Goal: Task Accomplishment & Management: Use online tool/utility

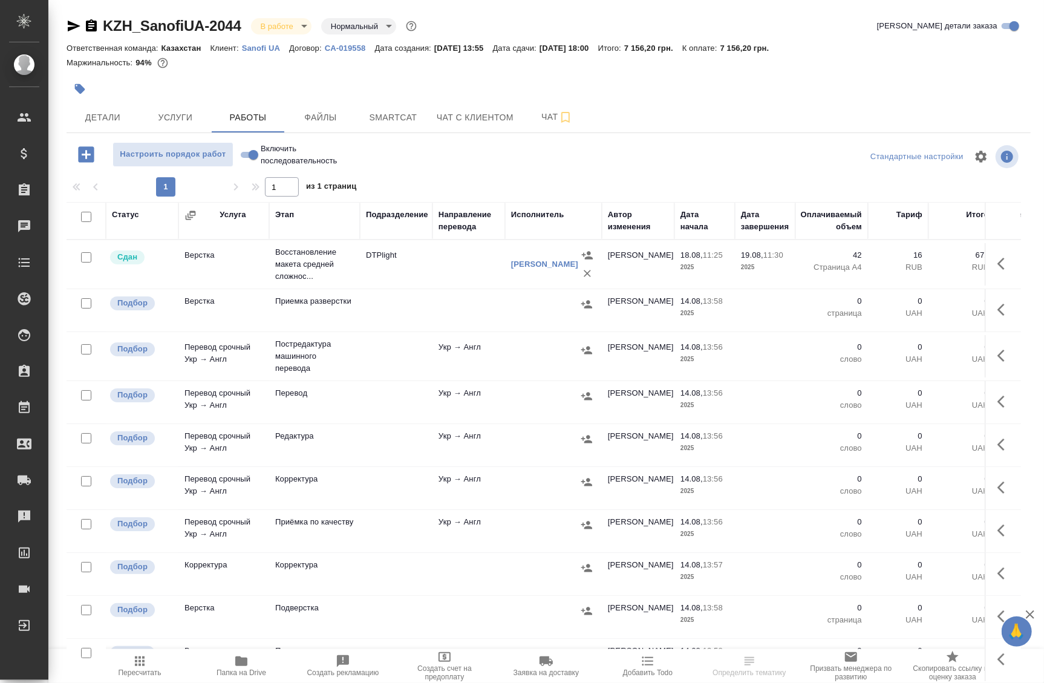
click at [366, 275] on td "DTPlight" at bounding box center [396, 264] width 73 height 42
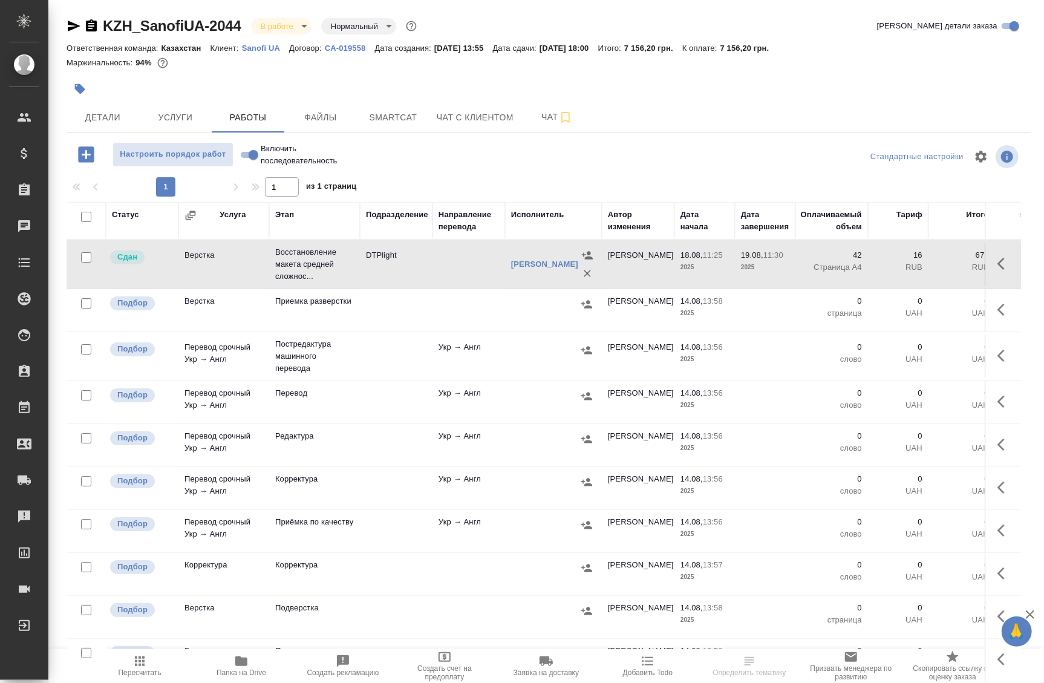
click at [366, 275] on td "DTPlight" at bounding box center [396, 264] width 73 height 42
click at [413, 110] on span "Smartcat" at bounding box center [393, 117] width 58 height 15
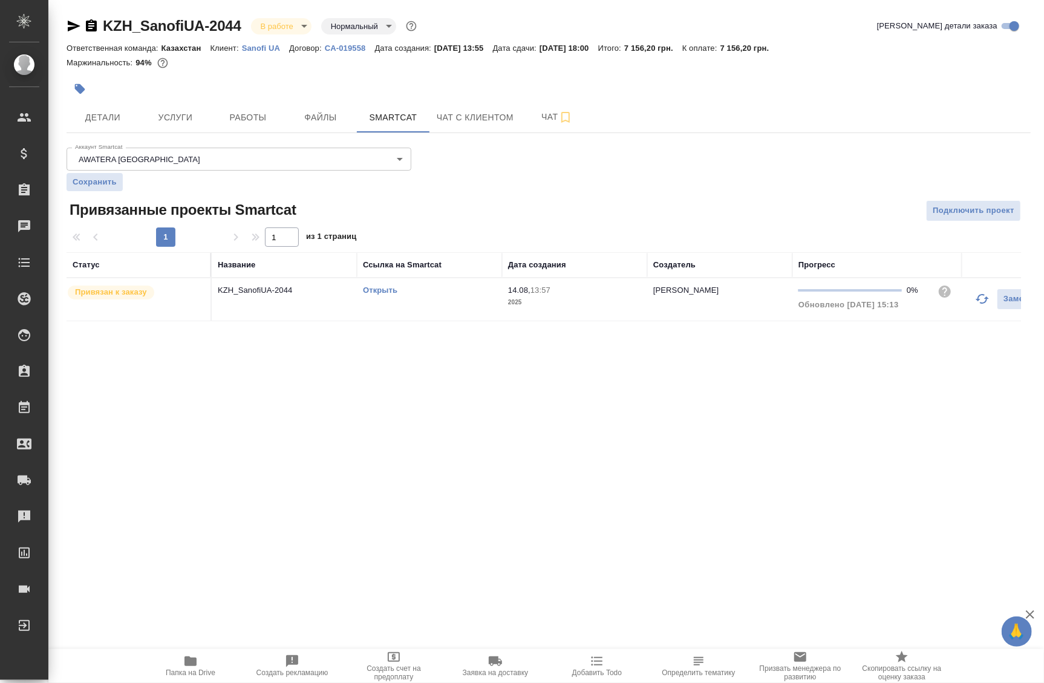
click at [377, 295] on div "Открыть" at bounding box center [429, 290] width 133 height 12
click at [396, 292] on link "Открыть" at bounding box center [380, 290] width 34 height 9
click at [301, 310] on td "KZH_SanofiUA-2044" at bounding box center [284, 299] width 145 height 42
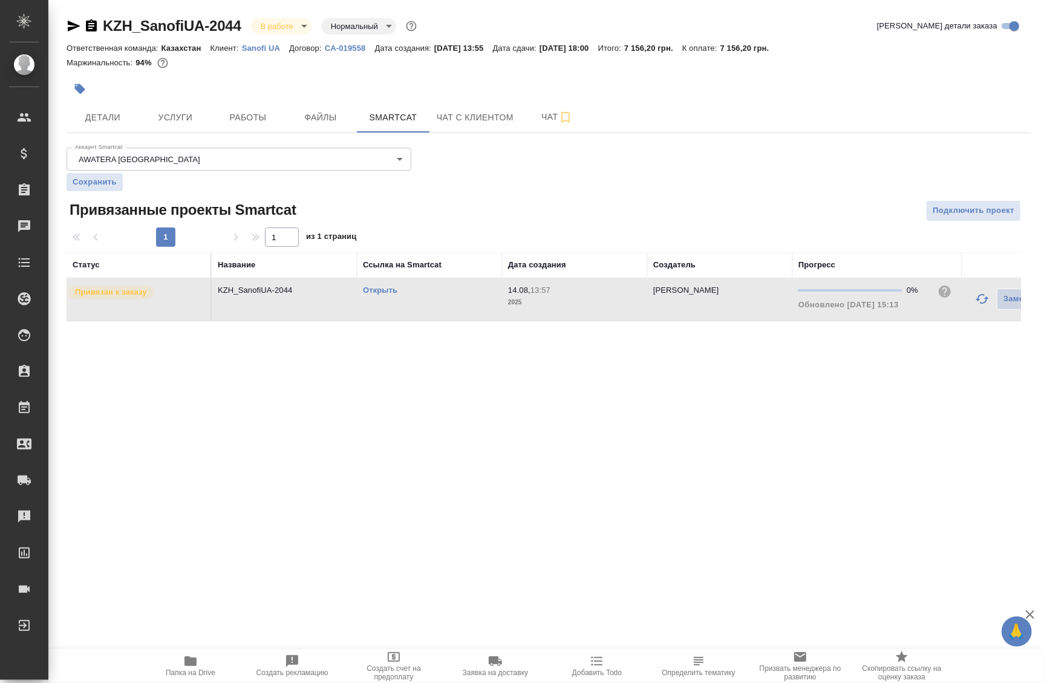
click at [300, 304] on td "KZH_SanofiUA-2044" at bounding box center [284, 299] width 145 height 42
click at [197, 126] on button "Услуги" at bounding box center [175, 117] width 73 height 30
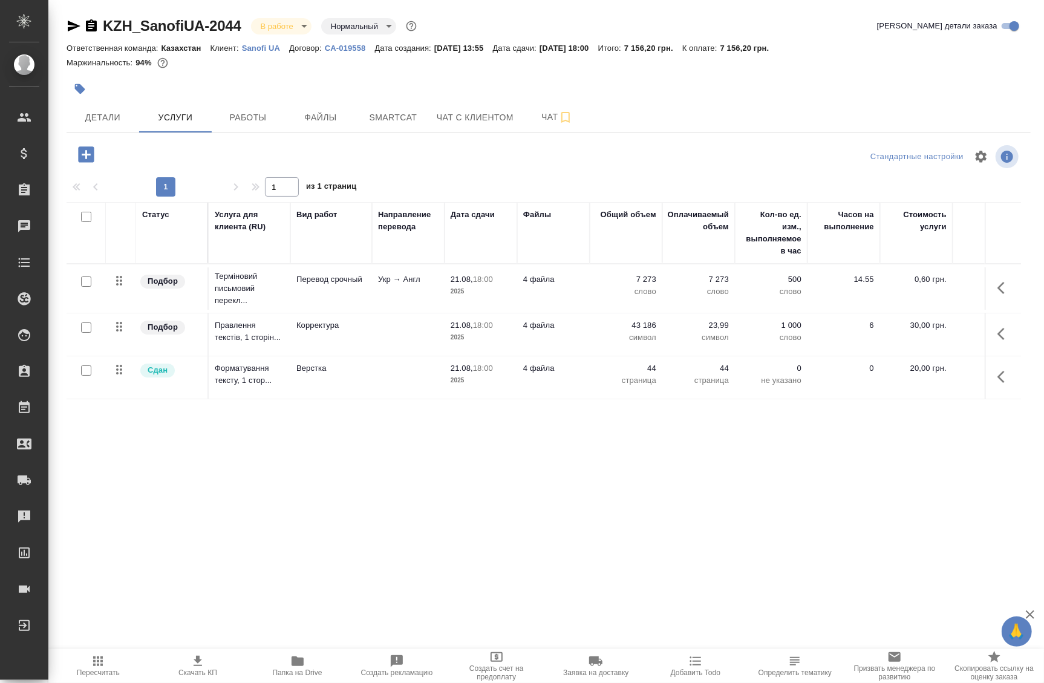
click at [998, 295] on icon "button" at bounding box center [1005, 288] width 15 height 15
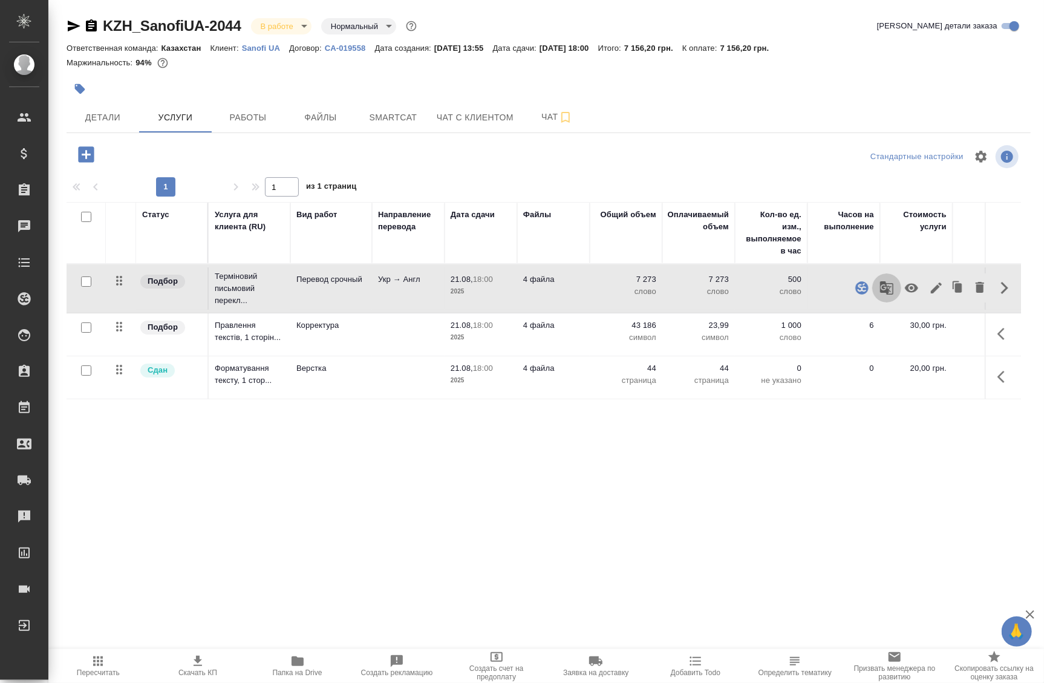
click at [882, 290] on icon "button" at bounding box center [886, 287] width 13 height 13
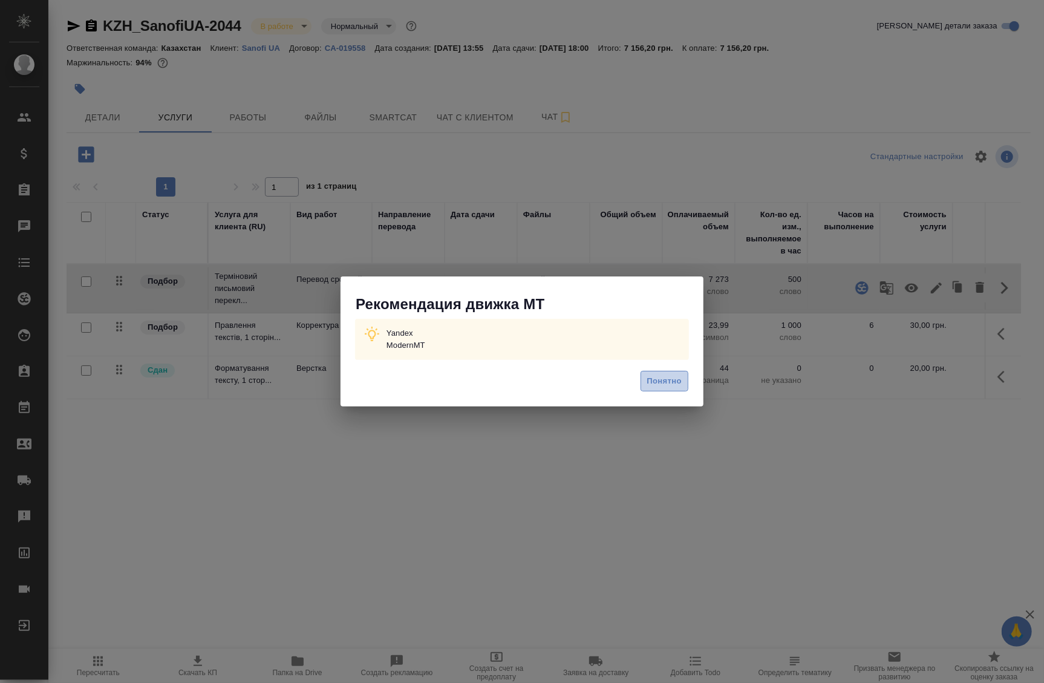
click at [663, 385] on span "Понятно" at bounding box center [664, 382] width 34 height 14
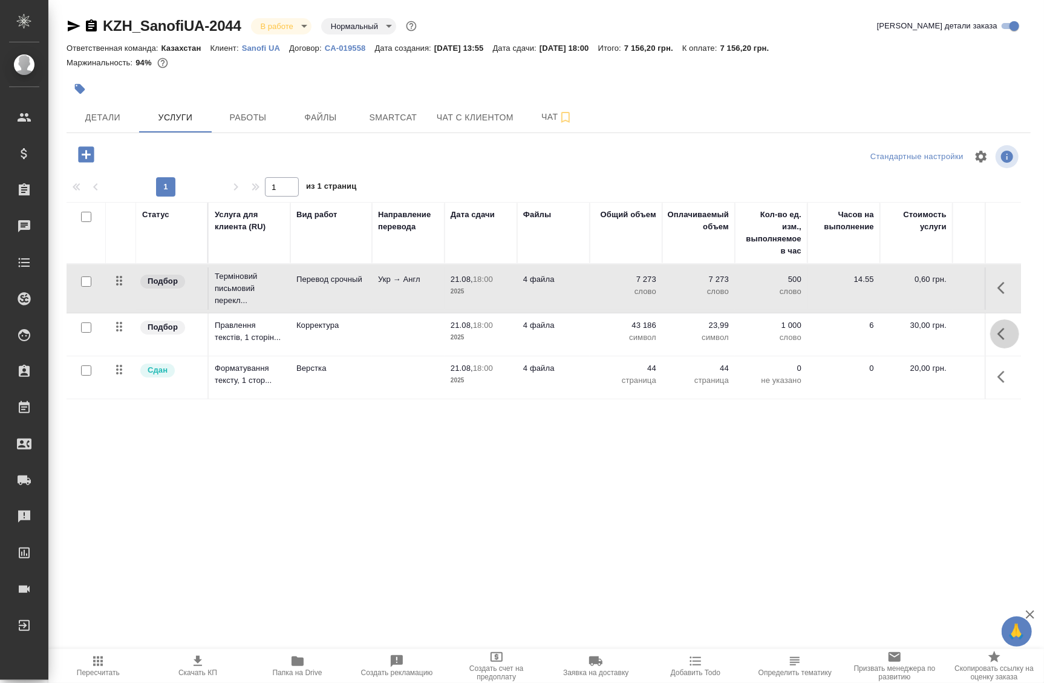
click at [998, 339] on icon "button" at bounding box center [1005, 334] width 15 height 15
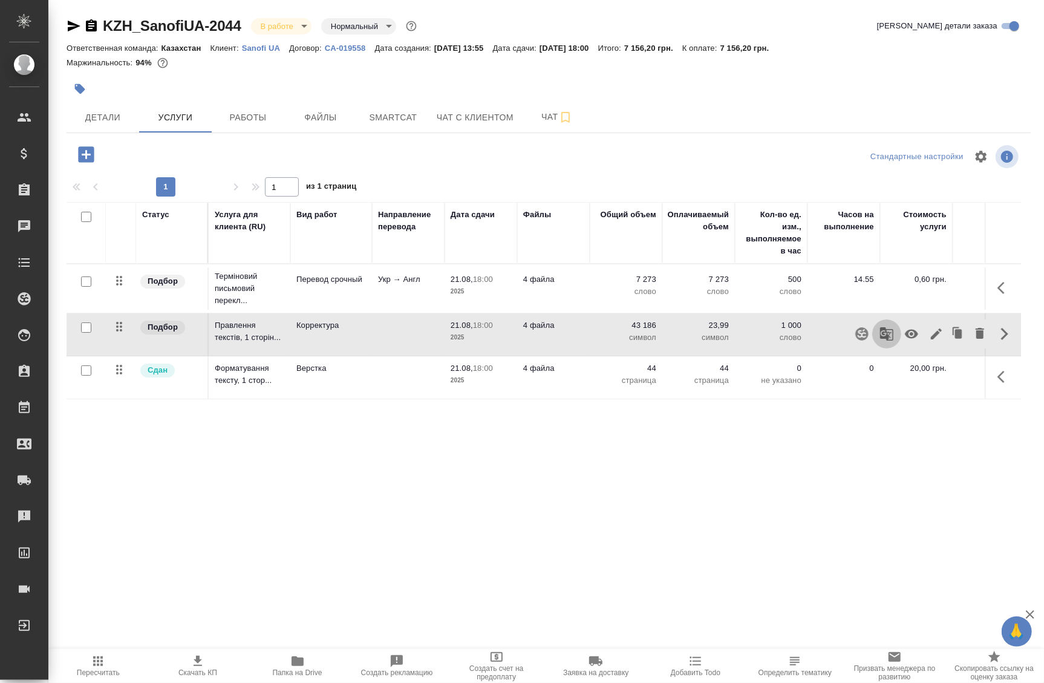
click at [873, 341] on button "button" at bounding box center [887, 334] width 29 height 29
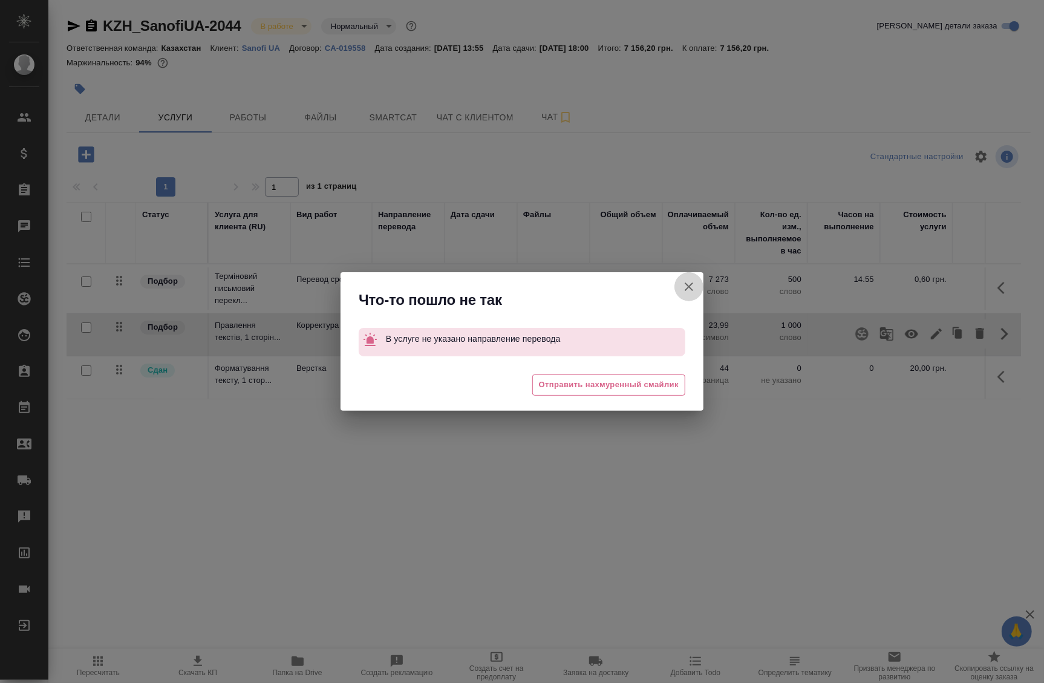
click at [684, 281] on icon "button" at bounding box center [689, 287] width 15 height 15
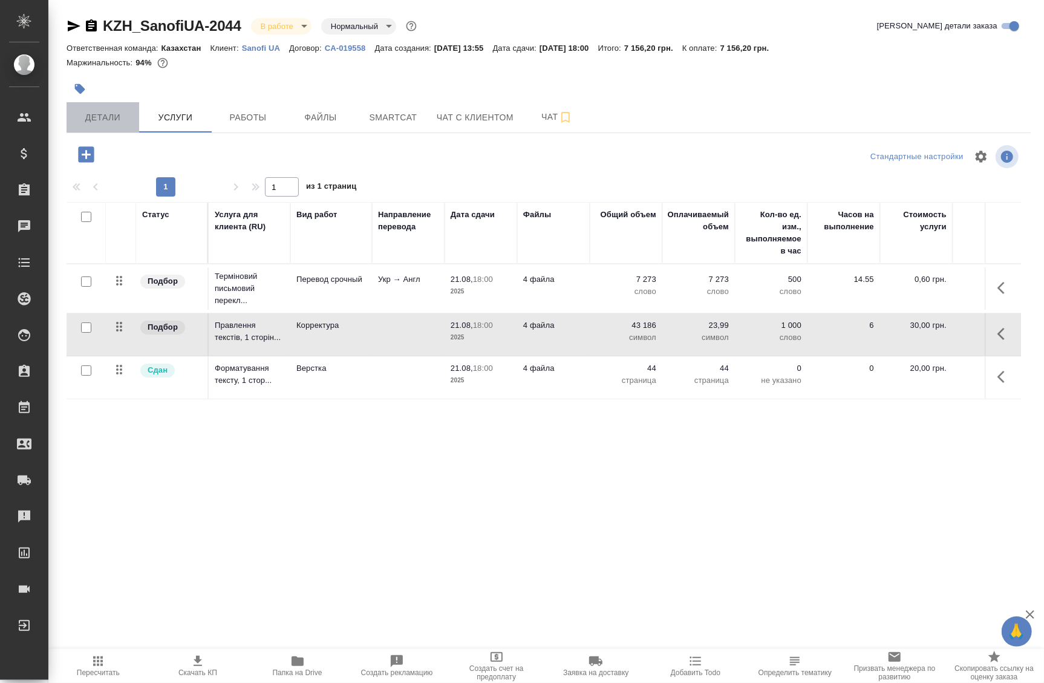
click at [98, 122] on span "Детали" at bounding box center [103, 117] width 58 height 15
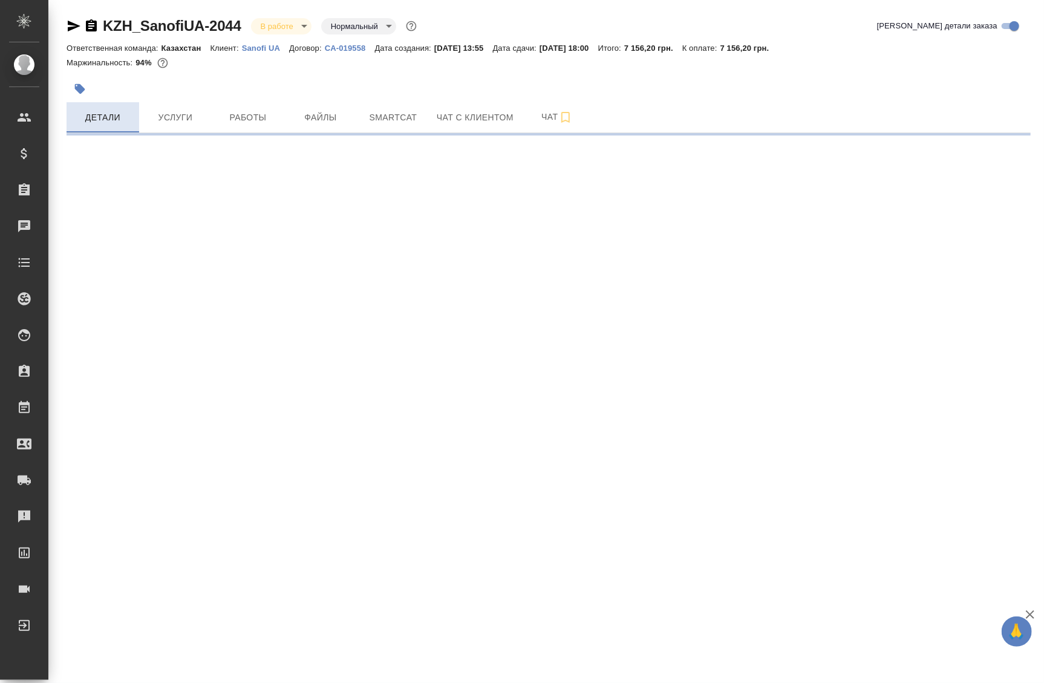
select select "RU"
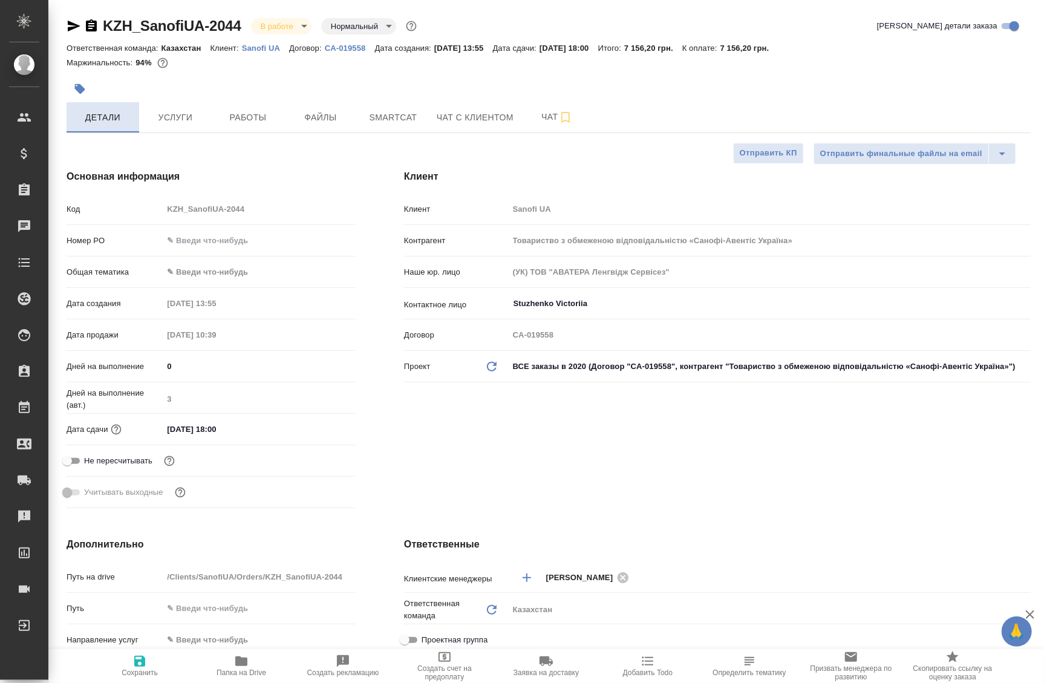
type textarea "x"
click at [217, 256] on hr at bounding box center [211, 256] width 289 height 1
click at [230, 280] on body "🙏 .cls-1 fill:#fff; AWATERA Badanyan Artak Клиенты Спецификации Заказы 0 Чаты T…" at bounding box center [522, 341] width 1044 height 683
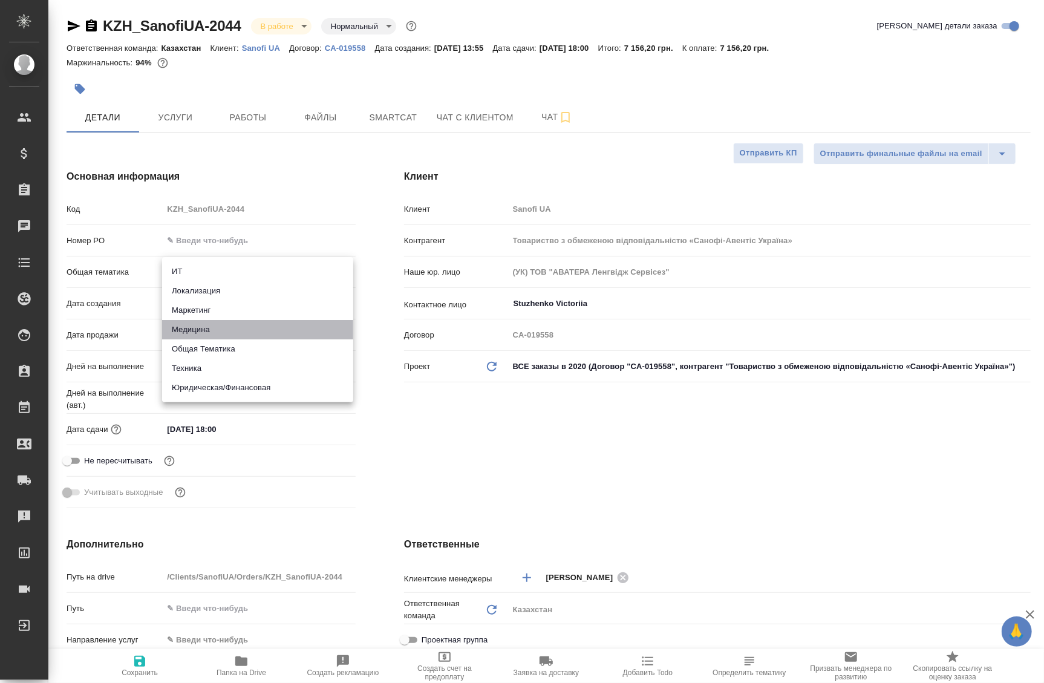
click at [240, 334] on li "Медицина" at bounding box center [257, 329] width 191 height 19
type input "med"
type textarea "x"
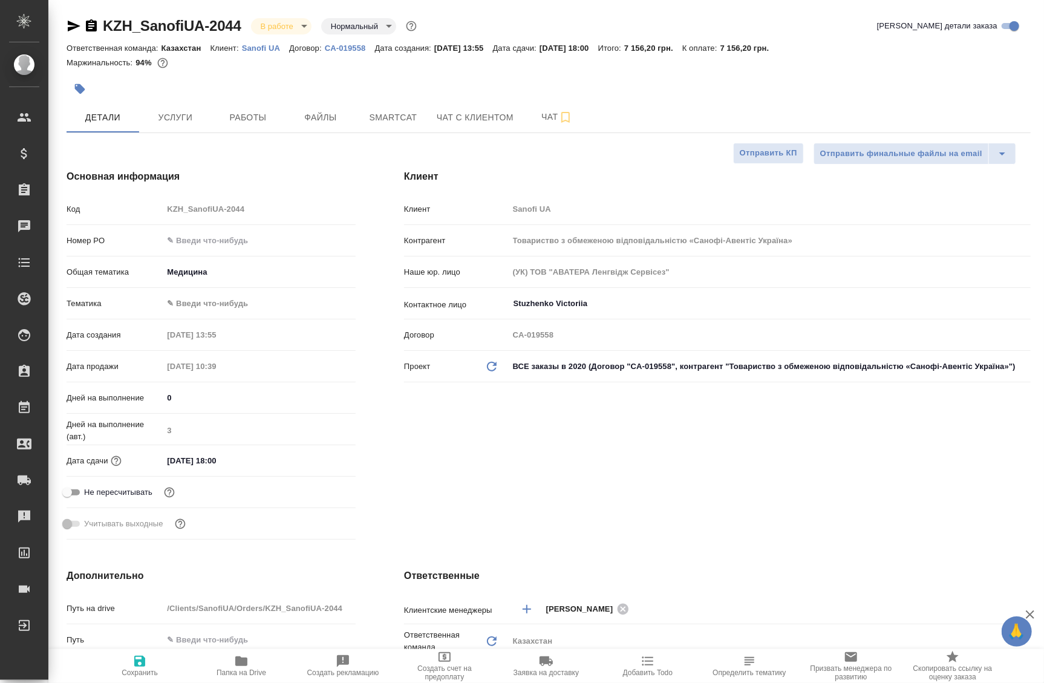
type textarea "x"
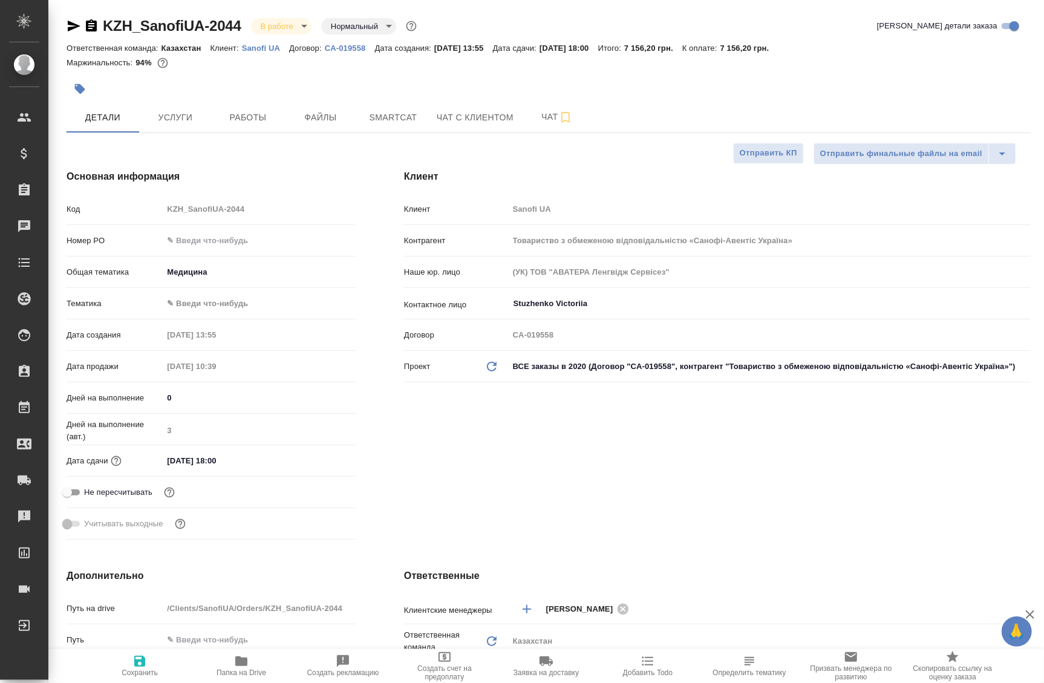
type textarea "x"
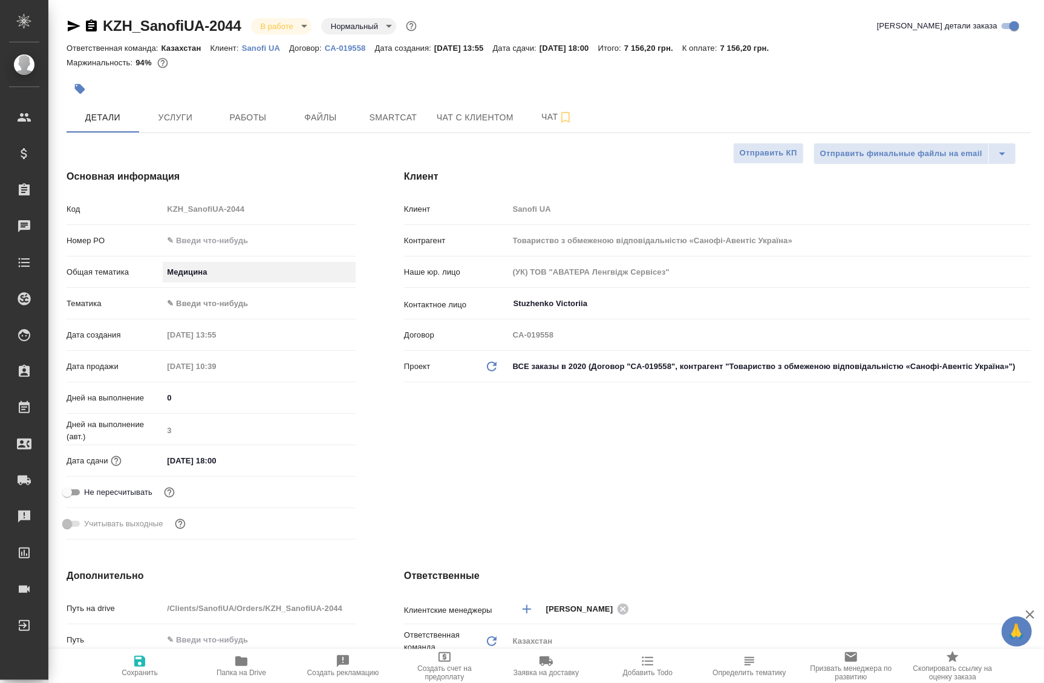
type textarea "x"
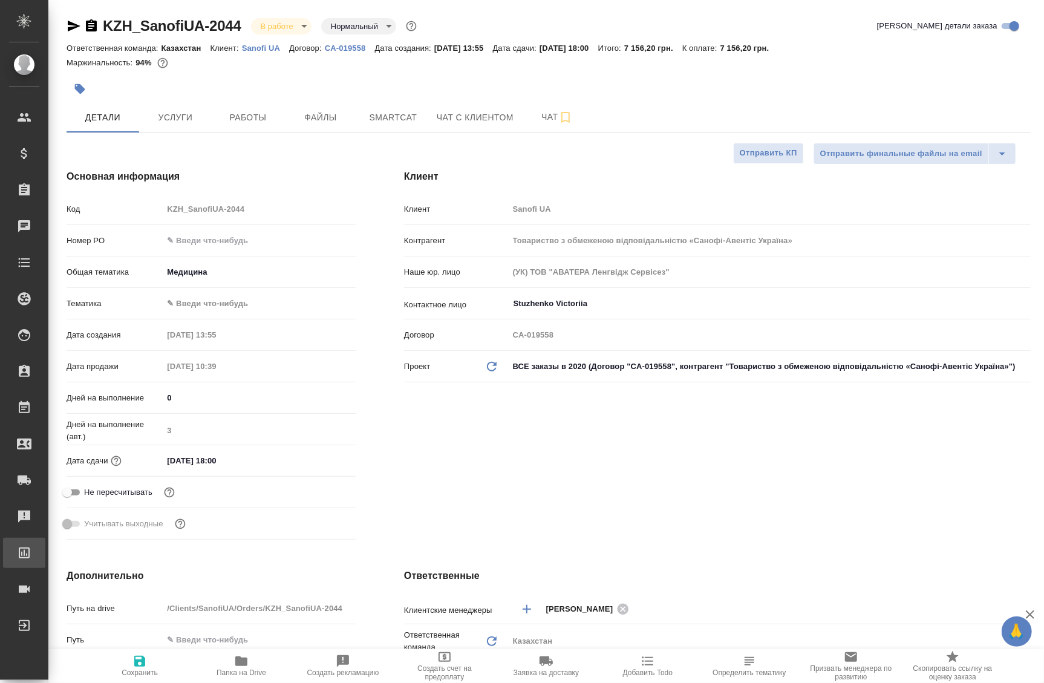
type textarea "x"
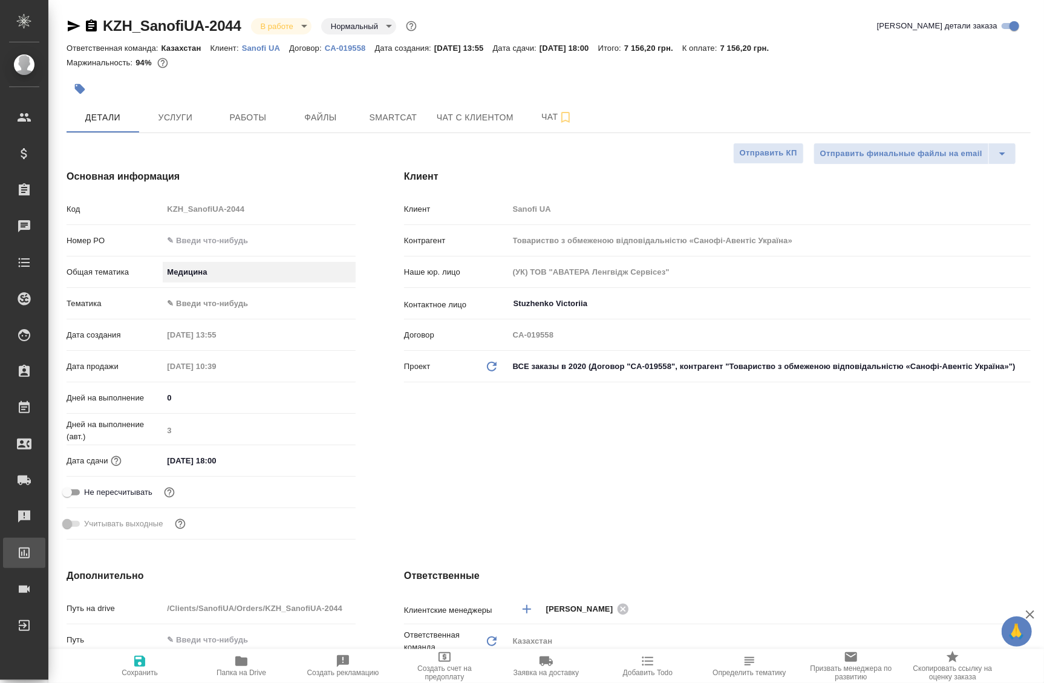
type textarea "x"
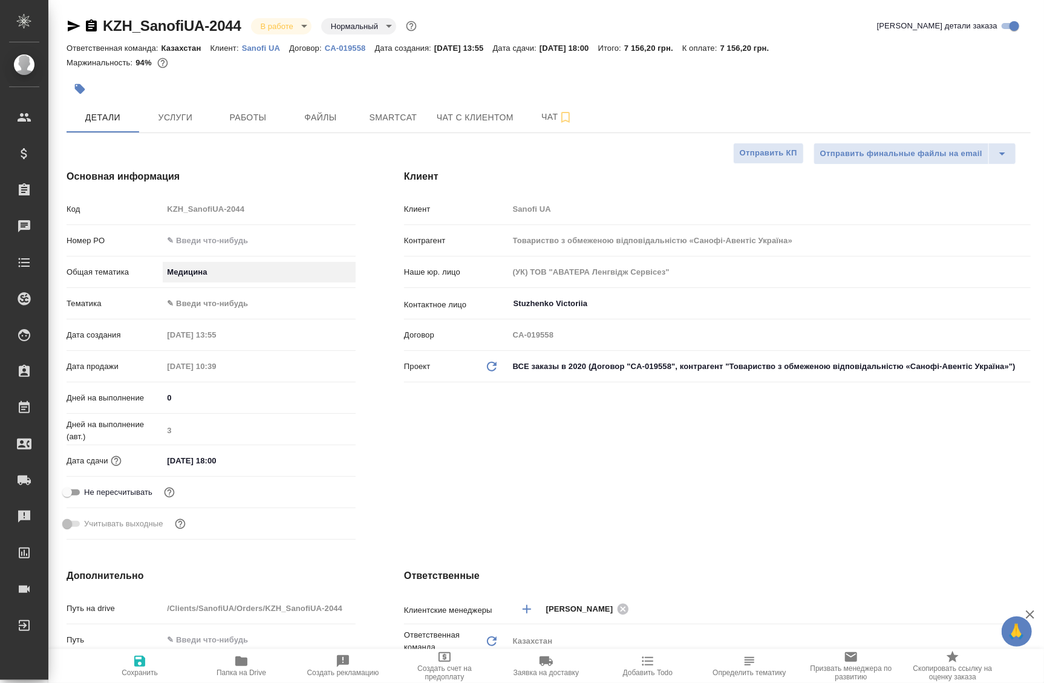
type textarea "x"
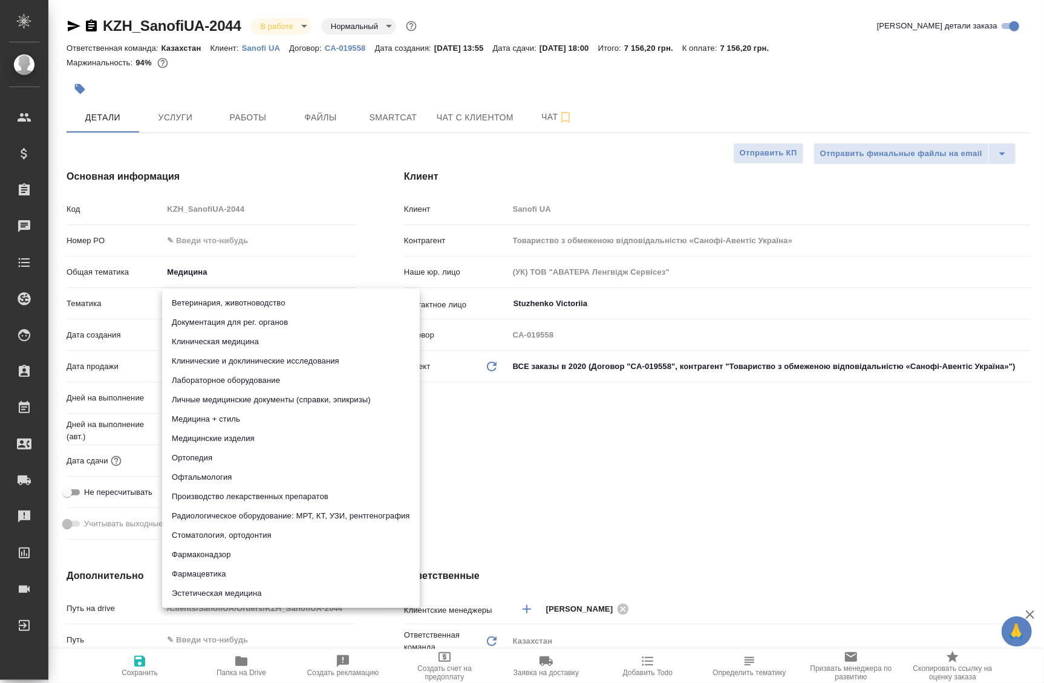
click at [191, 296] on body "🙏 .cls-1 fill:#fff; AWATERA Badanyan Artak Клиенты Спецификации Заказы 0 Чаты T…" at bounding box center [522, 341] width 1044 height 683
click at [216, 346] on li "Клиническая медицина" at bounding box center [291, 341] width 258 height 19
type textarea "x"
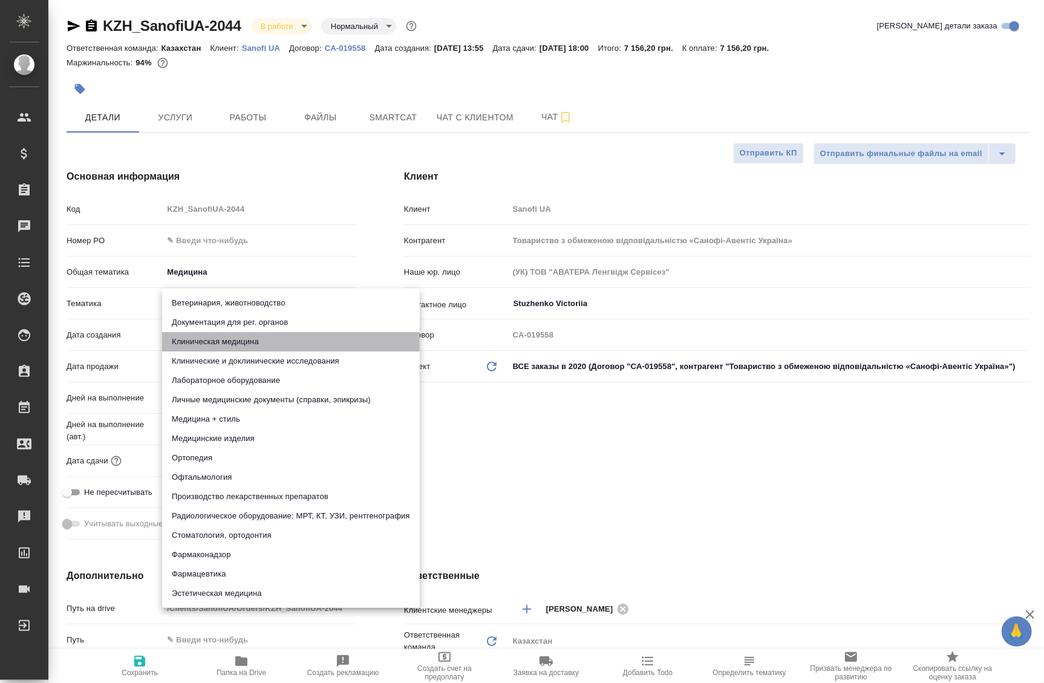
type input "6012b22f65f4b37c408fd6e5"
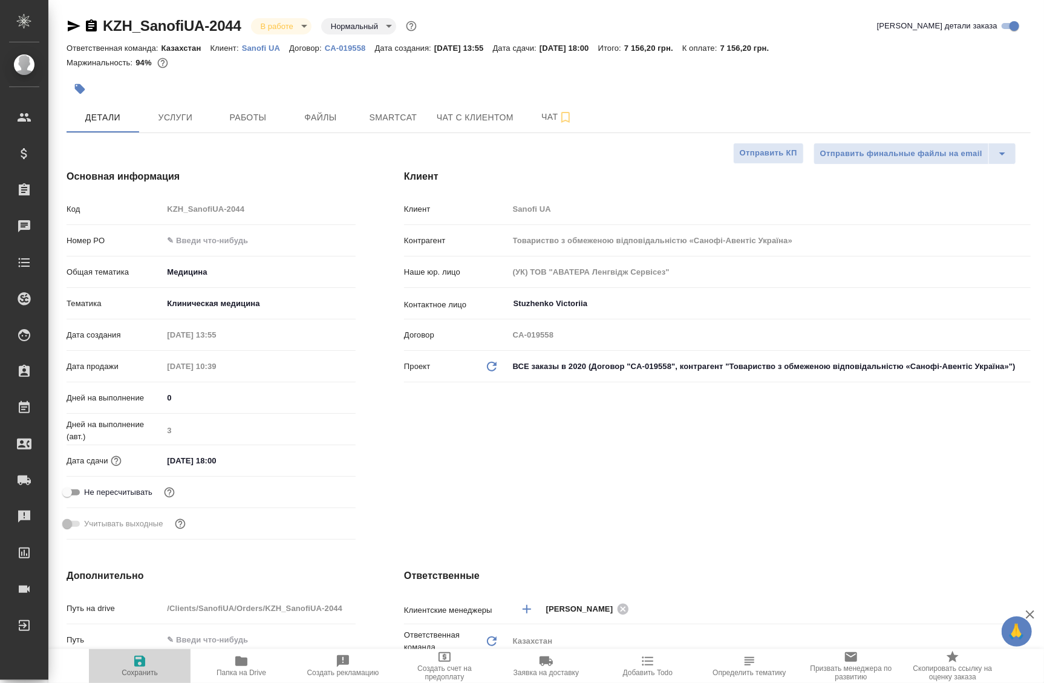
click at [141, 669] on span "Сохранить" at bounding box center [140, 673] width 36 height 8
type textarea "x"
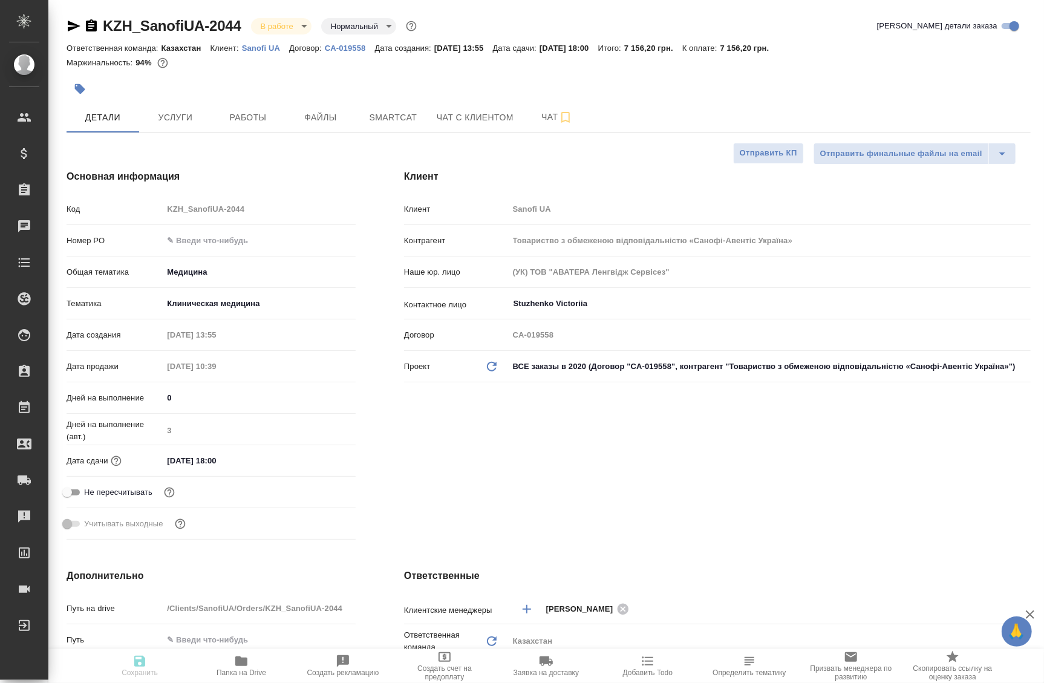
type textarea "x"
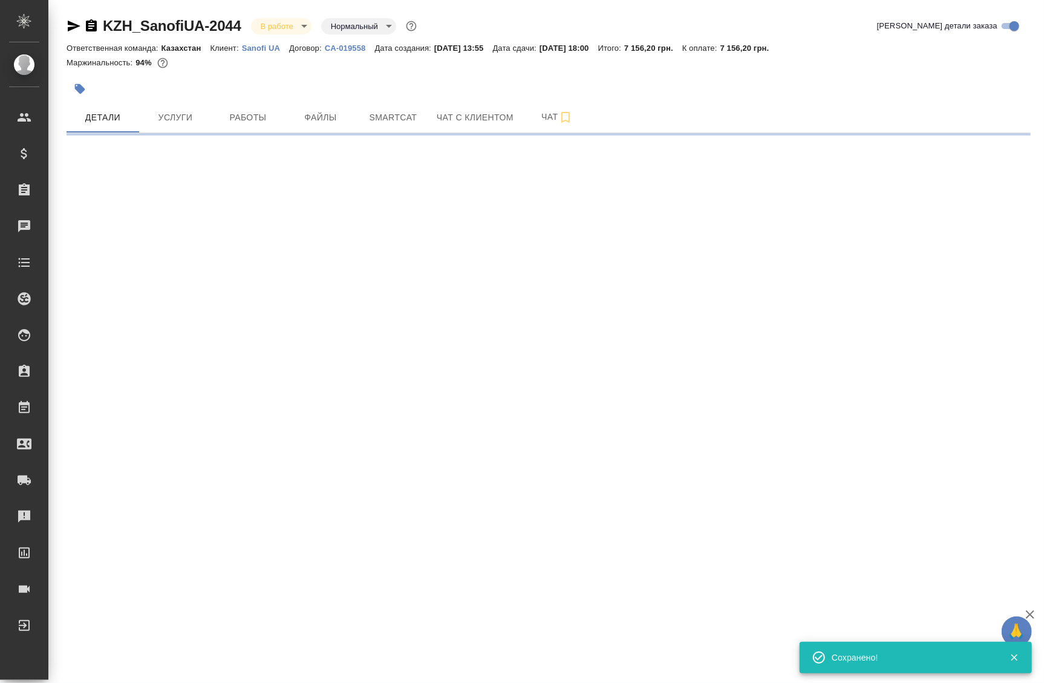
select select "RU"
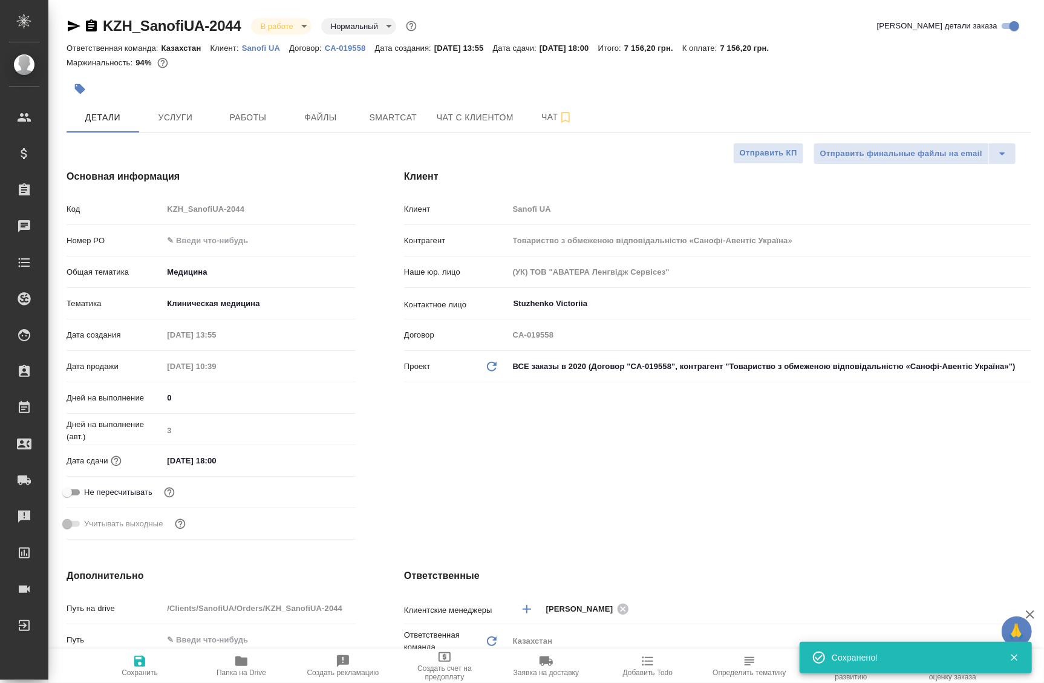
type textarea "x"
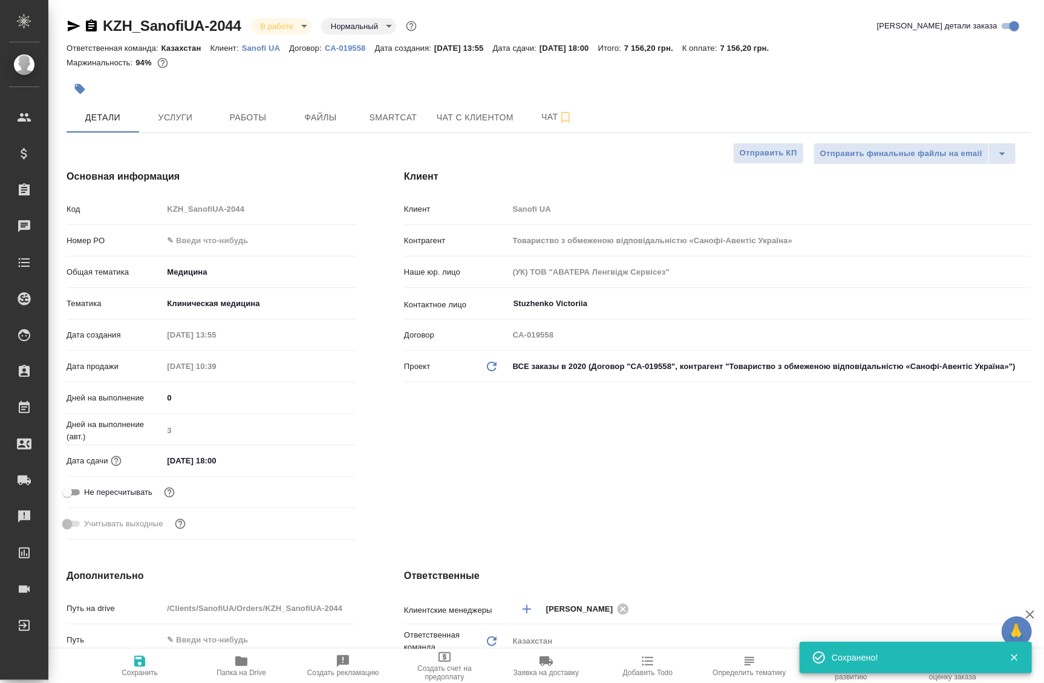
type textarea "x"
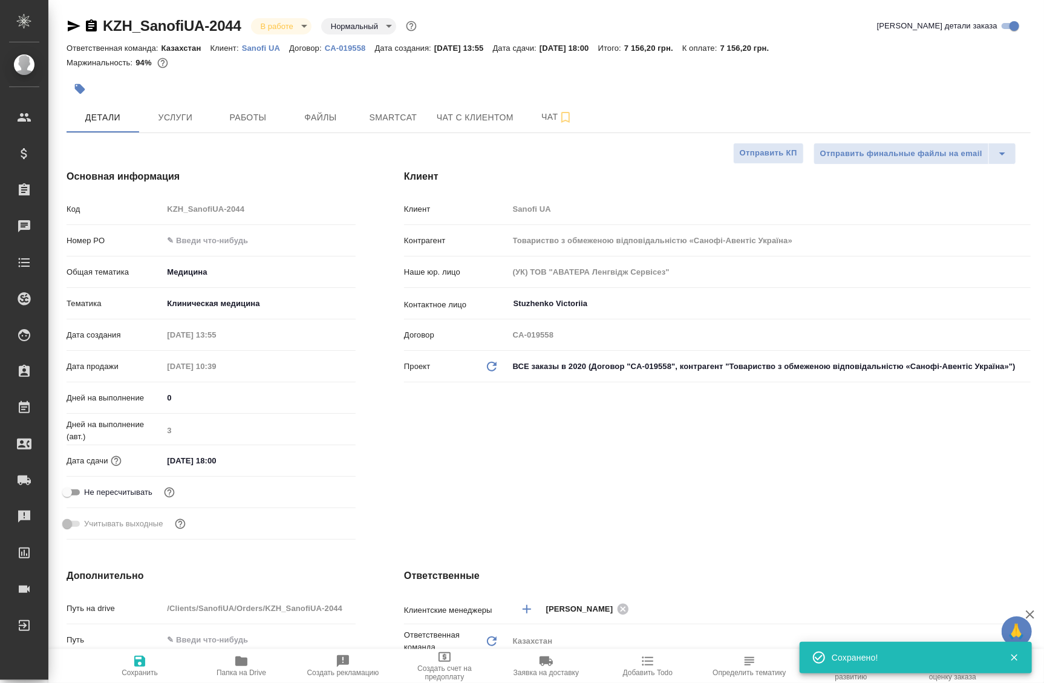
type textarea "x"
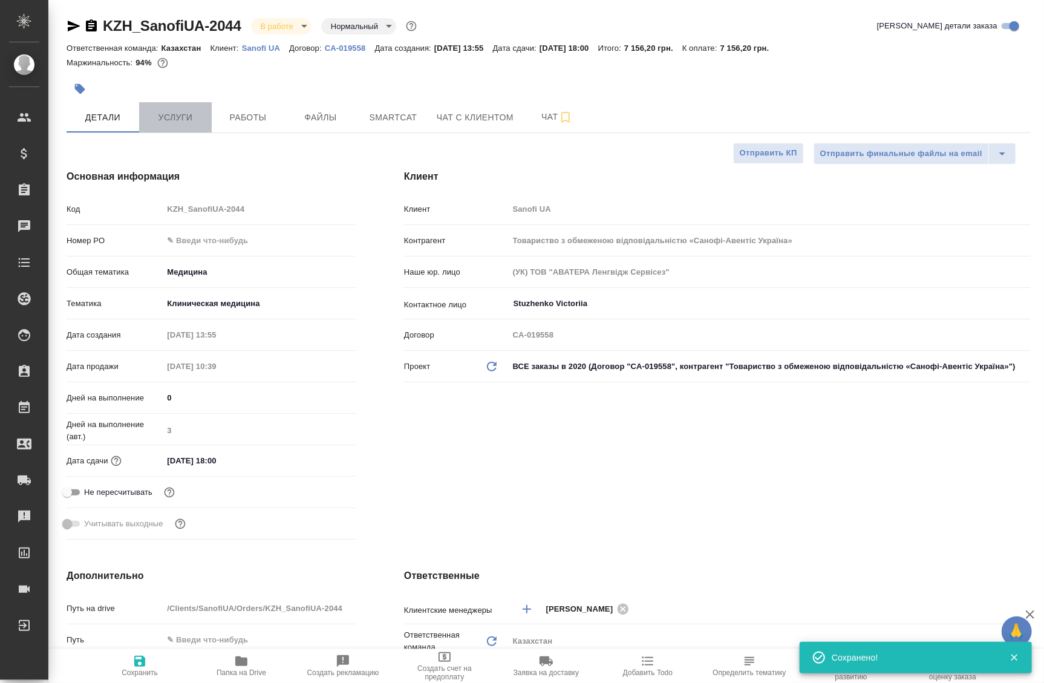
click at [179, 124] on span "Услуги" at bounding box center [175, 117] width 58 height 15
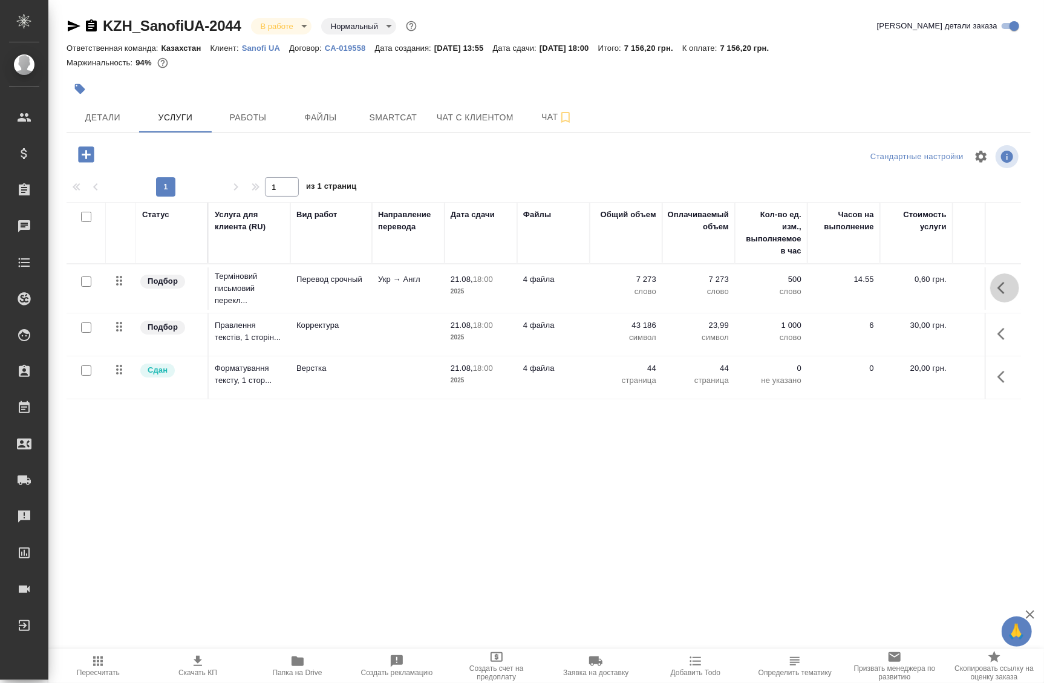
click at [998, 295] on icon "button" at bounding box center [1005, 288] width 15 height 15
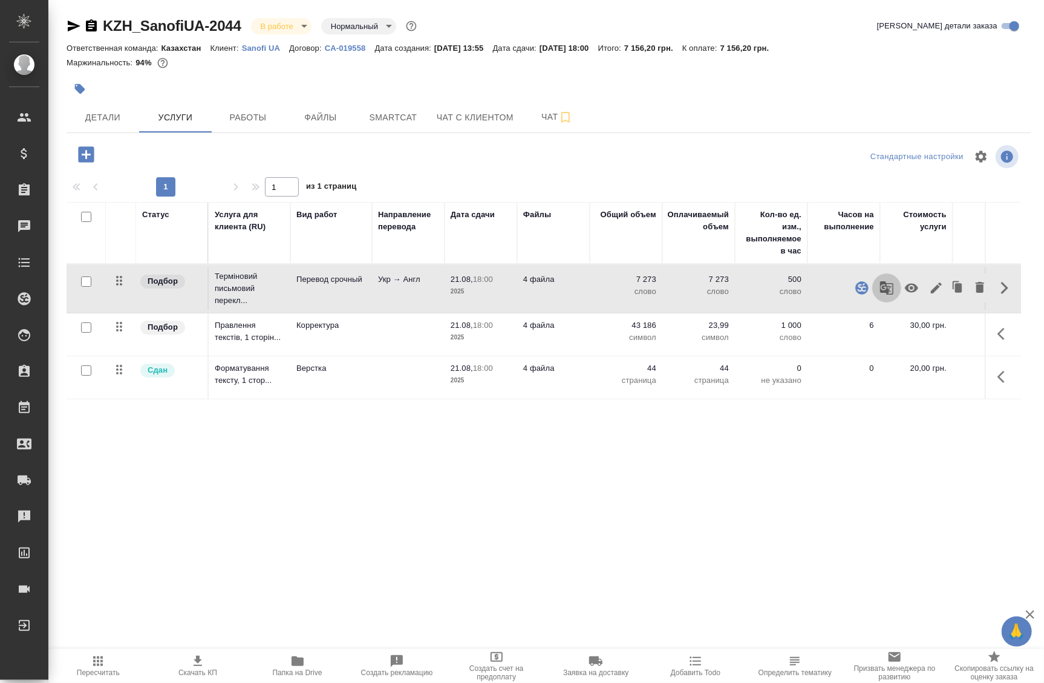
click at [880, 291] on icon "button" at bounding box center [886, 287] width 13 height 13
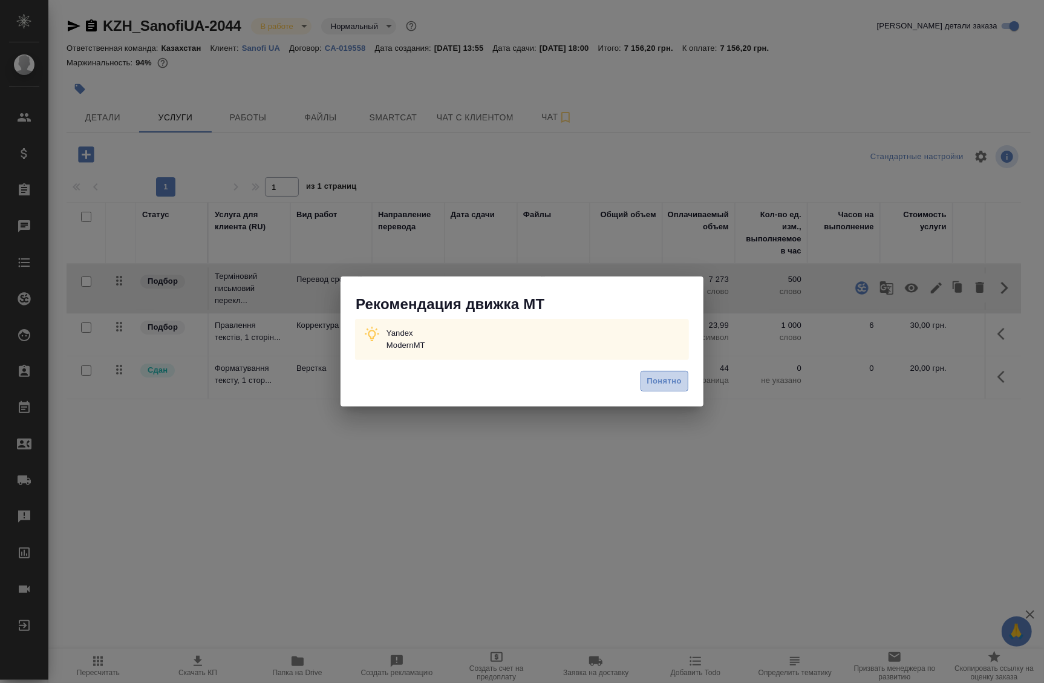
click at [670, 382] on span "Понятно" at bounding box center [664, 382] width 34 height 14
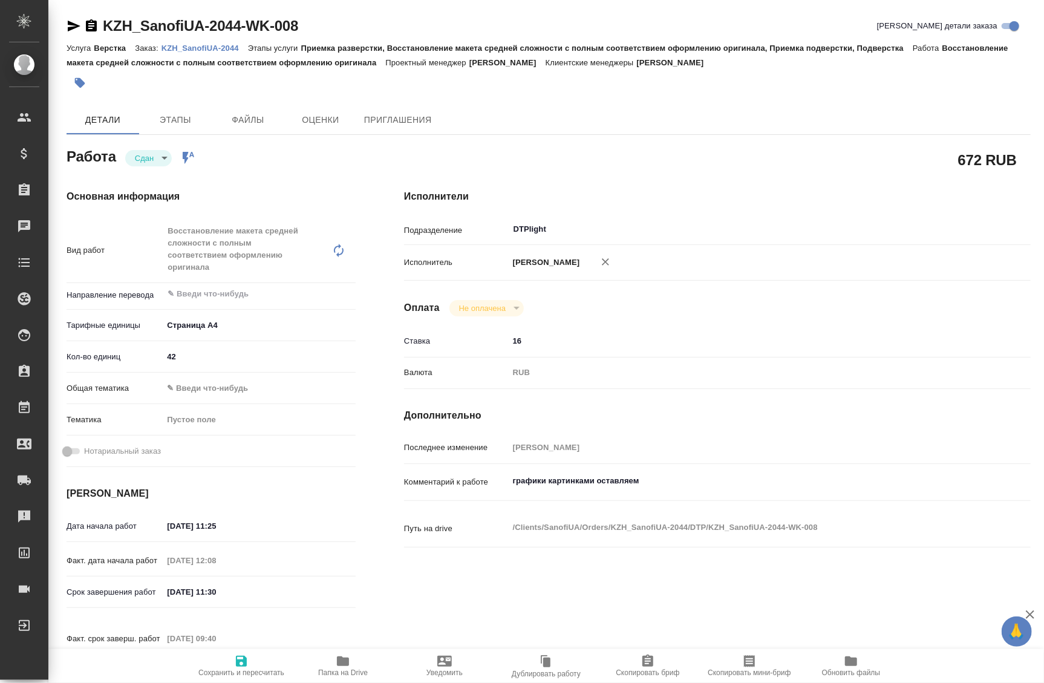
type textarea "x"
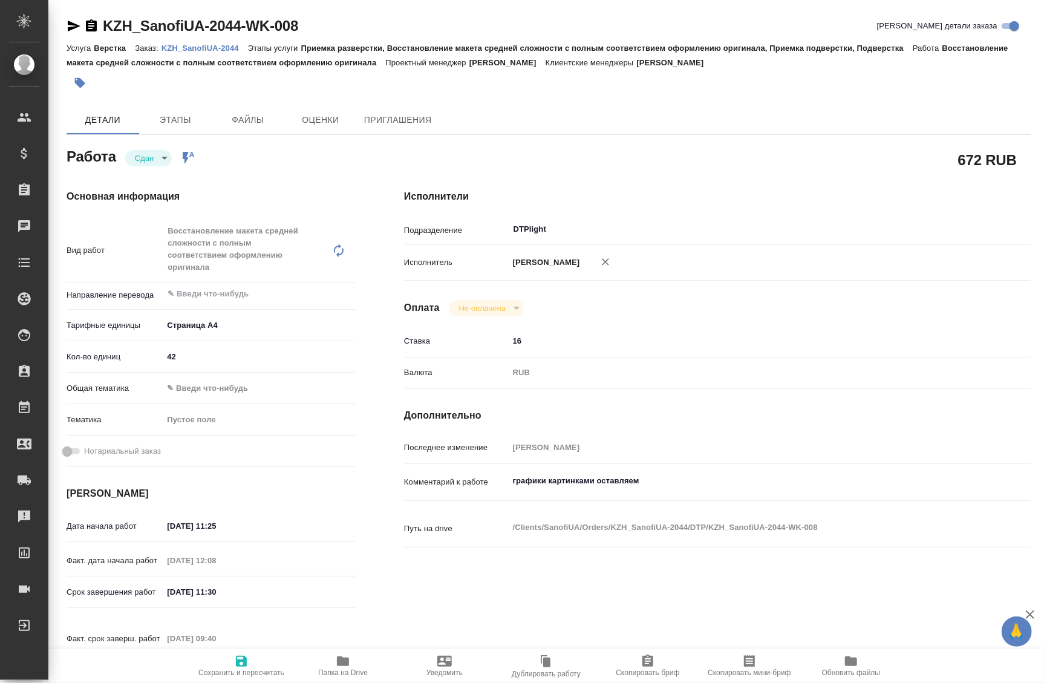
type textarea "x"
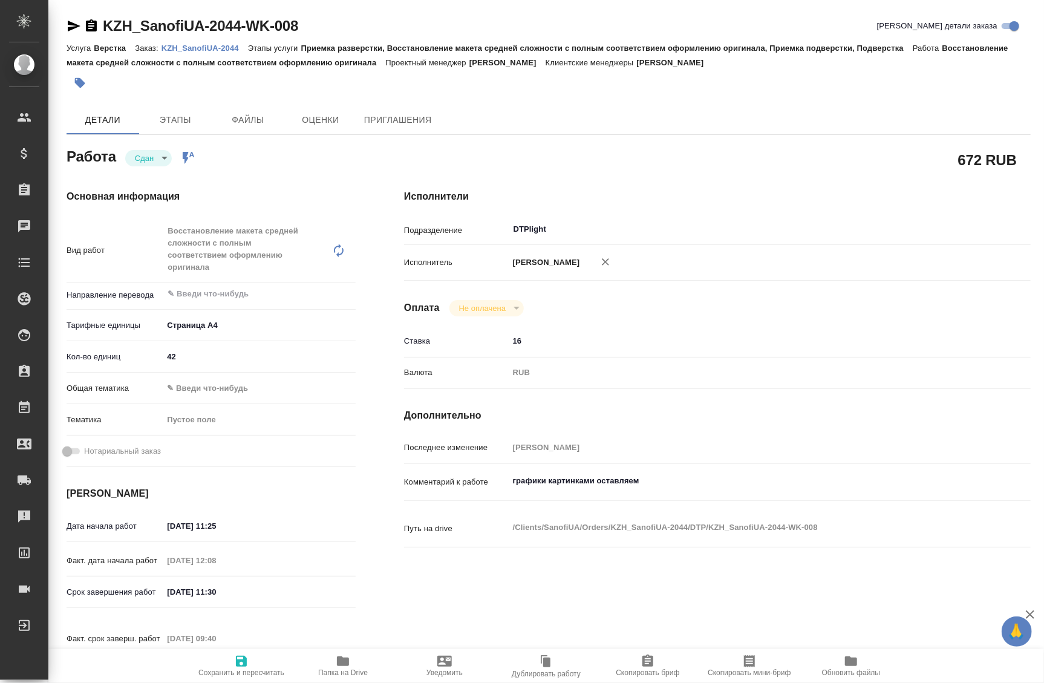
type textarea "x"
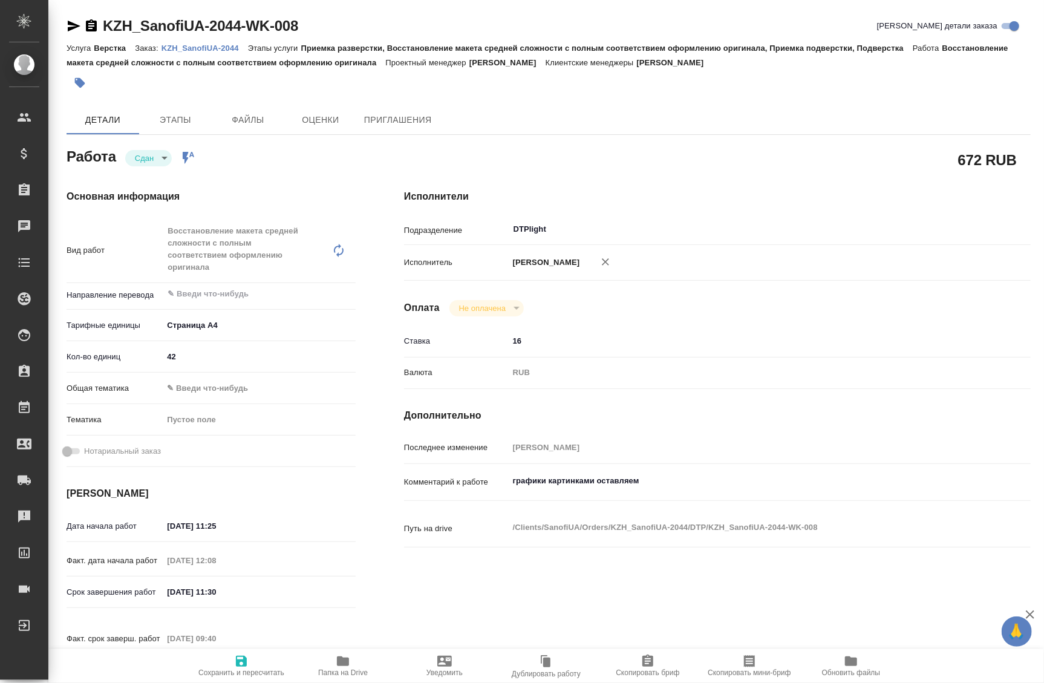
type textarea "x"
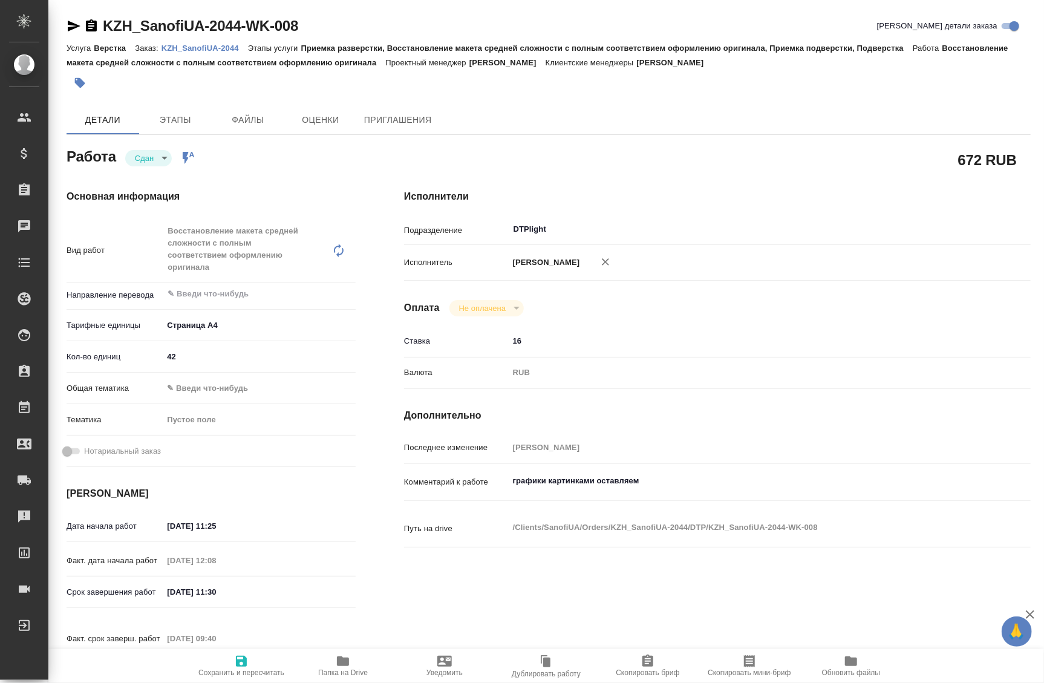
type textarea "x"
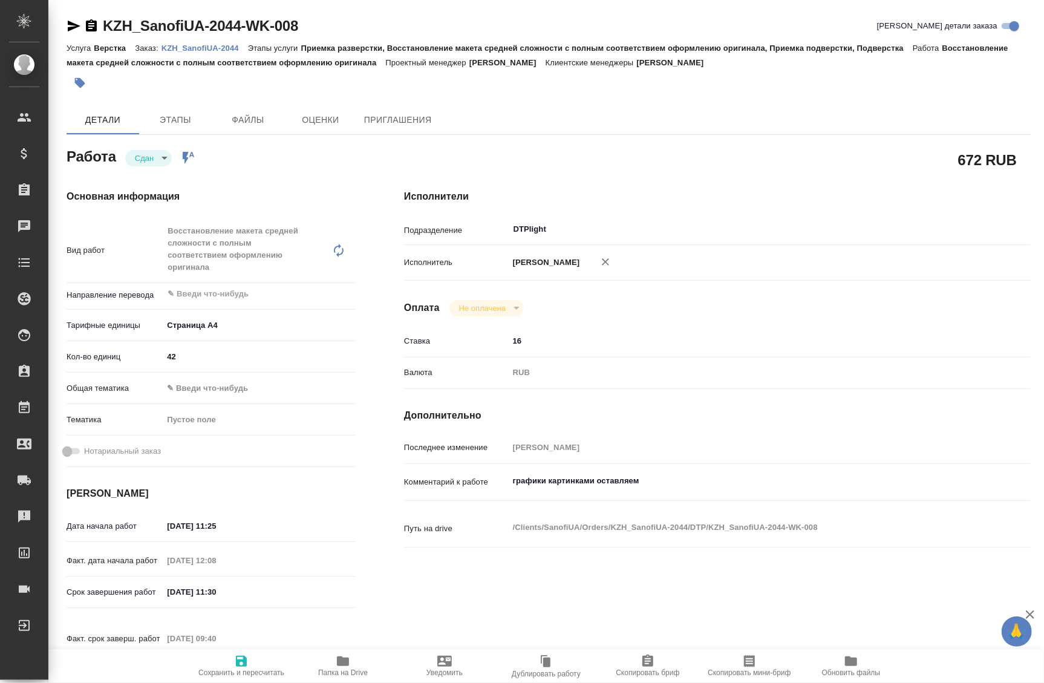
type textarea "x"
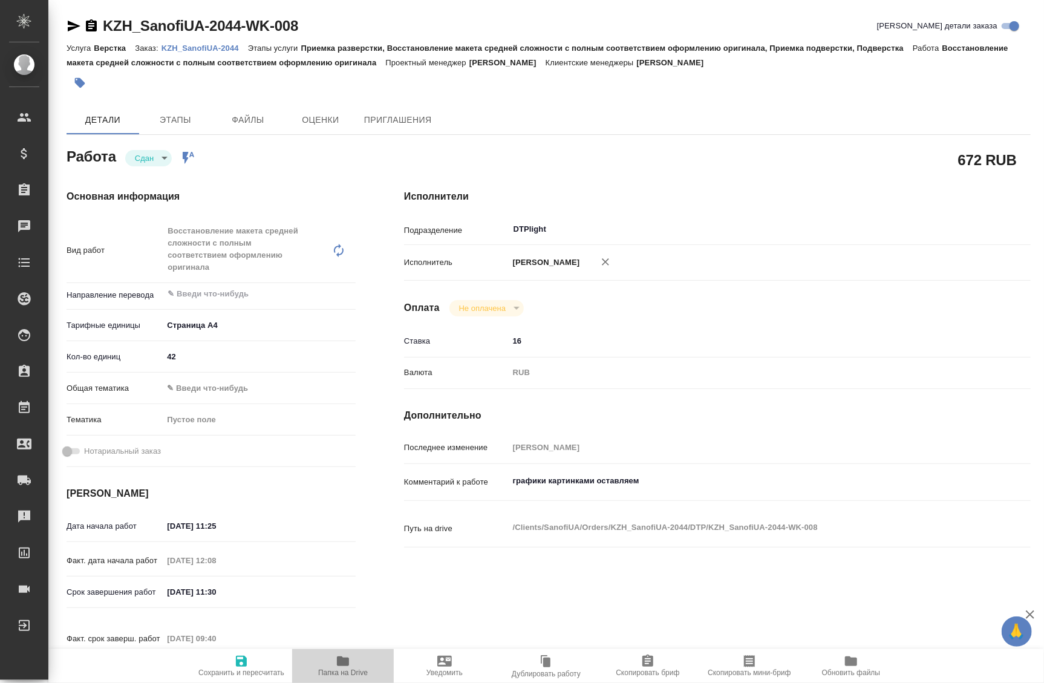
click at [353, 661] on span "Папка на Drive" at bounding box center [343, 665] width 87 height 23
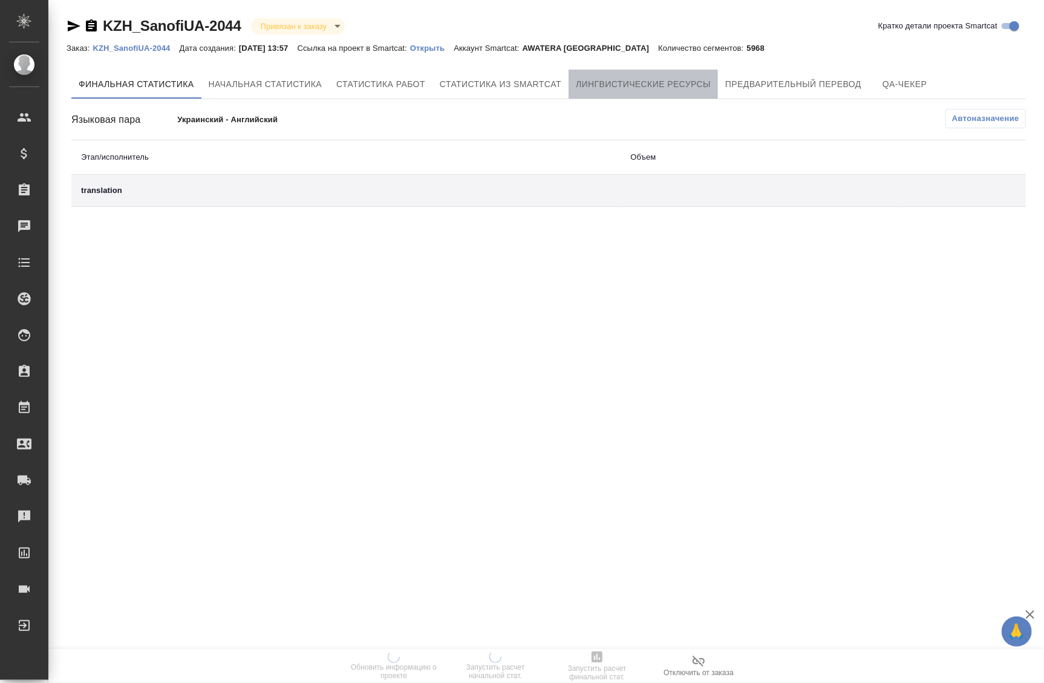
click at [669, 73] on button "Лингвистические ресурсы" at bounding box center [643, 84] width 149 height 29
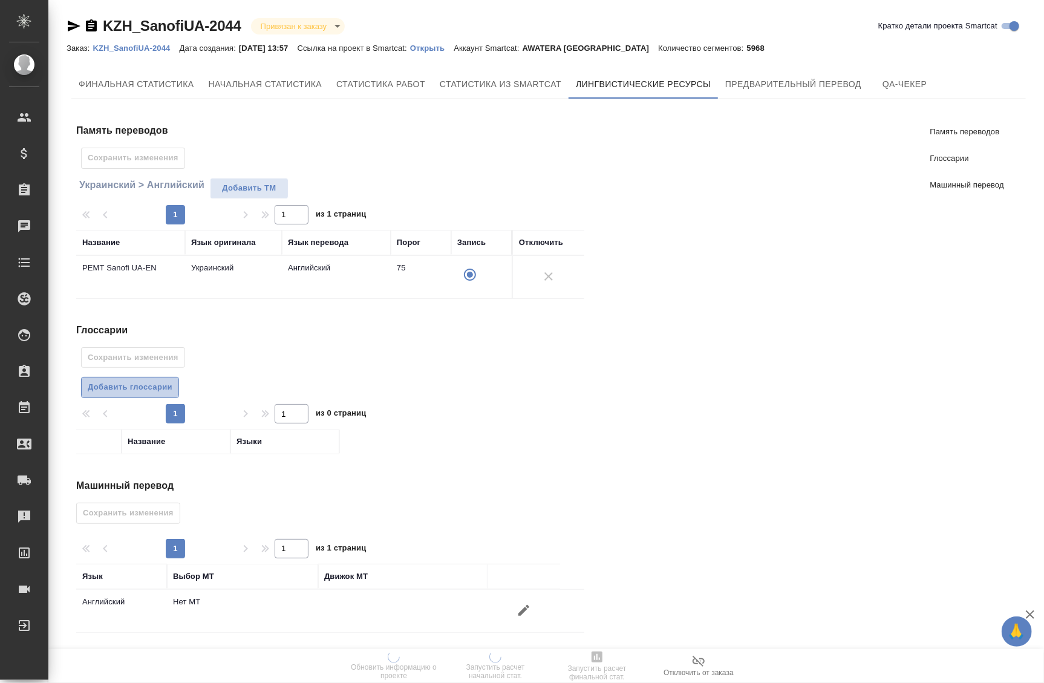
click at [143, 384] on span "Добавить глоссарии" at bounding box center [130, 388] width 85 height 14
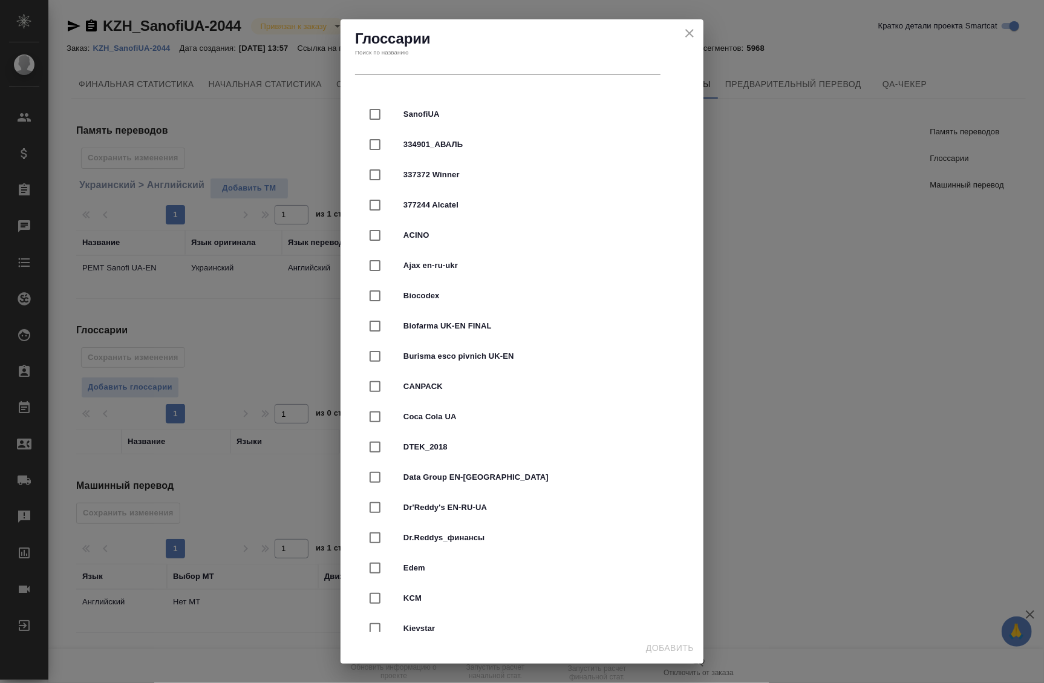
click at [404, 114] on span "SanofiUA" at bounding box center [539, 114] width 271 height 12
checkbox input "true"
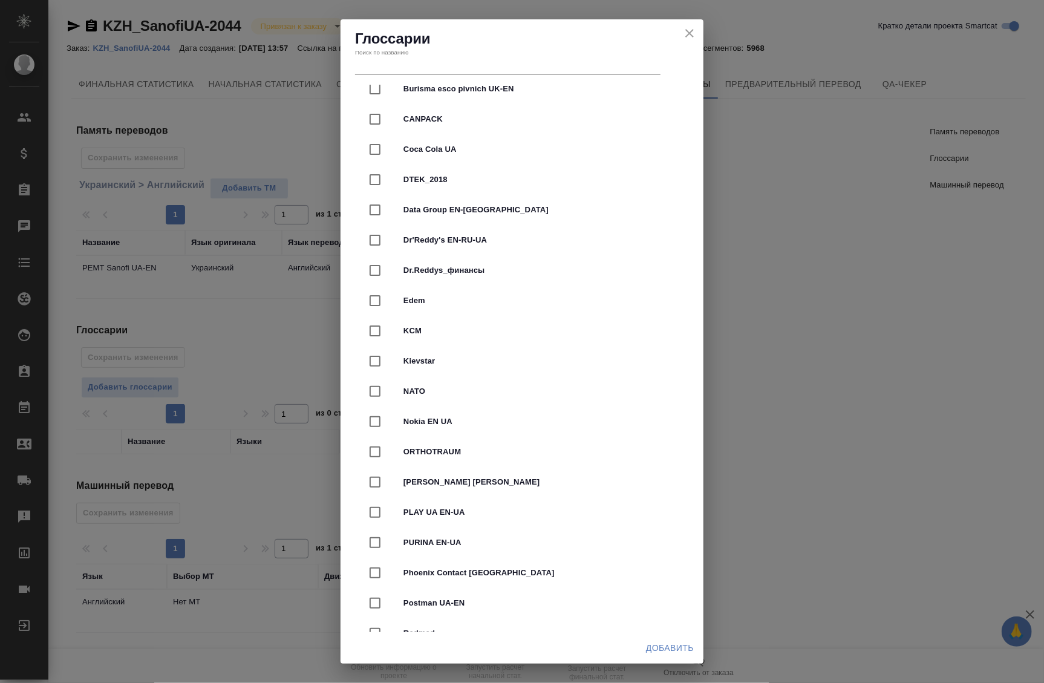
scroll to position [268, 0]
click at [677, 652] on span "Добавить" at bounding box center [670, 648] width 48 height 15
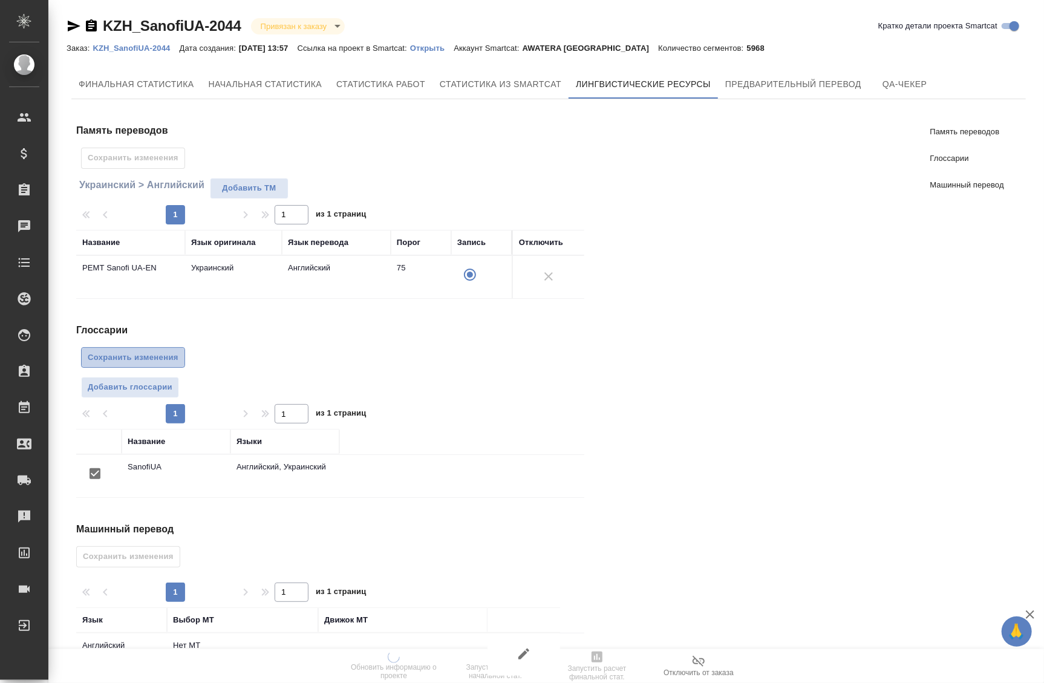
click at [119, 352] on span "Сохранить изменения" at bounding box center [133, 358] width 91 height 14
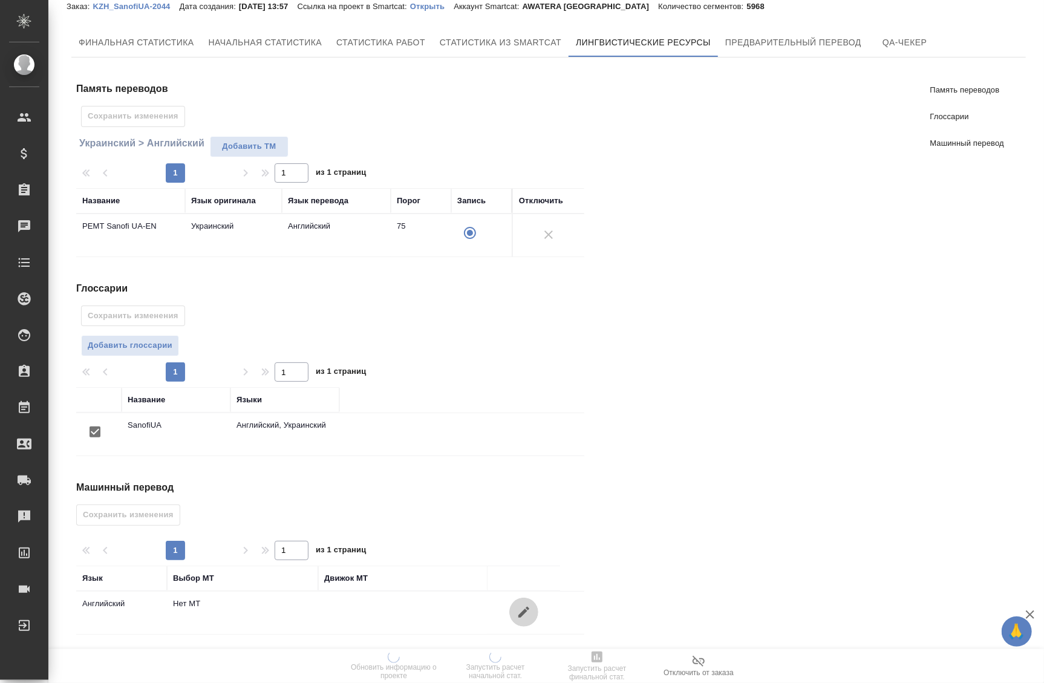
click at [529, 613] on icon "button" at bounding box center [524, 612] width 15 height 15
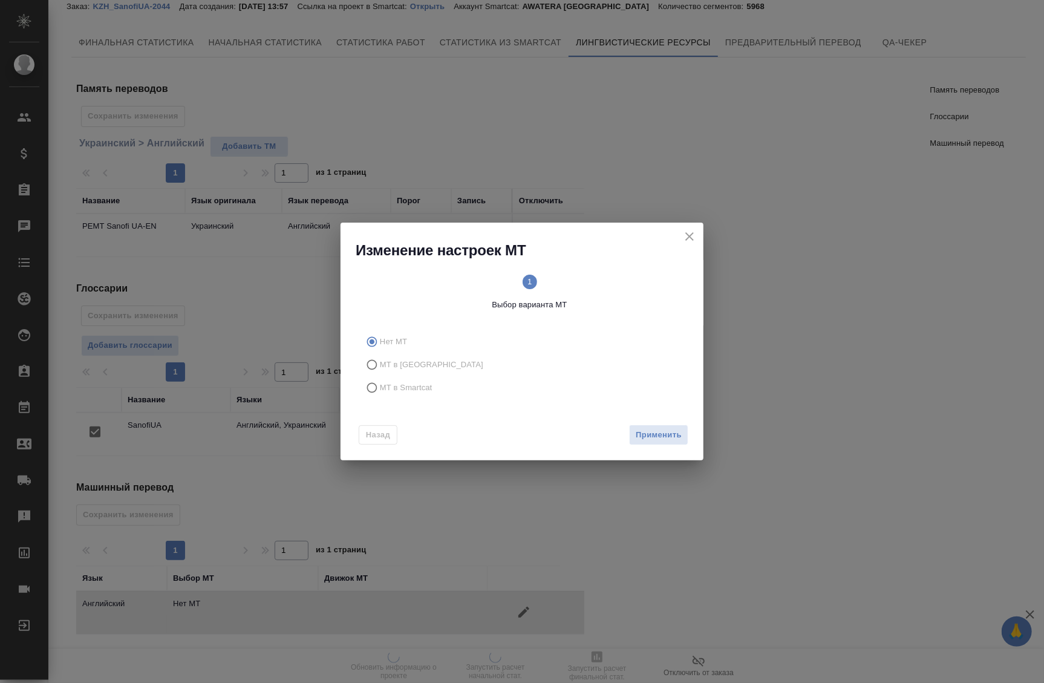
click at [394, 387] on span "МТ в Smartcat" at bounding box center [406, 388] width 53 height 12
click at [380, 387] on input "МТ в Smartcat" at bounding box center [370, 387] width 19 height 23
radio input "true"
click at [654, 438] on span "Вперед" at bounding box center [667, 435] width 30 height 14
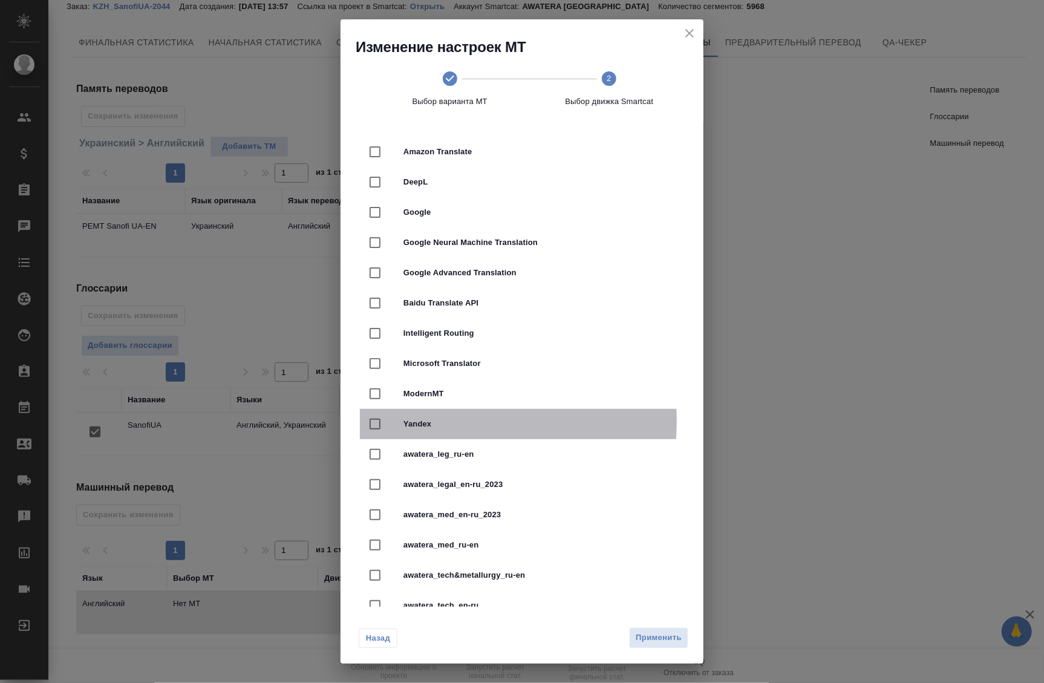
click at [402, 421] on div at bounding box center [387, 423] width 34 height 25
checkbox input "true"
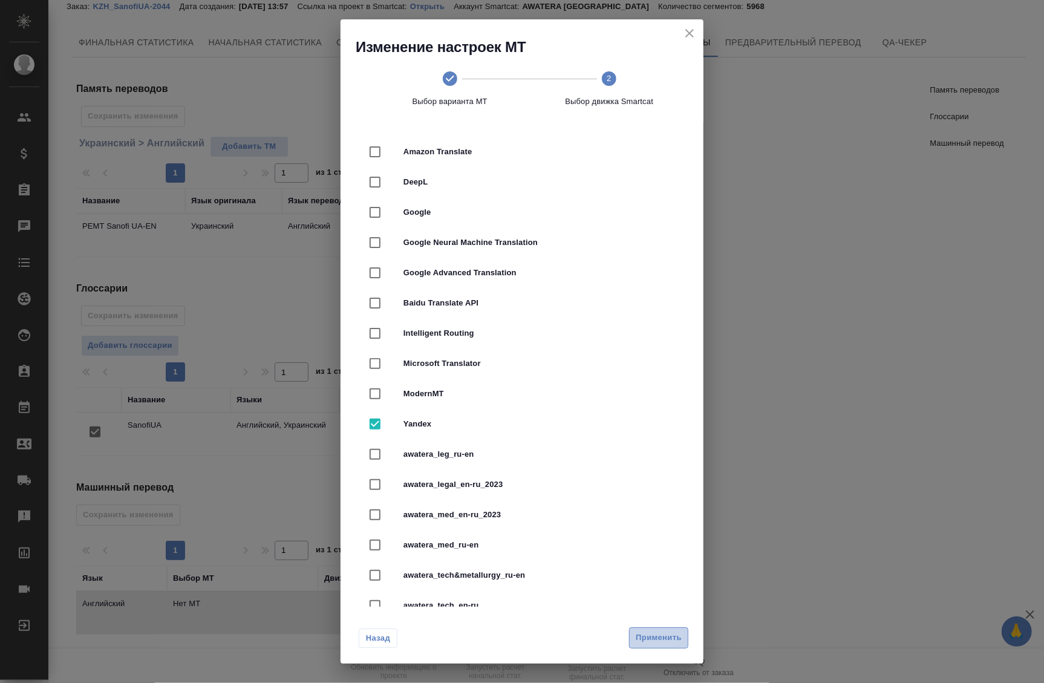
click at [666, 638] on span "Применить" at bounding box center [659, 638] width 46 height 14
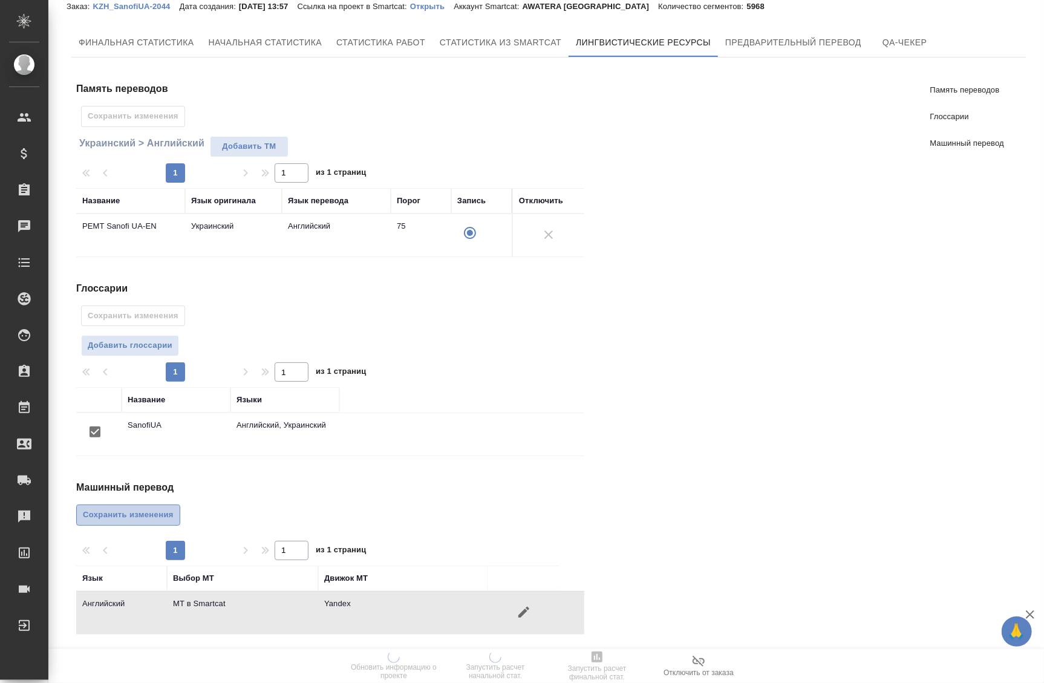
click at [120, 519] on span "Сохранить изменения" at bounding box center [128, 515] width 91 height 14
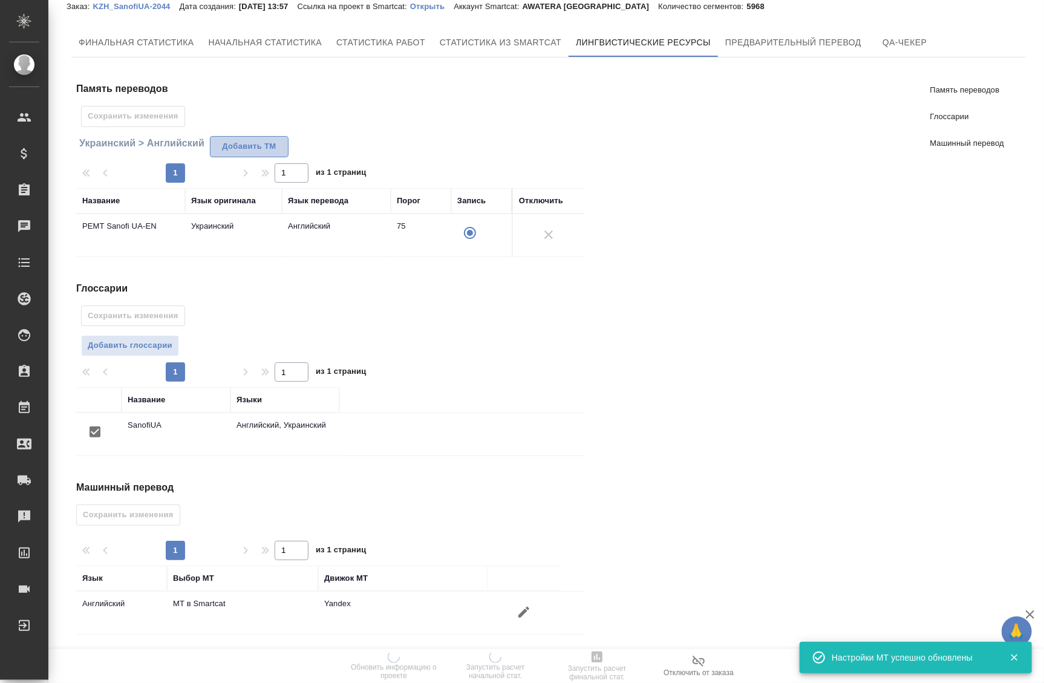
click at [234, 152] on span "Добавить TM" at bounding box center [249, 147] width 65 height 14
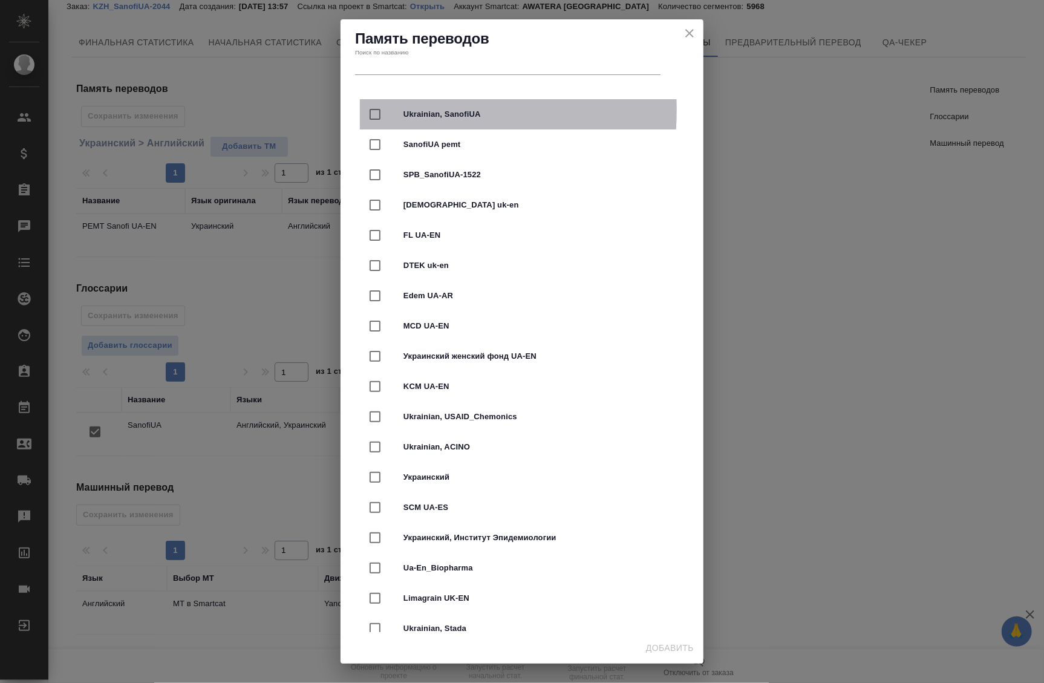
click at [392, 110] on div at bounding box center [387, 114] width 34 height 25
checkbox input "true"
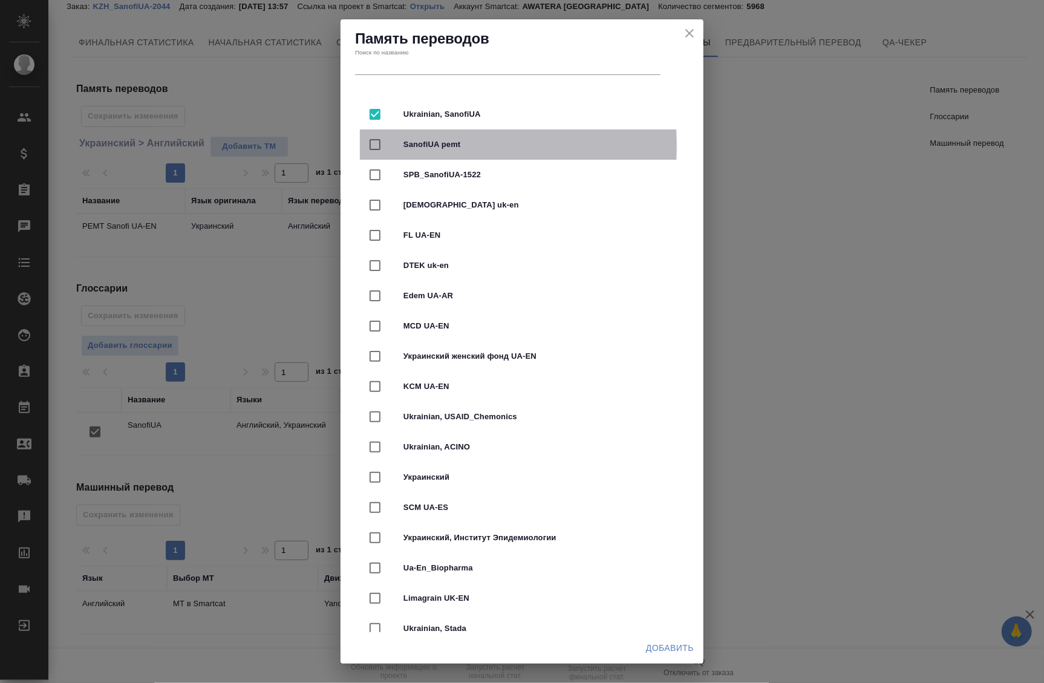
click at [378, 146] on input "checkbox" at bounding box center [374, 144] width 25 height 25
checkbox input "true"
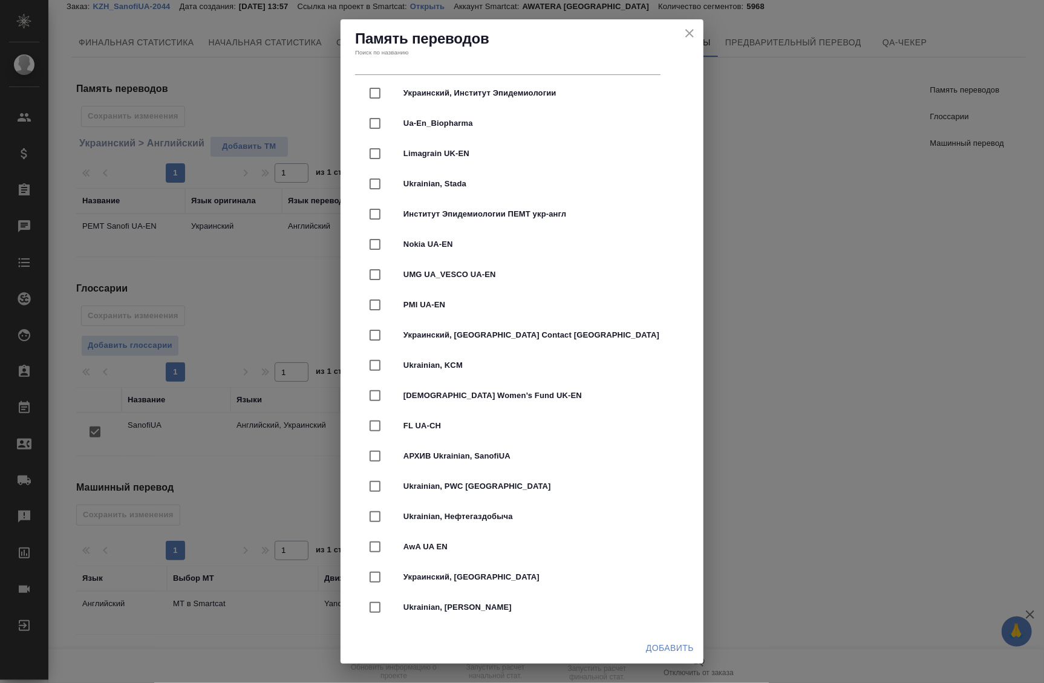
scroll to position [516, 0]
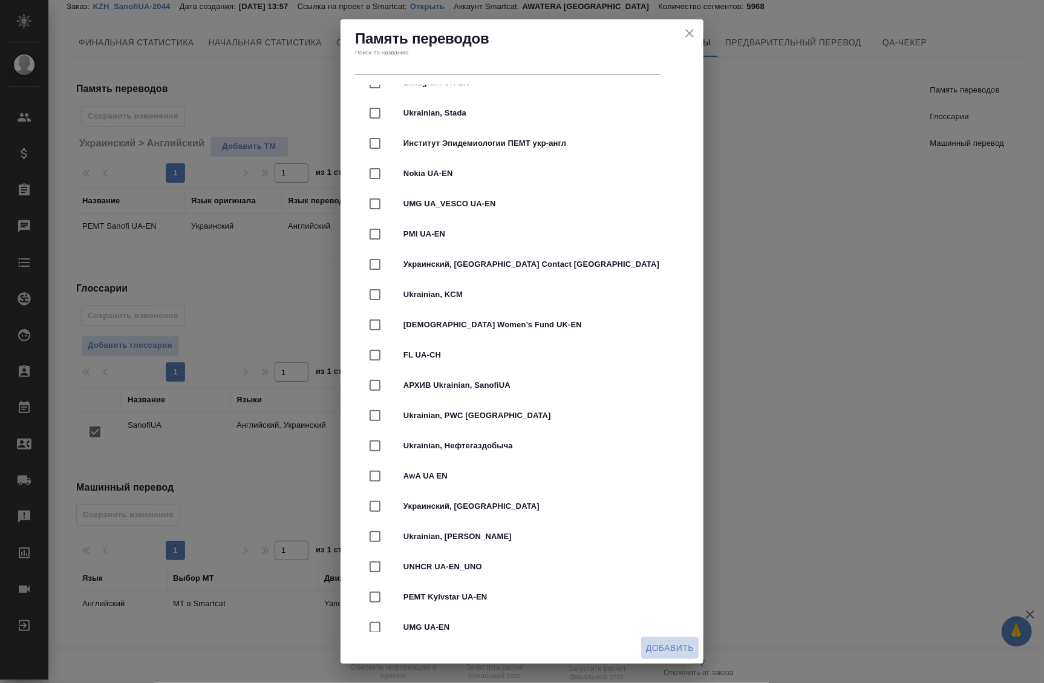
click at [666, 641] on span "Добавить" at bounding box center [670, 648] width 48 height 15
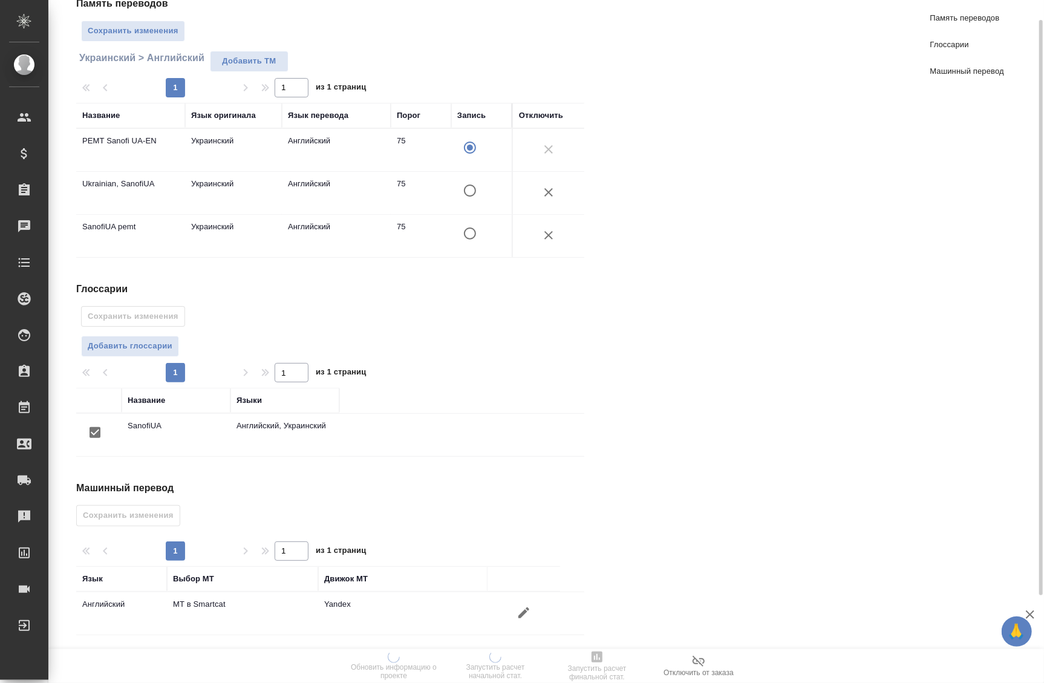
scroll to position [0, 0]
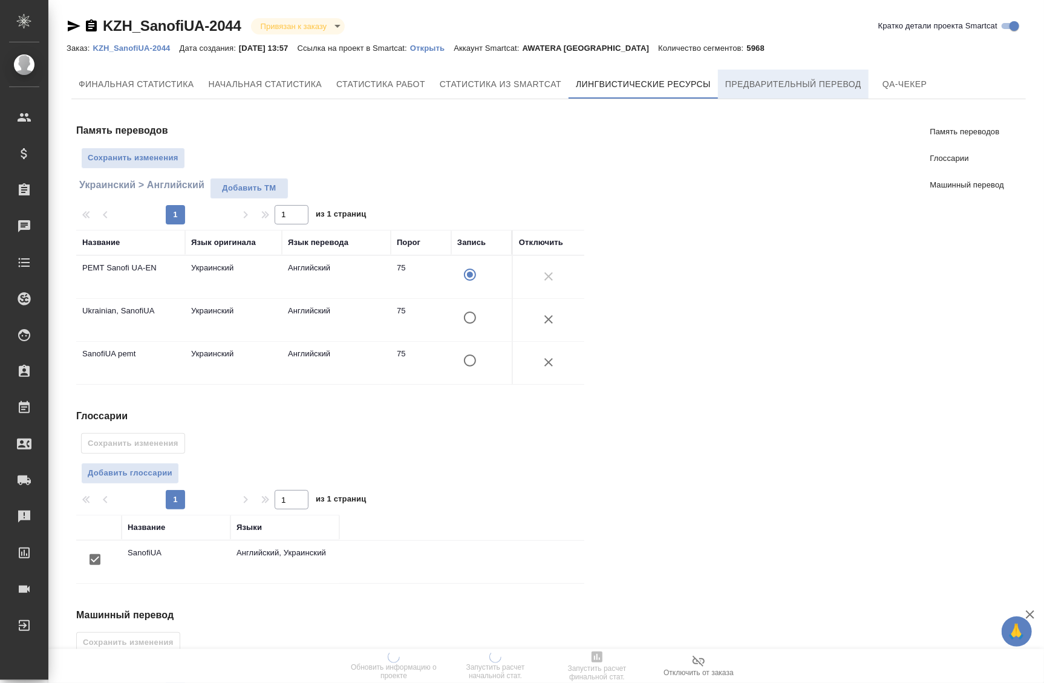
click at [756, 81] on span "Предварительный перевод" at bounding box center [794, 84] width 136 height 15
click at [144, 156] on span "Сохранить изменения" at bounding box center [133, 158] width 91 height 14
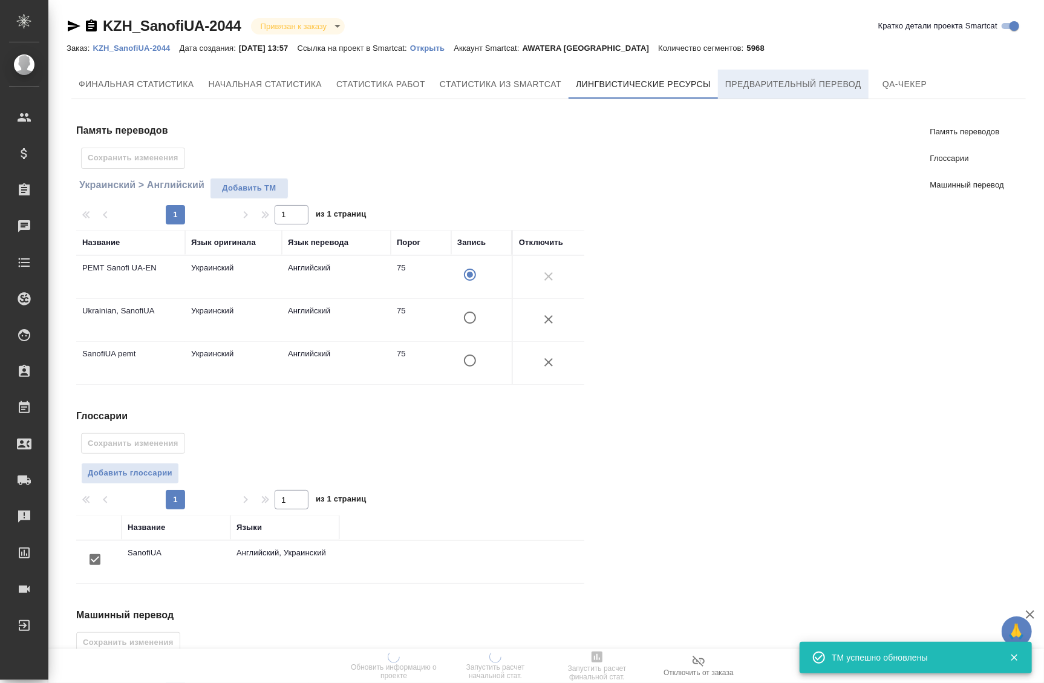
click at [759, 85] on span "Предварительный перевод" at bounding box center [794, 84] width 136 height 15
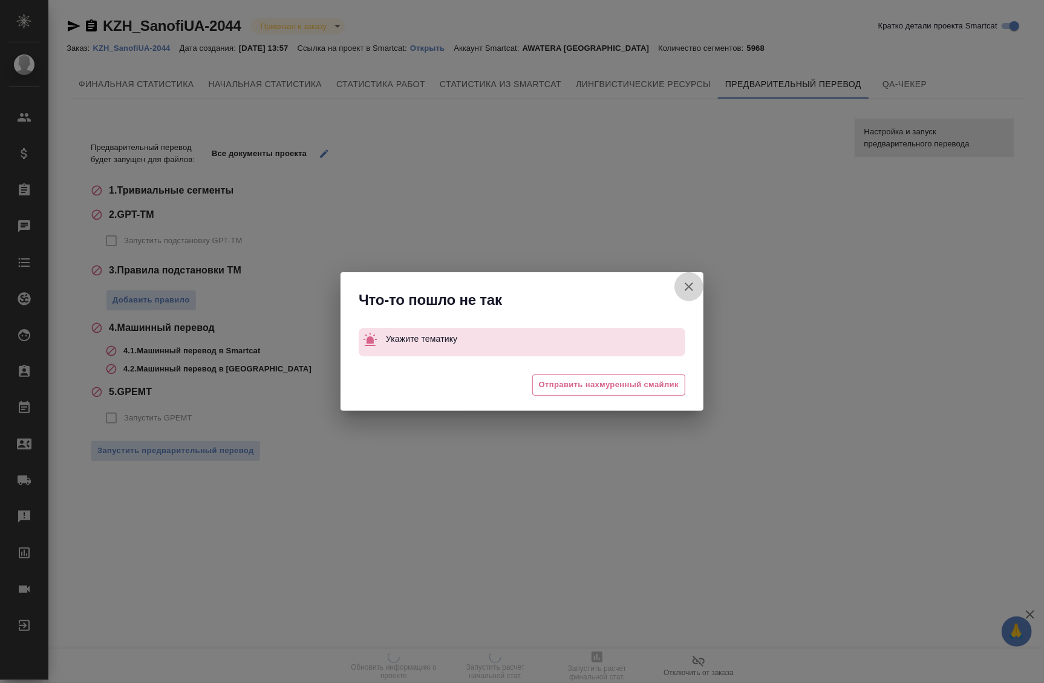
click at [679, 284] on button "Кратко детали проекта Smartcat" at bounding box center [689, 286] width 29 height 29
click at [695, 288] on icon "button" at bounding box center [689, 287] width 15 height 15
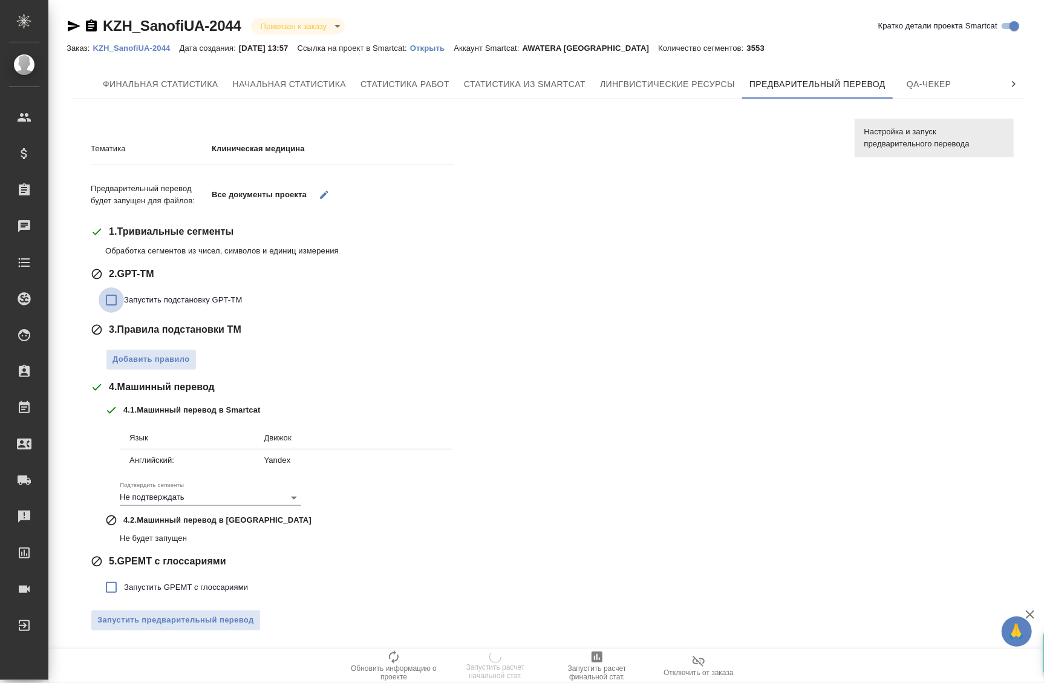
click at [113, 303] on input "Запустить подстановку GPT-TM" at bounding box center [111, 299] width 25 height 25
checkbox input "true"
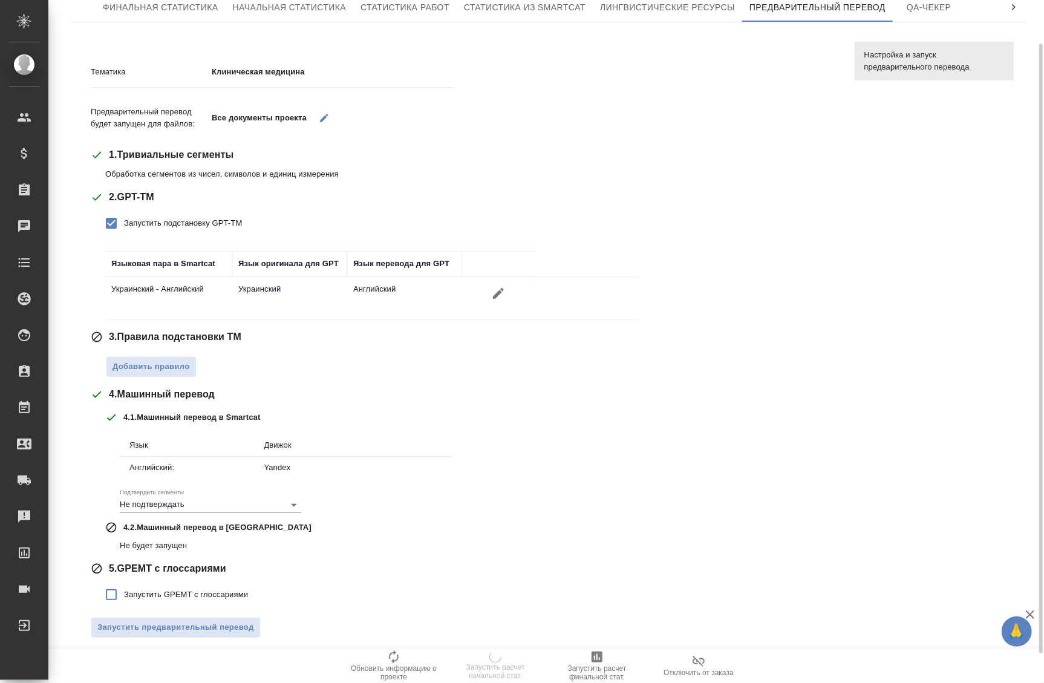
scroll to position [81, 0]
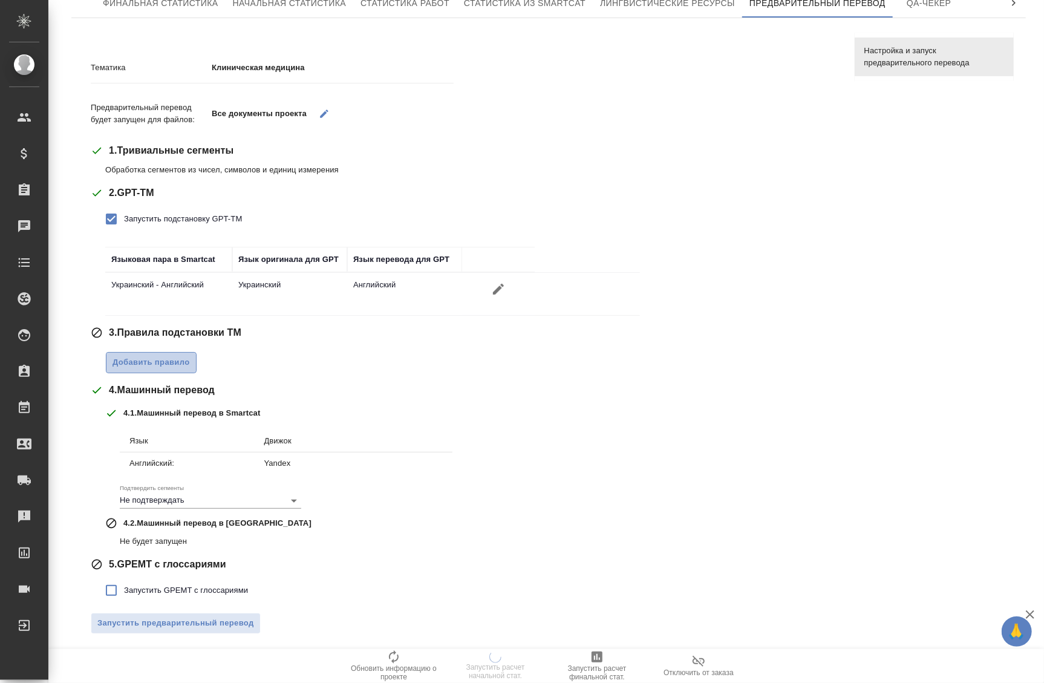
click at [130, 361] on span "Добавить правило" at bounding box center [151, 363] width 77 height 14
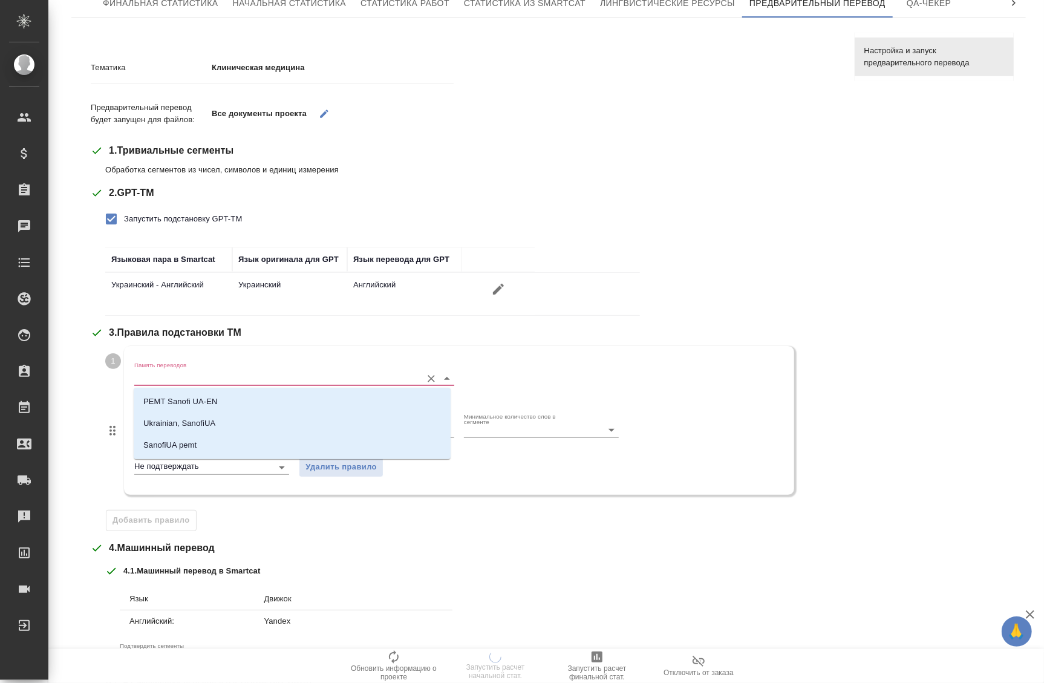
click at [214, 371] on input "Память переводов" at bounding box center [274, 378] width 281 height 15
click at [218, 398] on li "PEMT Sanofi UA-EN" at bounding box center [292, 402] width 317 height 22
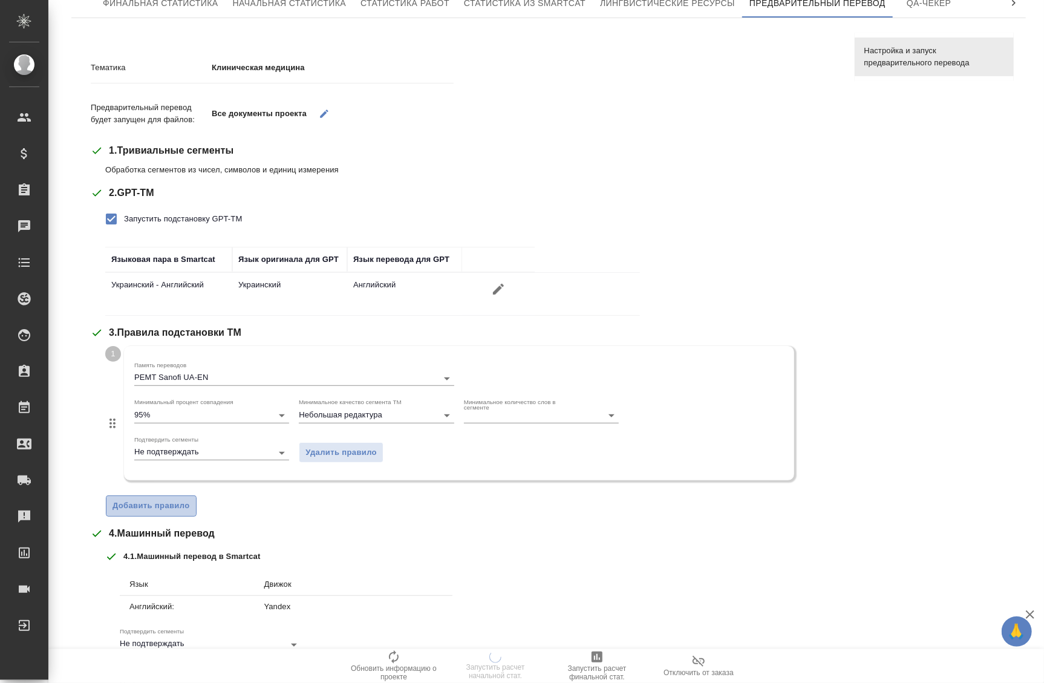
click at [164, 506] on span "Добавить правило" at bounding box center [151, 506] width 77 height 14
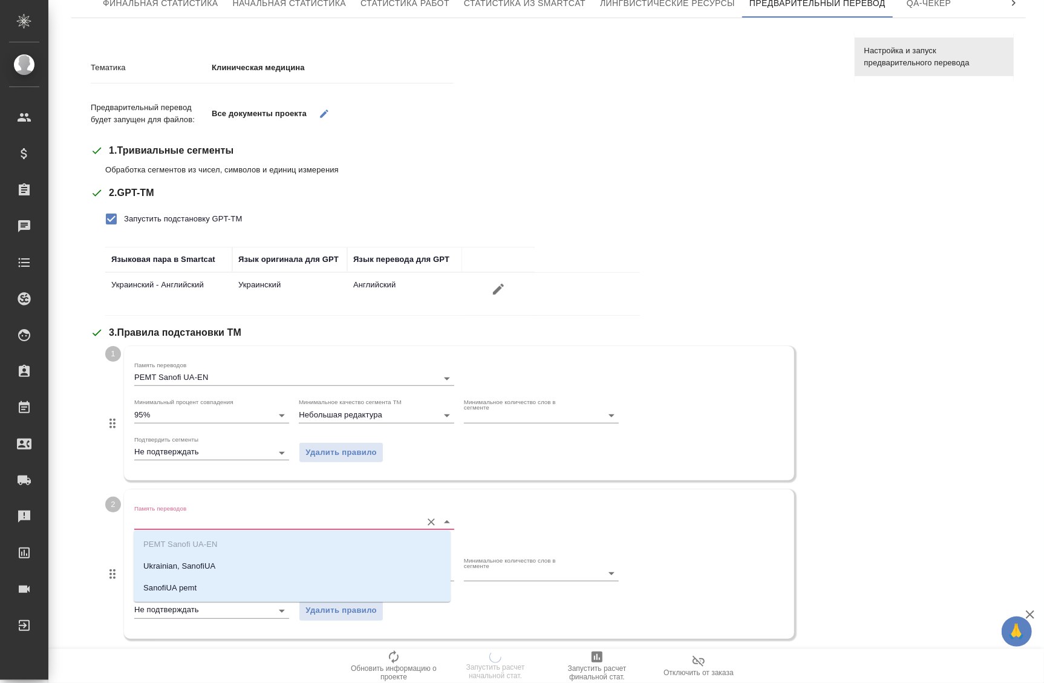
click at [207, 520] on input "Память переводов" at bounding box center [274, 521] width 281 height 15
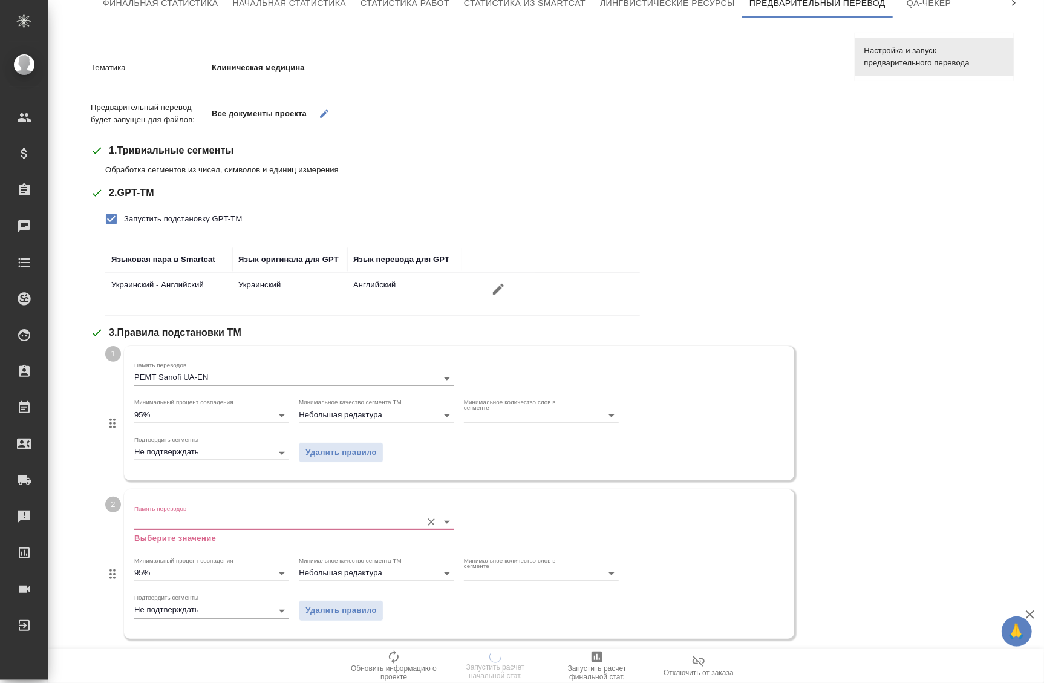
click at [207, 520] on input "Память переводов" at bounding box center [274, 521] width 281 height 15
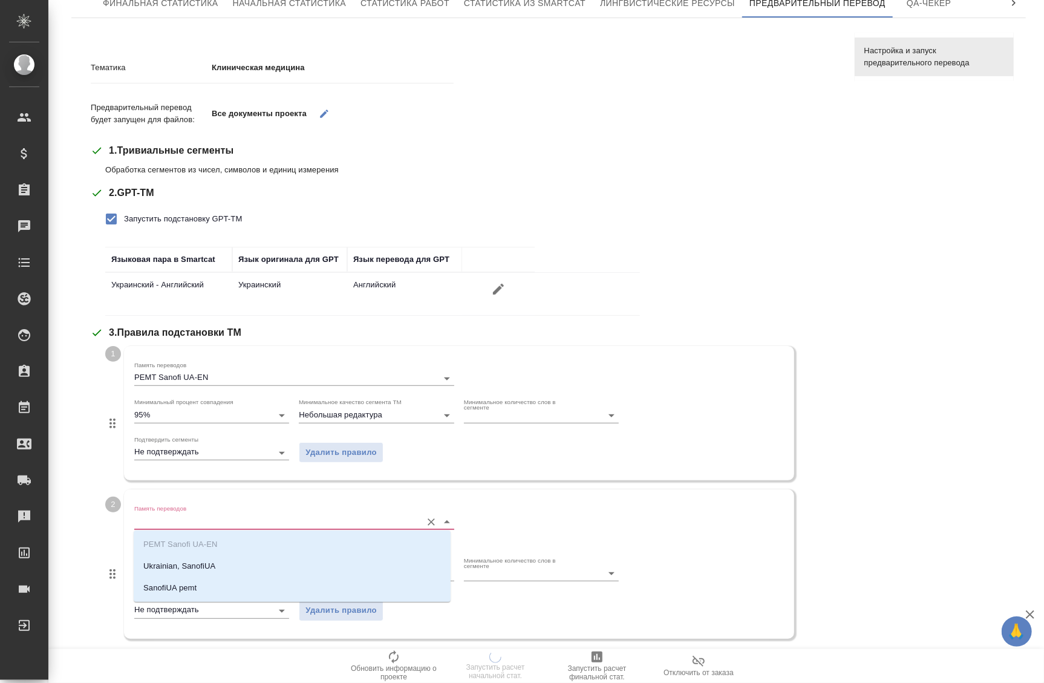
click at [205, 519] on input "Память переводов" at bounding box center [274, 521] width 281 height 15
click at [209, 564] on p "Ukrainian, SanofiUA" at bounding box center [179, 566] width 72 height 12
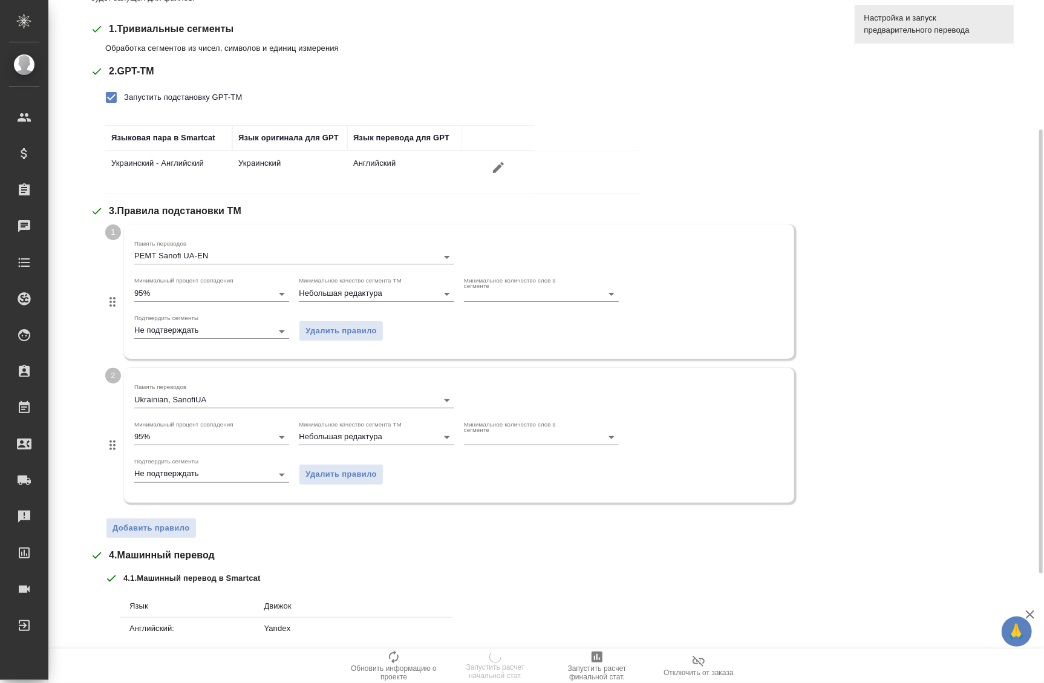
scroll to position [203, 0]
click at [157, 534] on button "Добавить правило" at bounding box center [151, 527] width 91 height 21
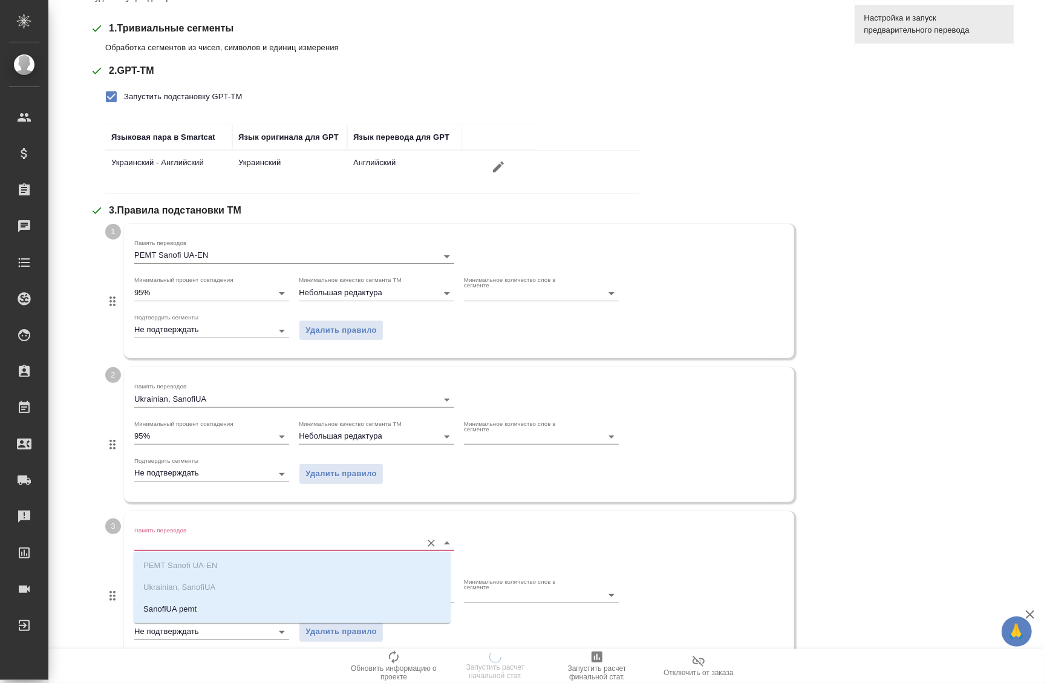
click at [180, 544] on input "Память переводов" at bounding box center [274, 543] width 281 height 15
click at [206, 620] on li "SanofiUA pemt" at bounding box center [292, 609] width 317 height 22
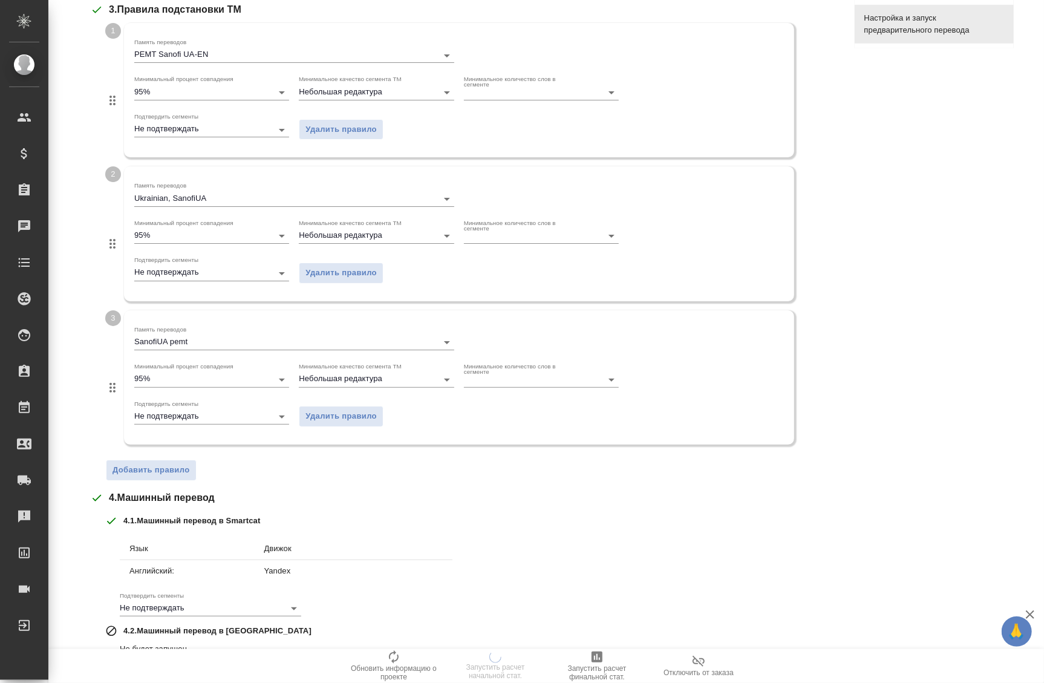
scroll to position [510, 0]
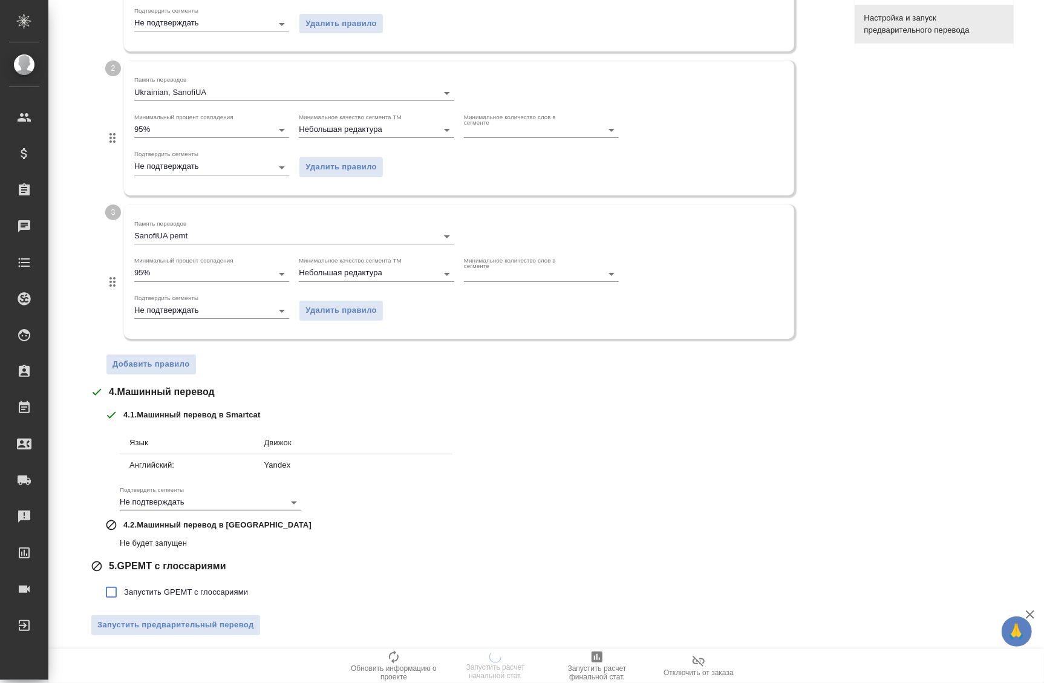
click at [149, 587] on span "Запустить GPEMT с глоссариями" at bounding box center [186, 592] width 124 height 12
click at [124, 587] on input "Запустить GPEMT с глоссариями" at bounding box center [111, 592] width 25 height 25
checkbox input "true"
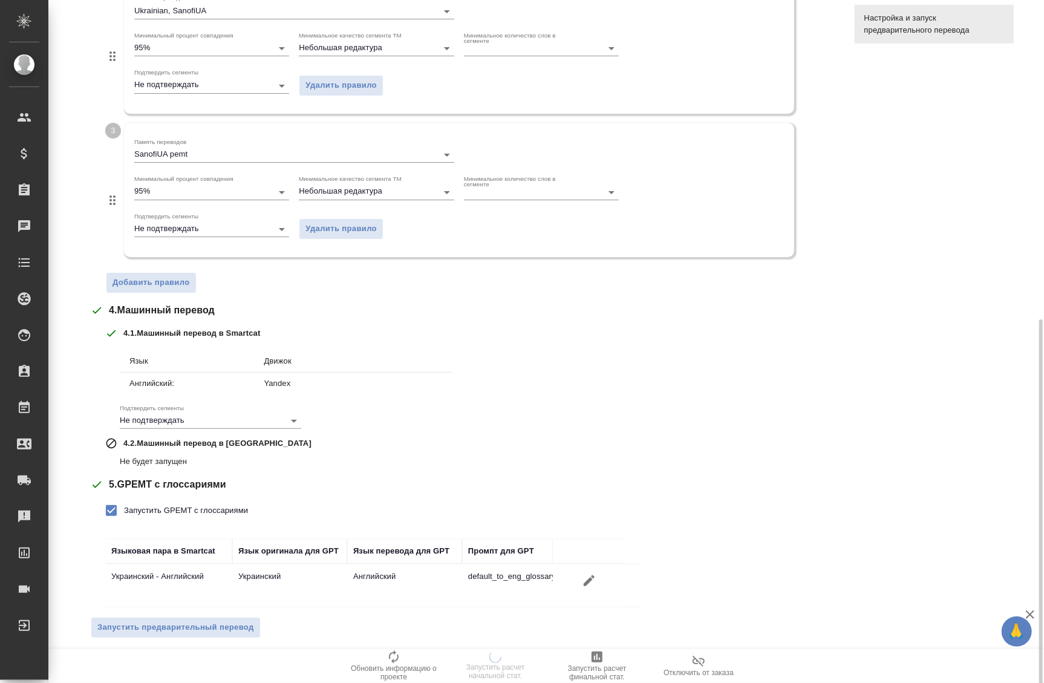
scroll to position [594, 0]
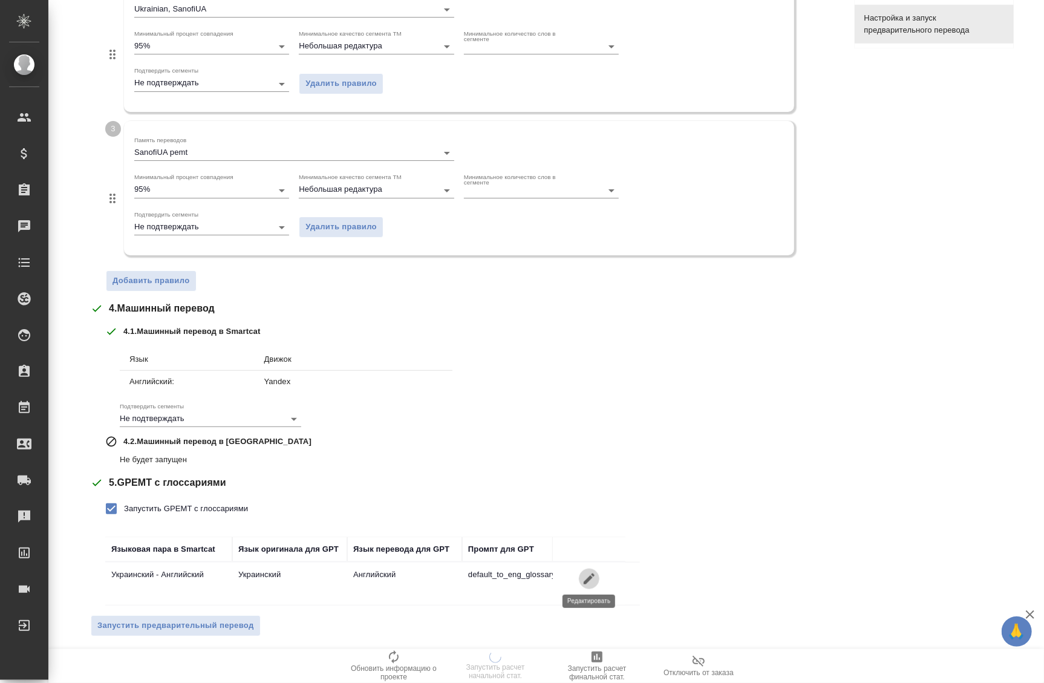
click at [588, 580] on icon "button" at bounding box center [589, 579] width 15 height 15
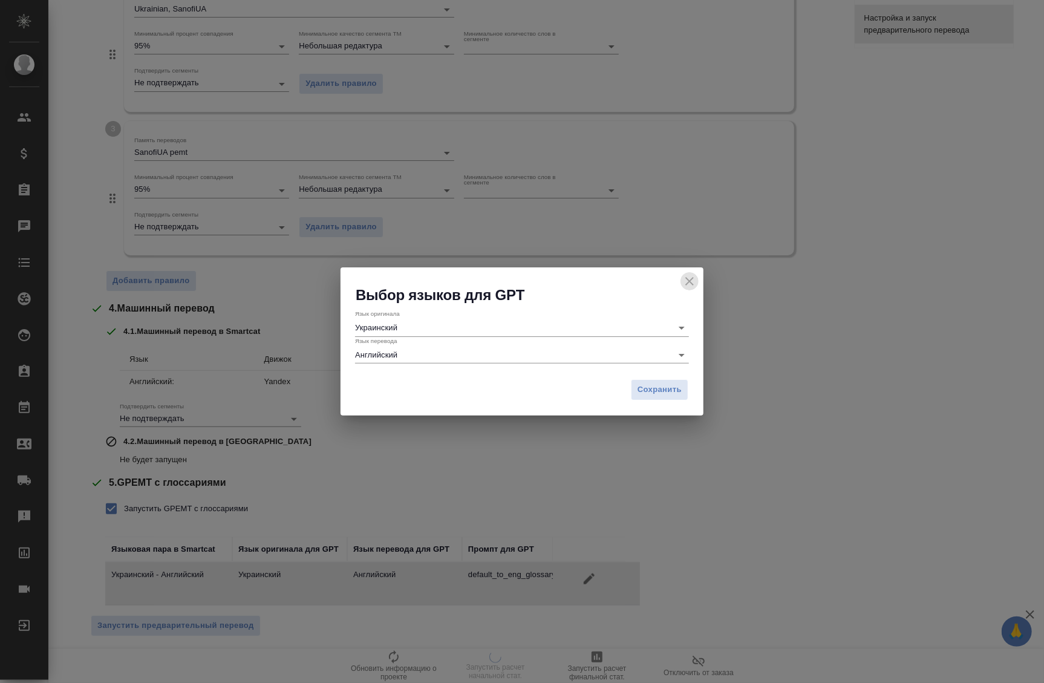
click at [690, 280] on icon "close" at bounding box center [690, 281] width 15 height 15
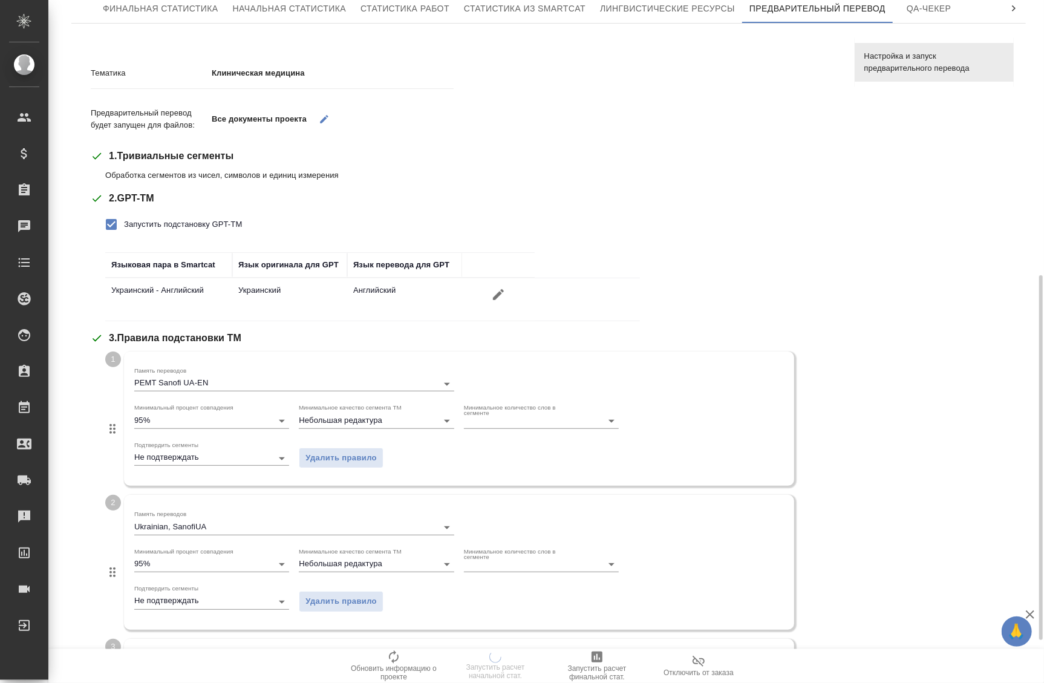
scroll to position [0, 0]
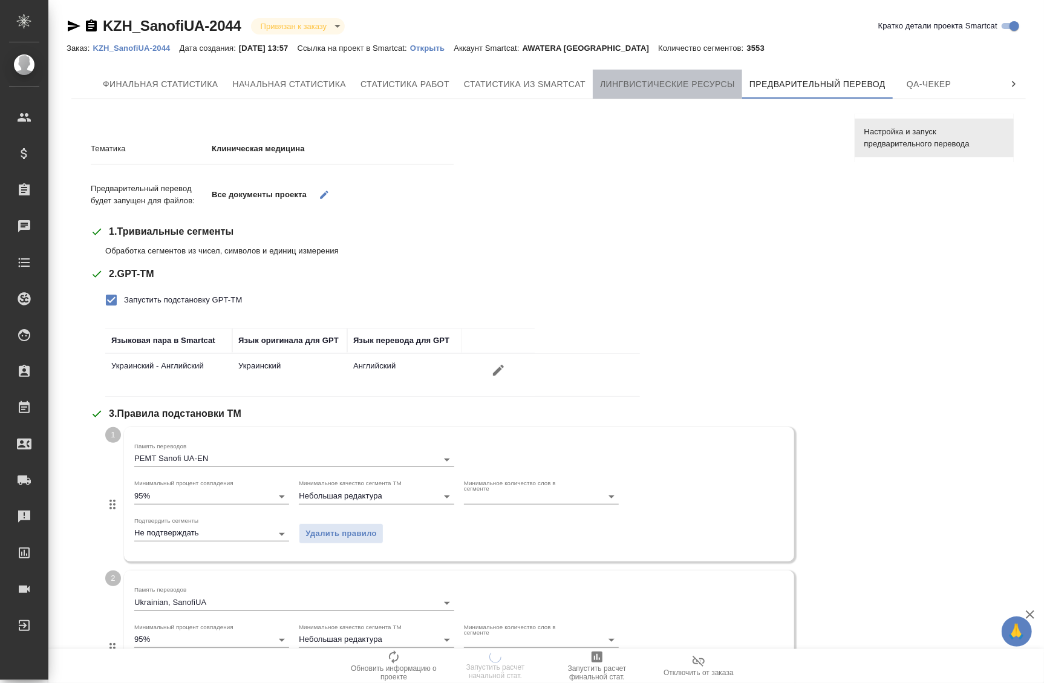
click at [709, 94] on button "Лингвистические ресурсы" at bounding box center [667, 84] width 149 height 29
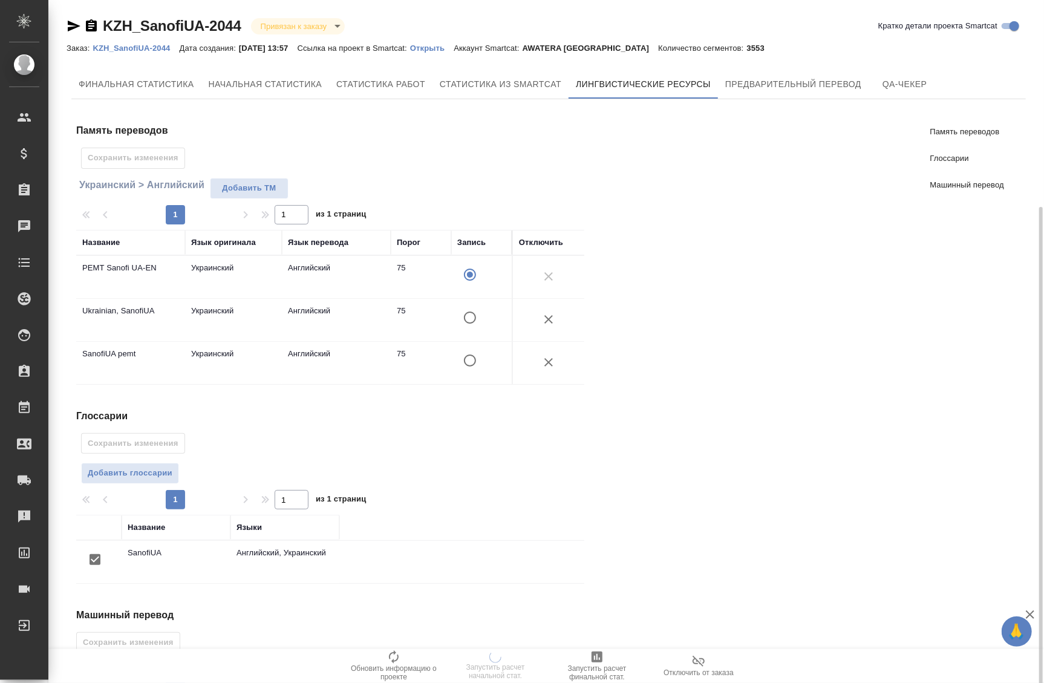
scroll to position [127, 0]
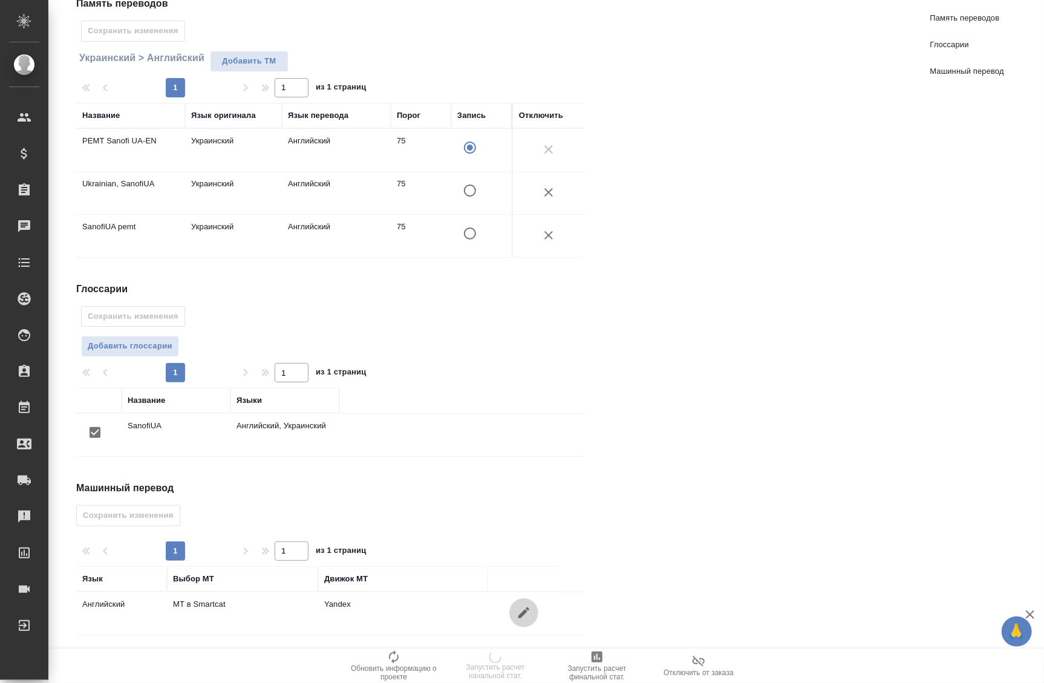
click at [526, 616] on icon "button" at bounding box center [524, 613] width 15 height 15
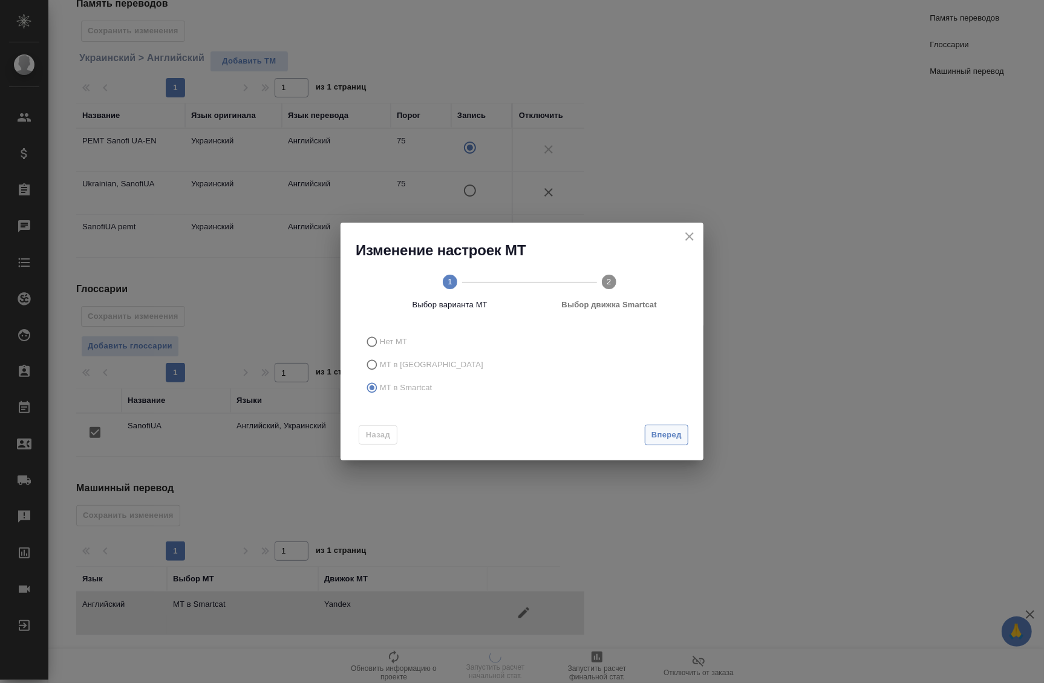
click at [687, 433] on button "Вперед" at bounding box center [667, 435] width 44 height 21
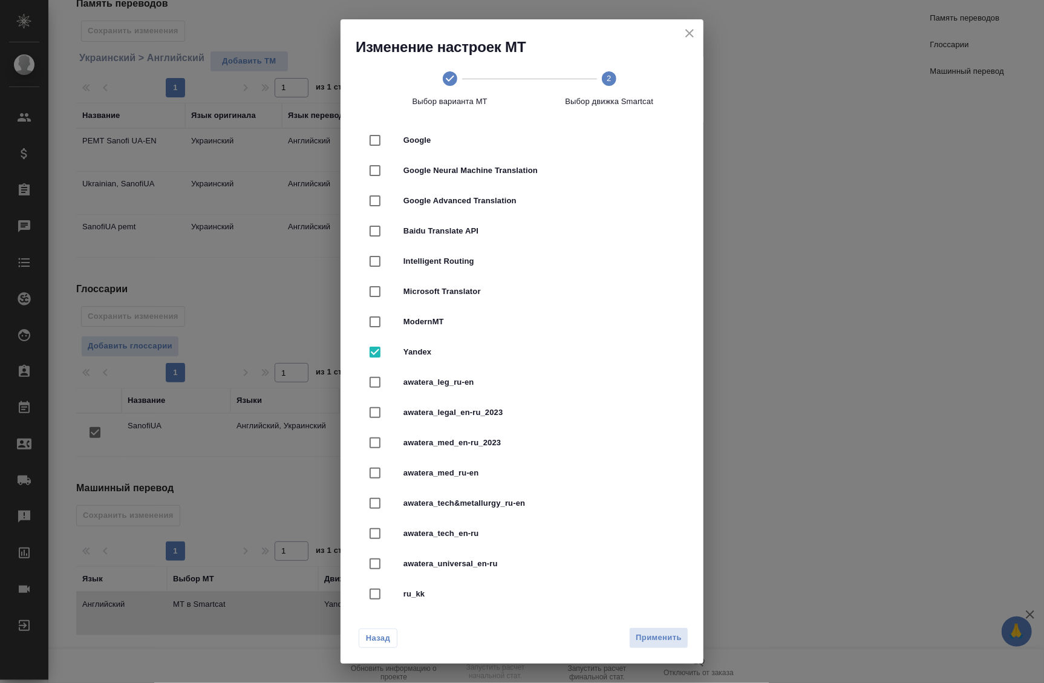
scroll to position [88, 0]
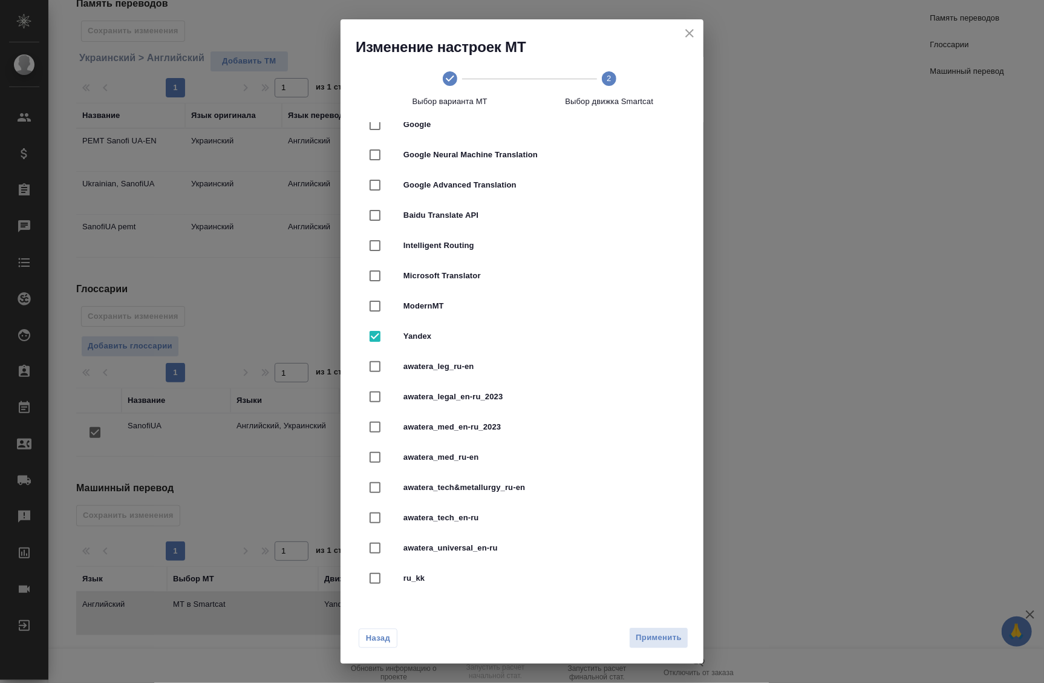
click at [851, 381] on div "Изменение настроек МТ Выбор варианта МТ 2 Выбор движка Smartcat Amazon Translat…" at bounding box center [522, 341] width 1044 height 683
click at [698, 30] on button "close" at bounding box center [690, 33] width 18 height 18
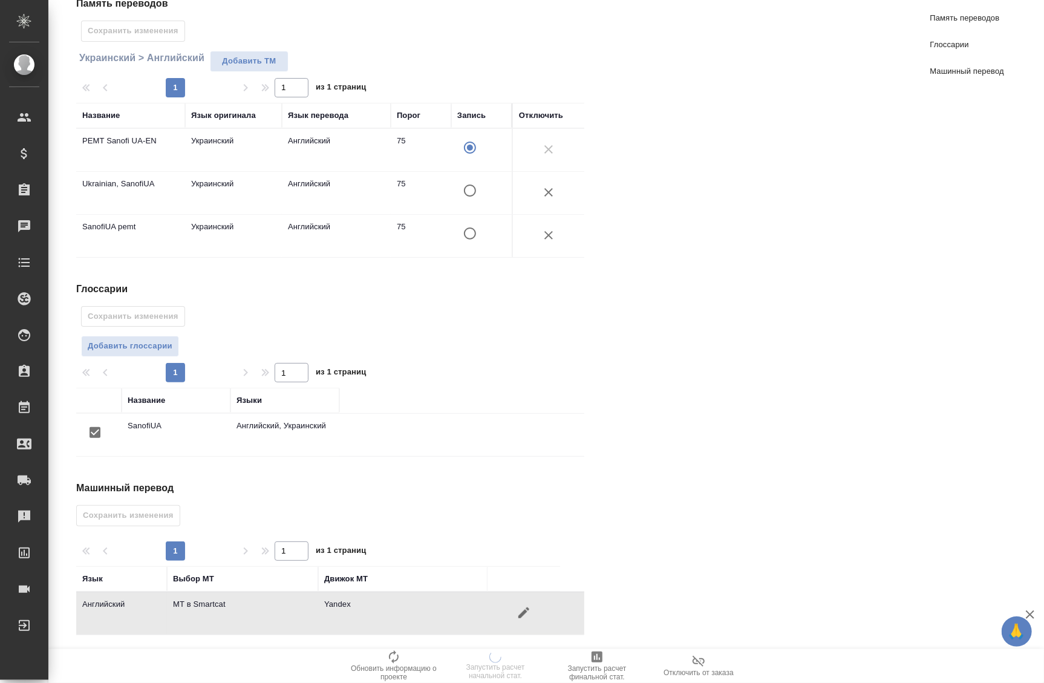
scroll to position [0, 0]
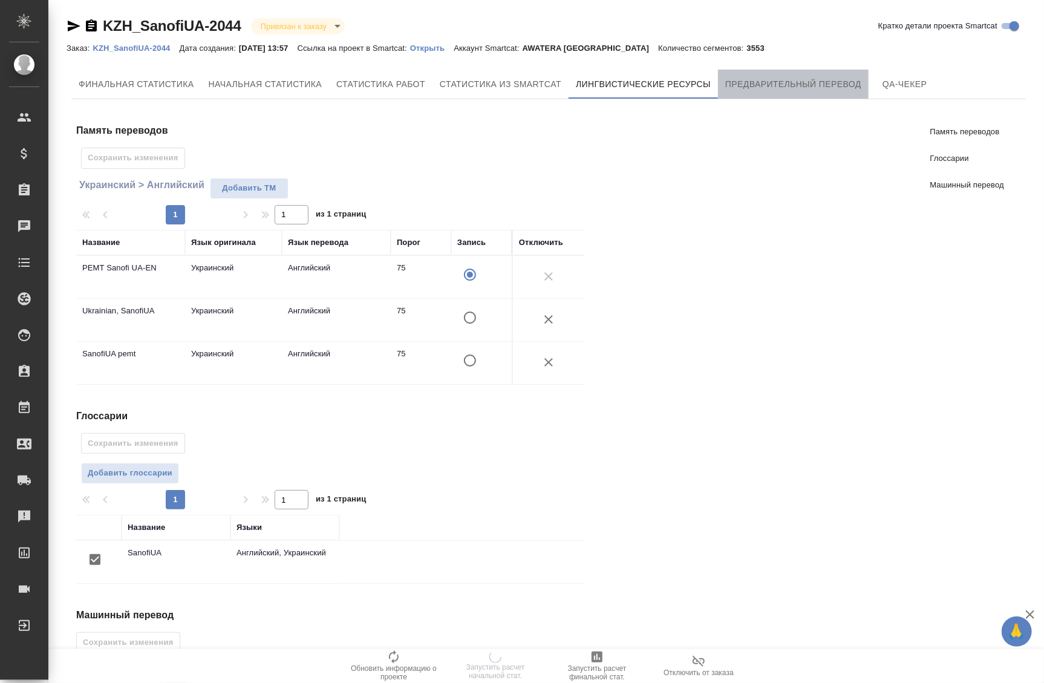
click at [800, 80] on span "Предварительный перевод" at bounding box center [794, 84] width 136 height 15
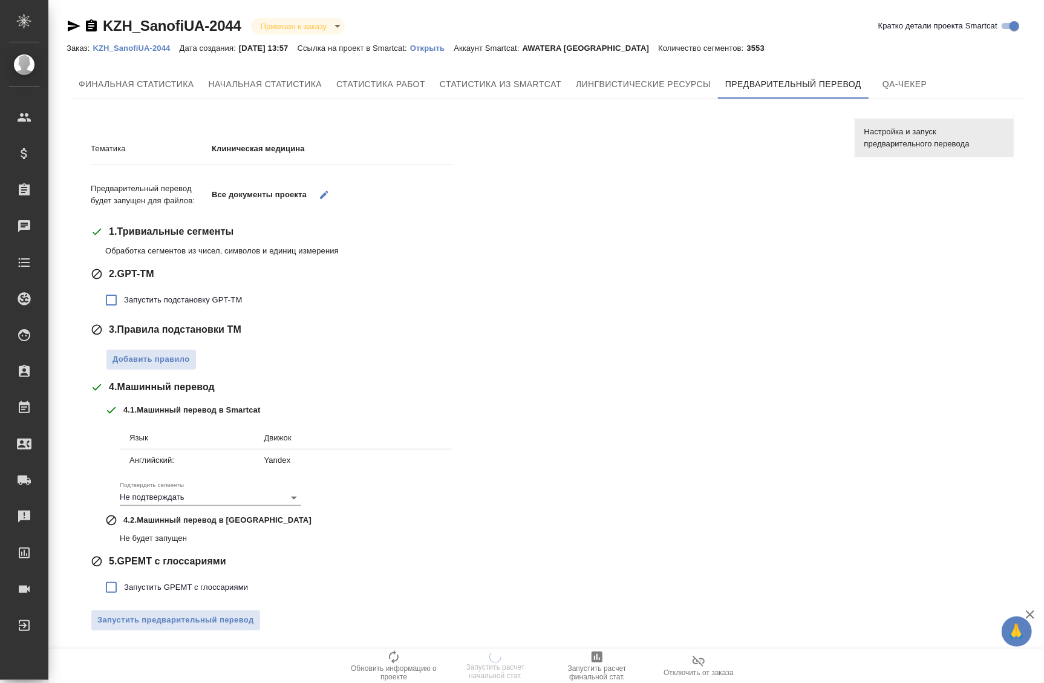
click at [128, 303] on span "Запустить подстановку GPT-TM" at bounding box center [183, 300] width 118 height 12
click at [124, 303] on input "Запустить подстановку GPT-TM" at bounding box center [111, 299] width 25 height 25
checkbox input "true"
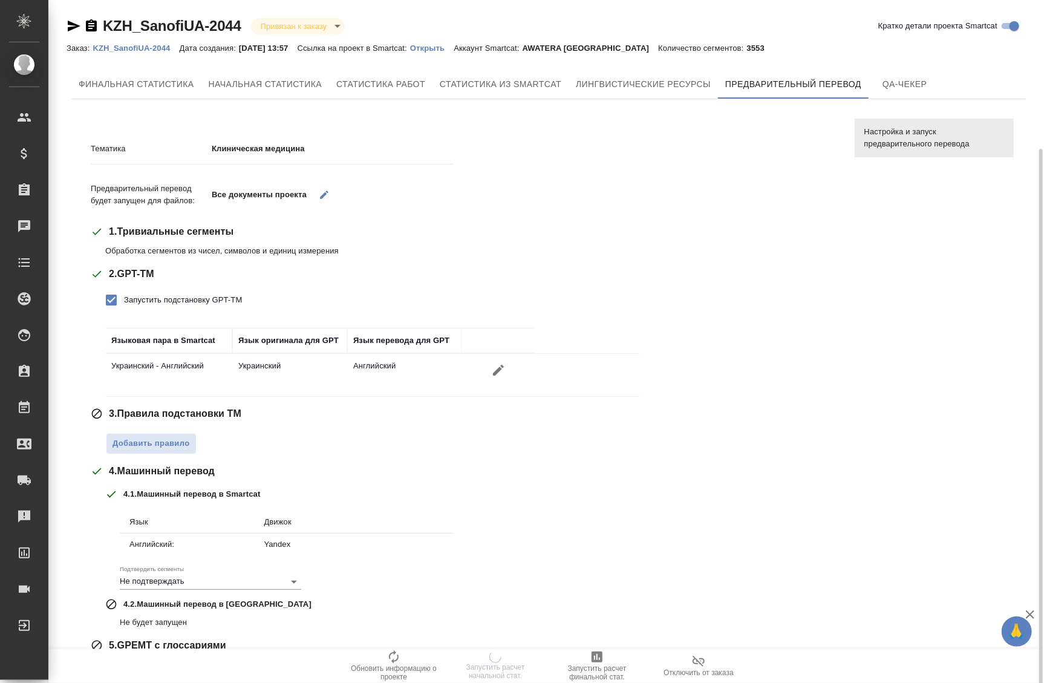
scroll to position [81, 0]
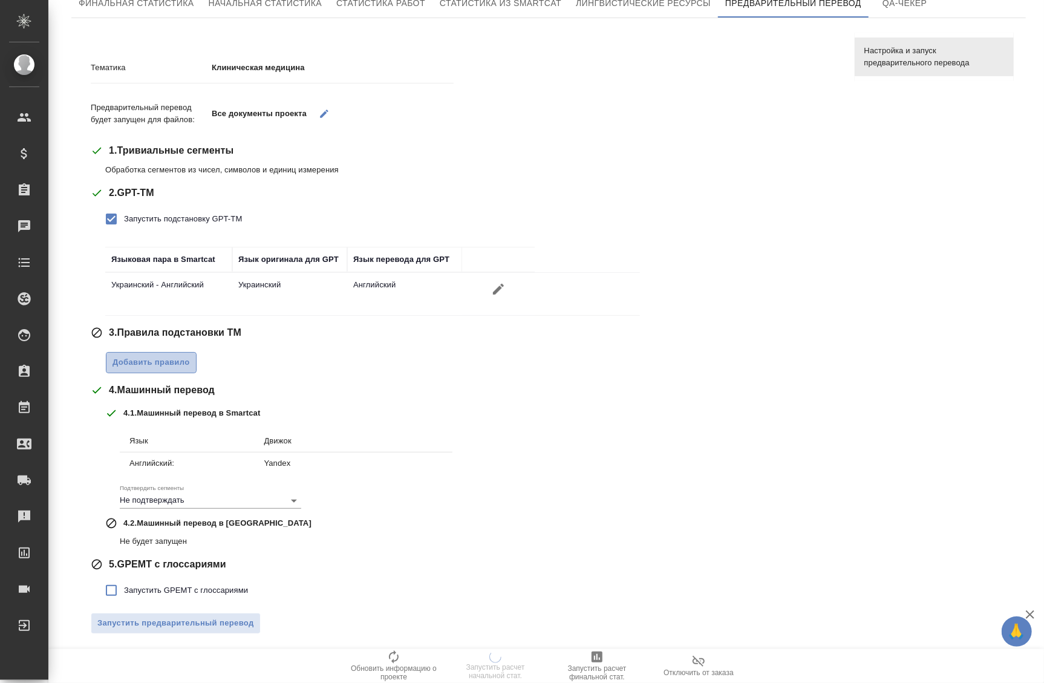
click at [185, 361] on span "Добавить правило" at bounding box center [151, 363] width 77 height 14
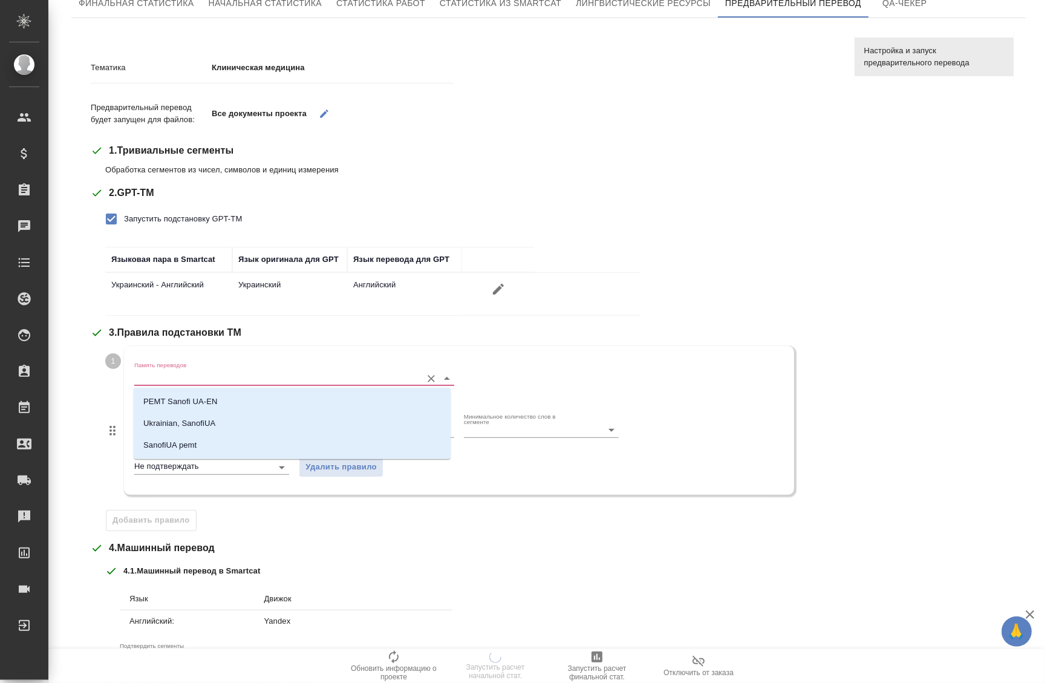
click at [202, 373] on input "Память переводов" at bounding box center [274, 378] width 281 height 15
click at [196, 402] on p "PEMT Sanofi UA-EN" at bounding box center [180, 402] width 74 height 12
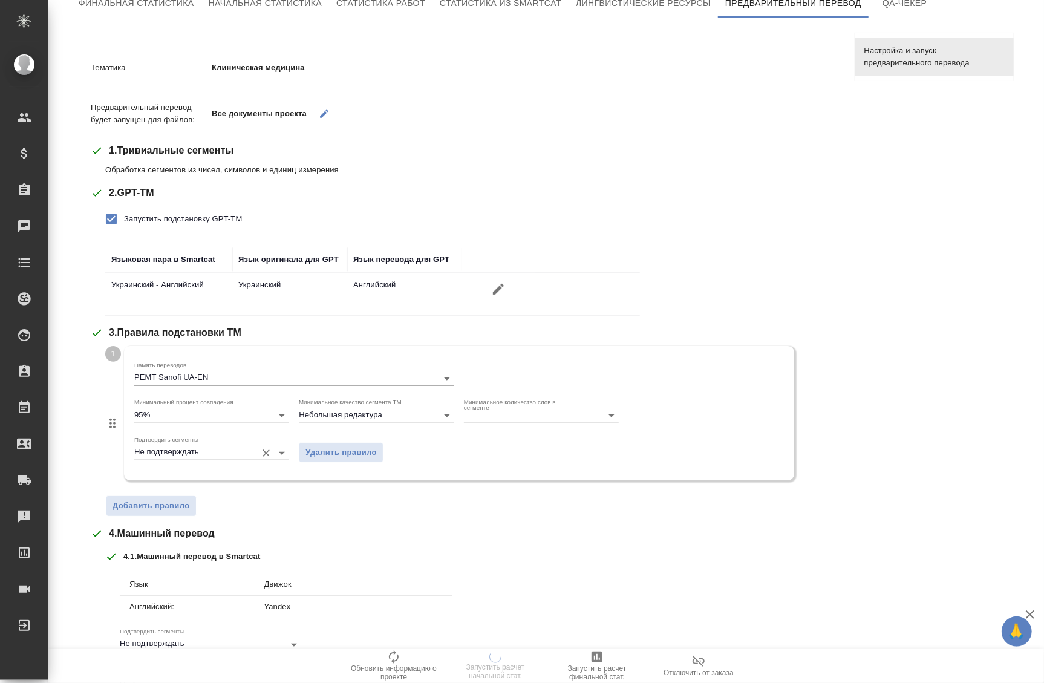
click at [173, 447] on input "Не подтверждать" at bounding box center [192, 452] width 116 height 15
click at [80, 479] on div "Тематика Клиническая медицина Предварительный перевод будет запущен для файлов:…" at bounding box center [454, 417] width 756 height 769
click at [156, 515] on div "Тематика Клиническая медицина Предварительный перевод будет запущен для файлов:…" at bounding box center [464, 417] width 746 height 740
click at [166, 511] on span "Добавить правило" at bounding box center [151, 506] width 77 height 14
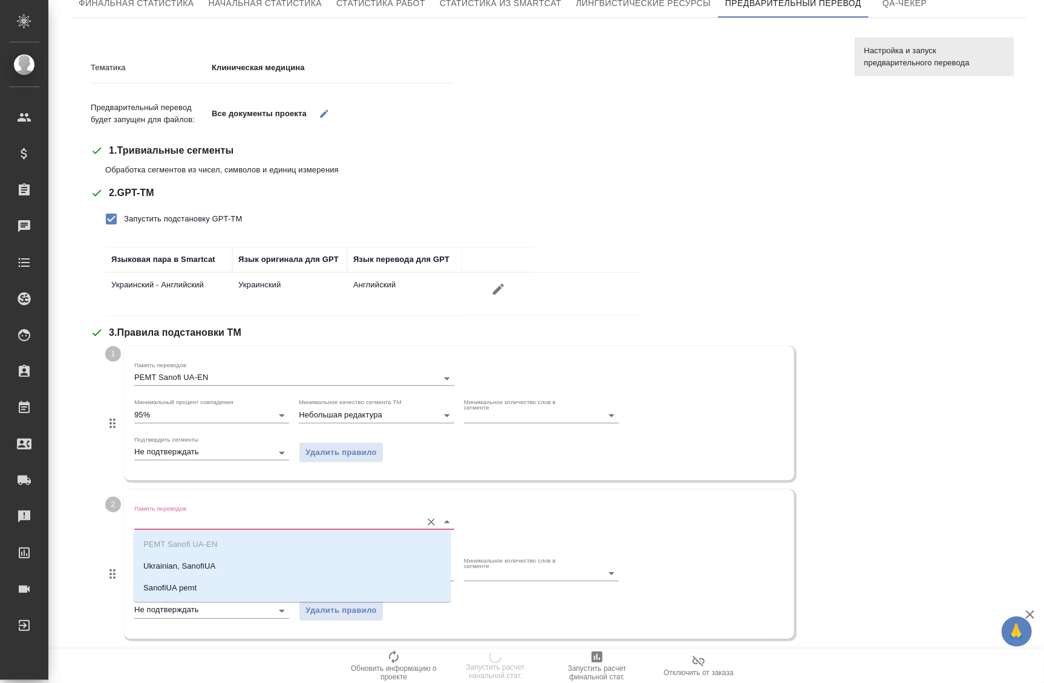
click at [215, 519] on input "Память переводов" at bounding box center [274, 521] width 281 height 15
click at [221, 573] on li "Ukrainian, SanofiUA" at bounding box center [292, 567] width 317 height 22
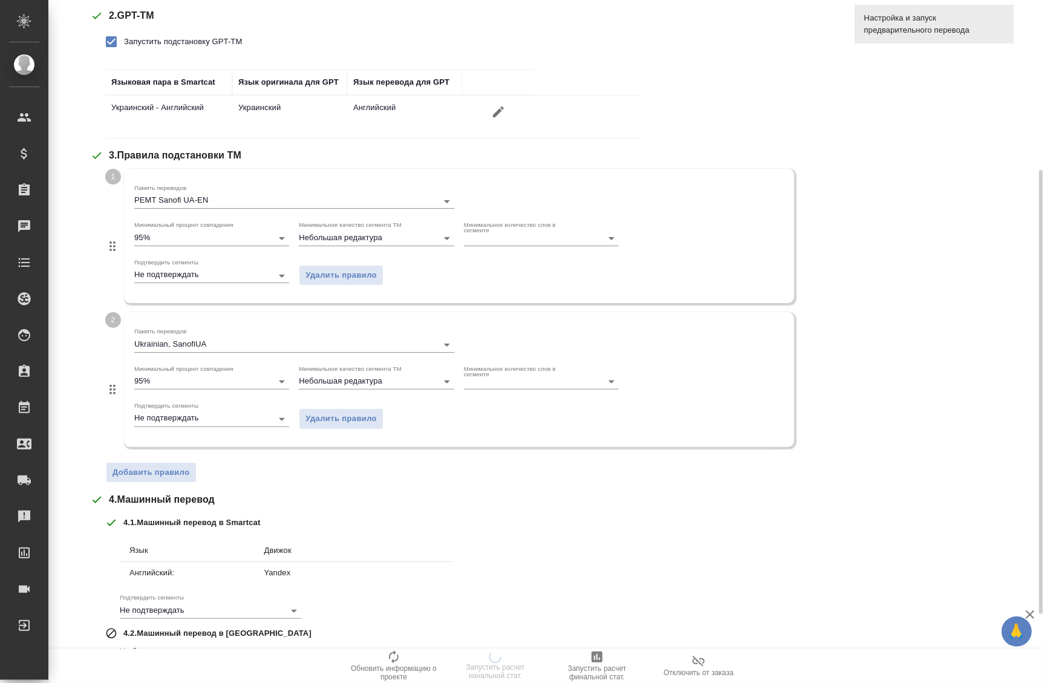
scroll to position [260, 0]
click at [145, 472] on span "Добавить правило" at bounding box center [151, 471] width 77 height 14
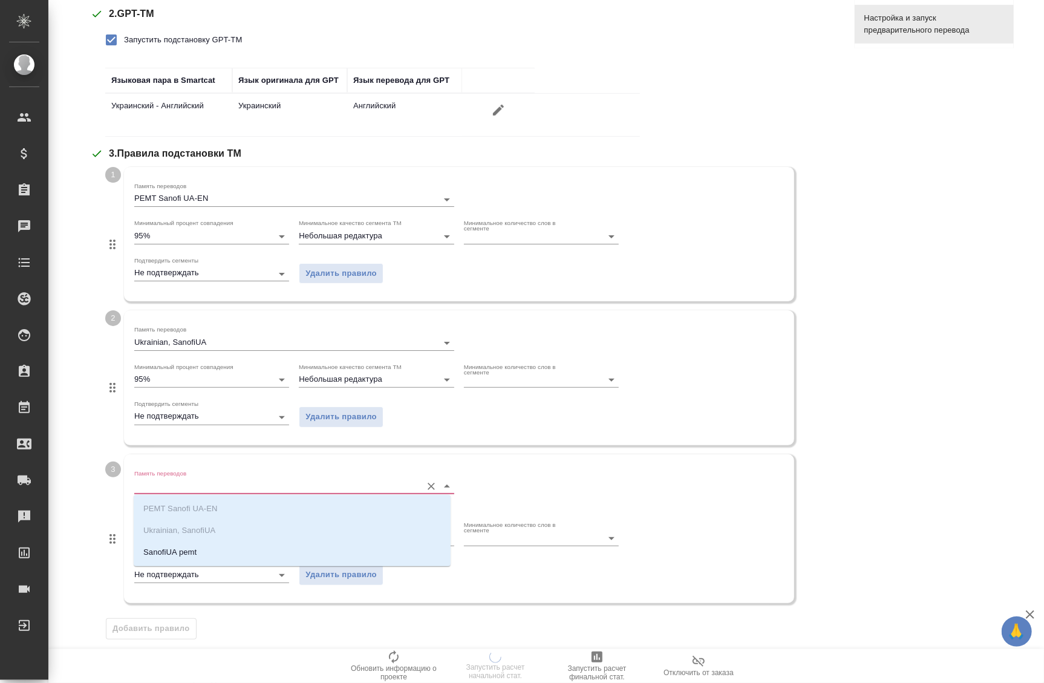
click at [210, 479] on input "Память переводов" at bounding box center [274, 486] width 281 height 15
click at [218, 551] on li "SanofiUA pemt" at bounding box center [292, 553] width 317 height 22
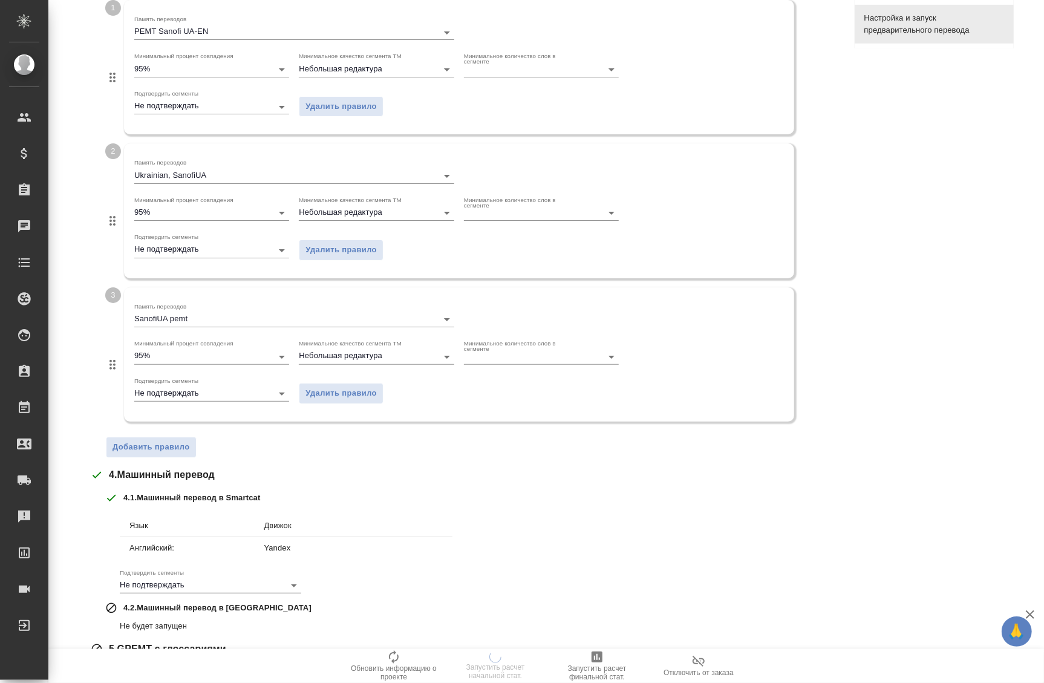
scroll to position [510, 0]
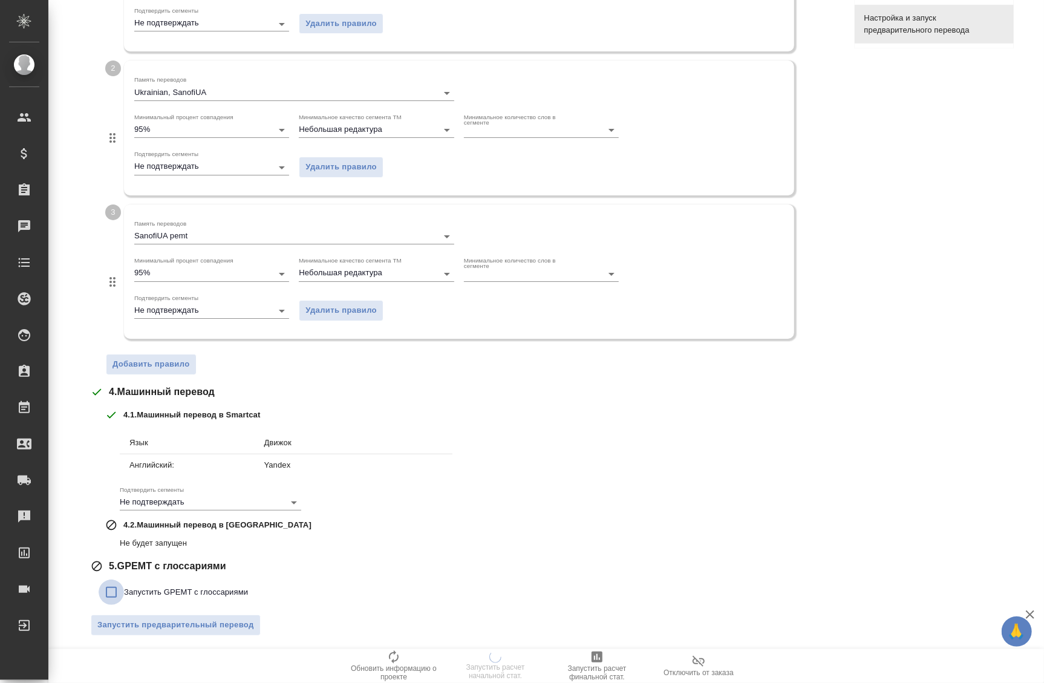
click at [111, 591] on input "Запустить GPEMT с глоссариями" at bounding box center [111, 592] width 25 height 25
checkbox input "true"
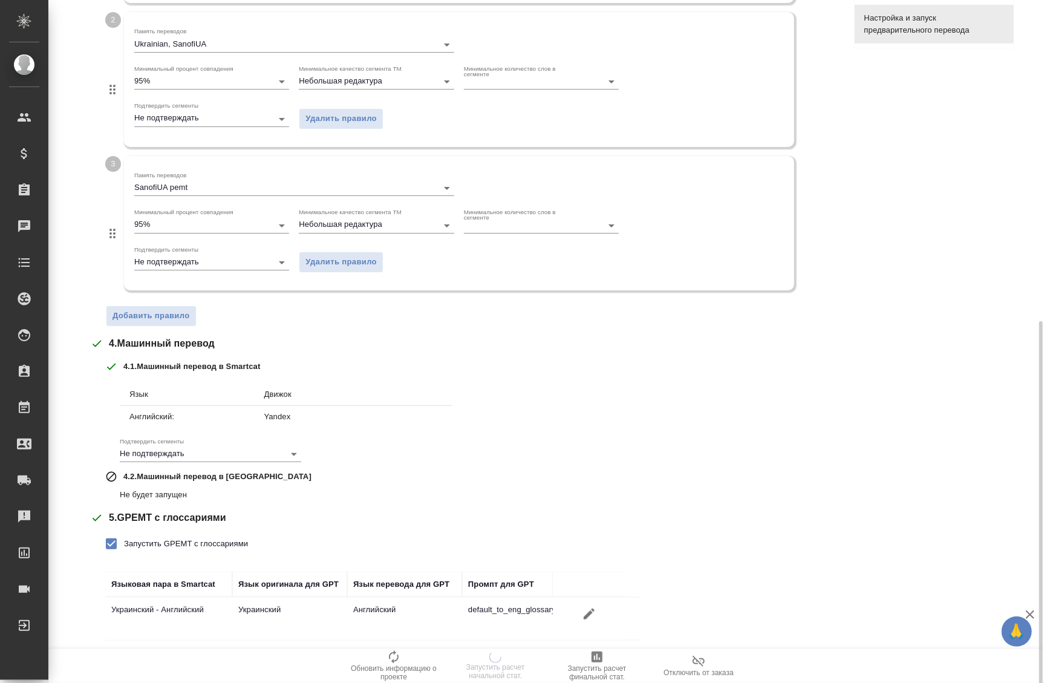
scroll to position [594, 0]
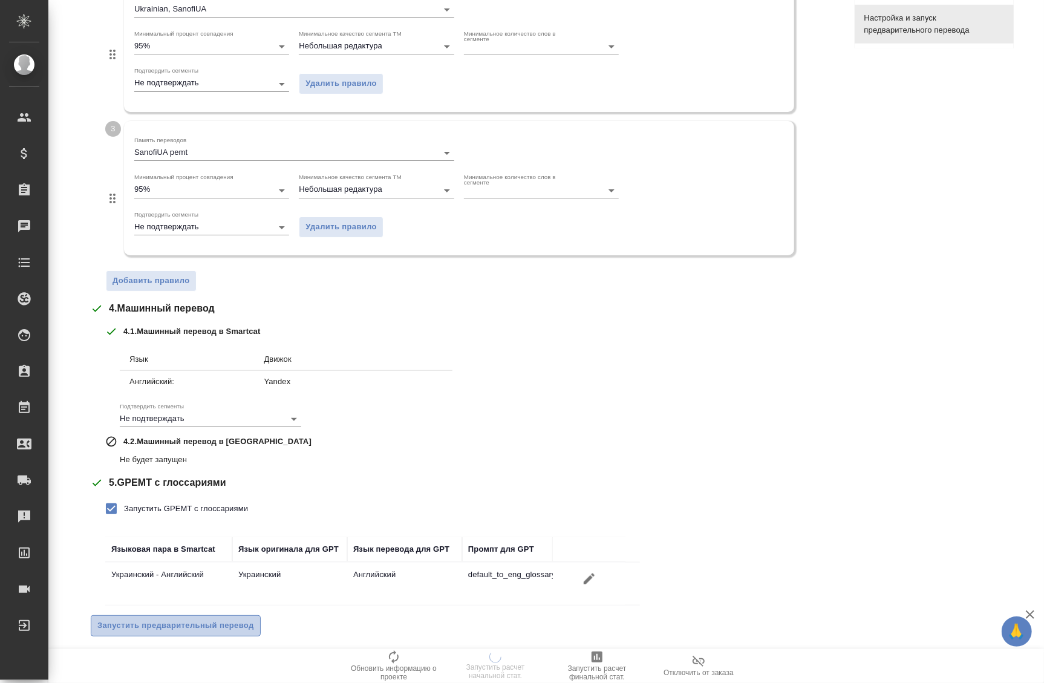
click at [160, 625] on span "Запустить предварительный перевод" at bounding box center [175, 626] width 157 height 14
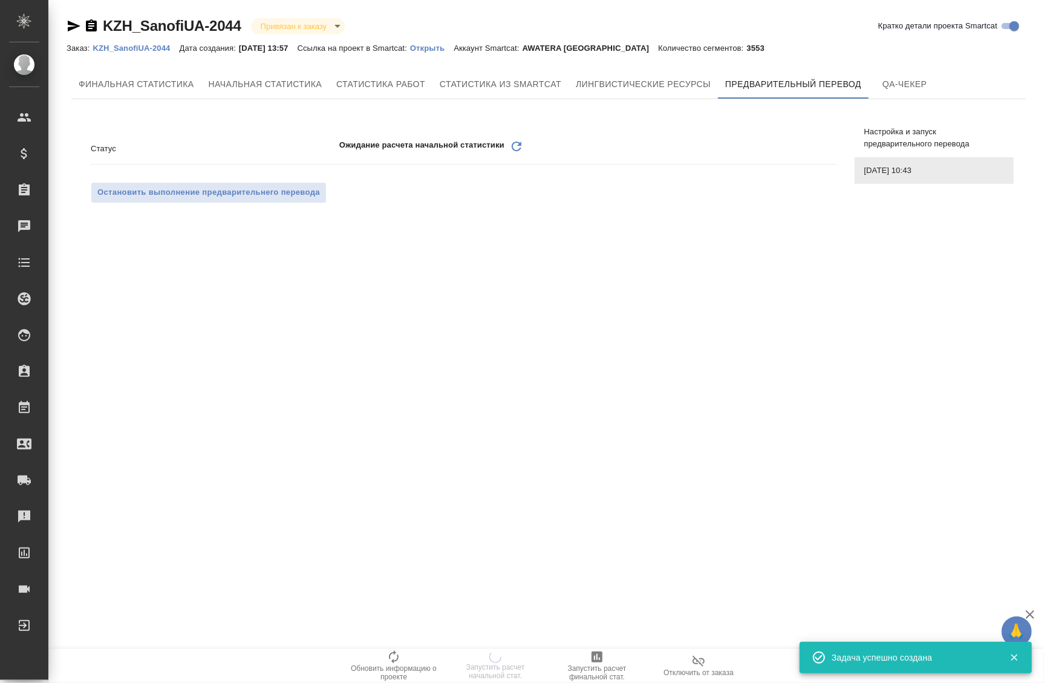
scroll to position [0, 0]
